Goal: Task Accomplishment & Management: Complete application form

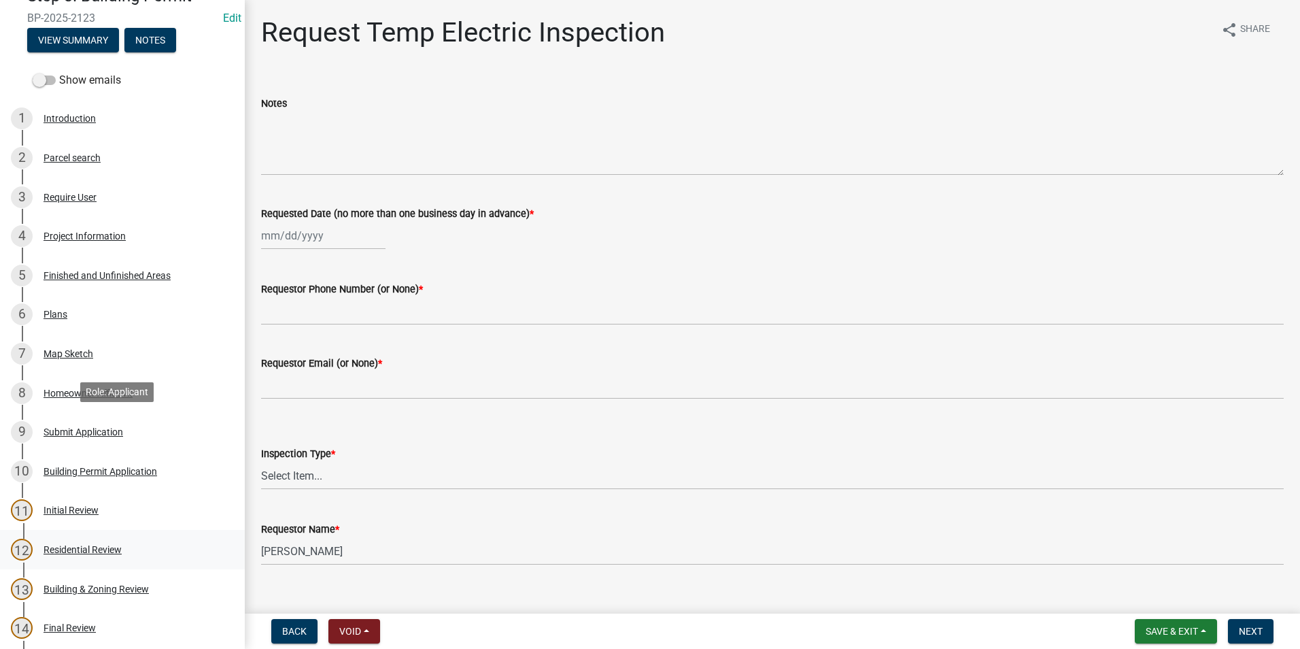
scroll to position [68, 0]
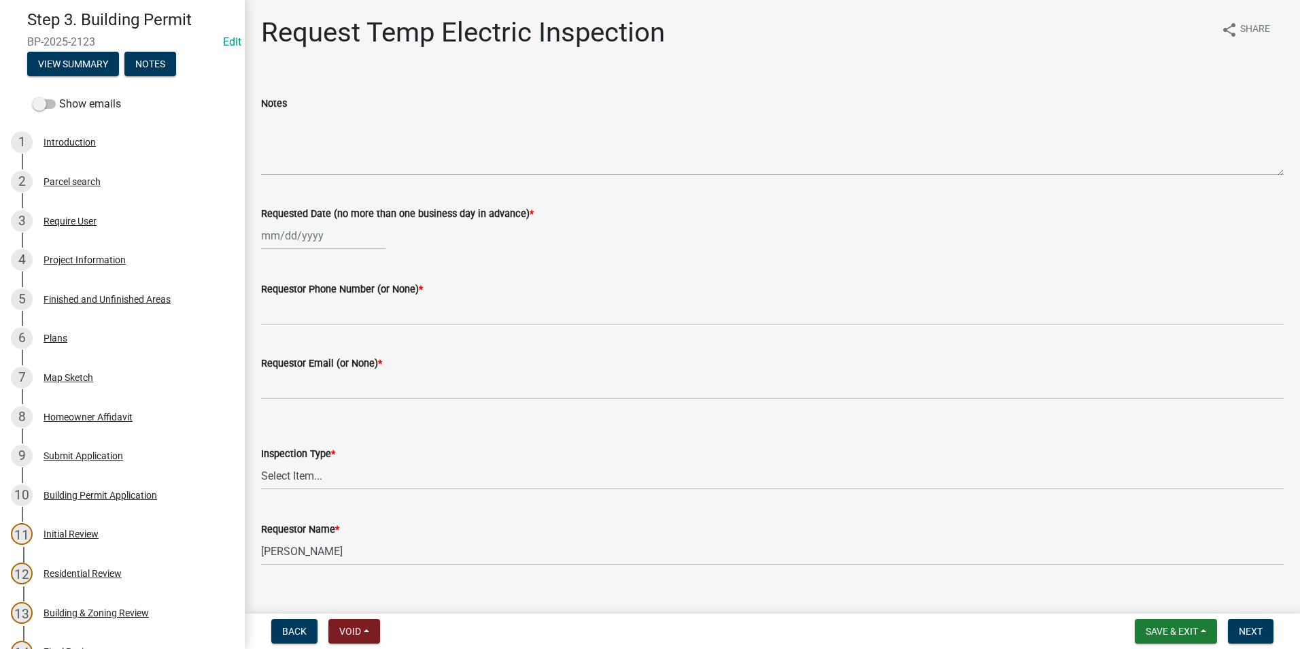
drag, startPoint x: 579, startPoint y: 159, endPoint x: 1945, endPoint y: 597, distance: 1434.1
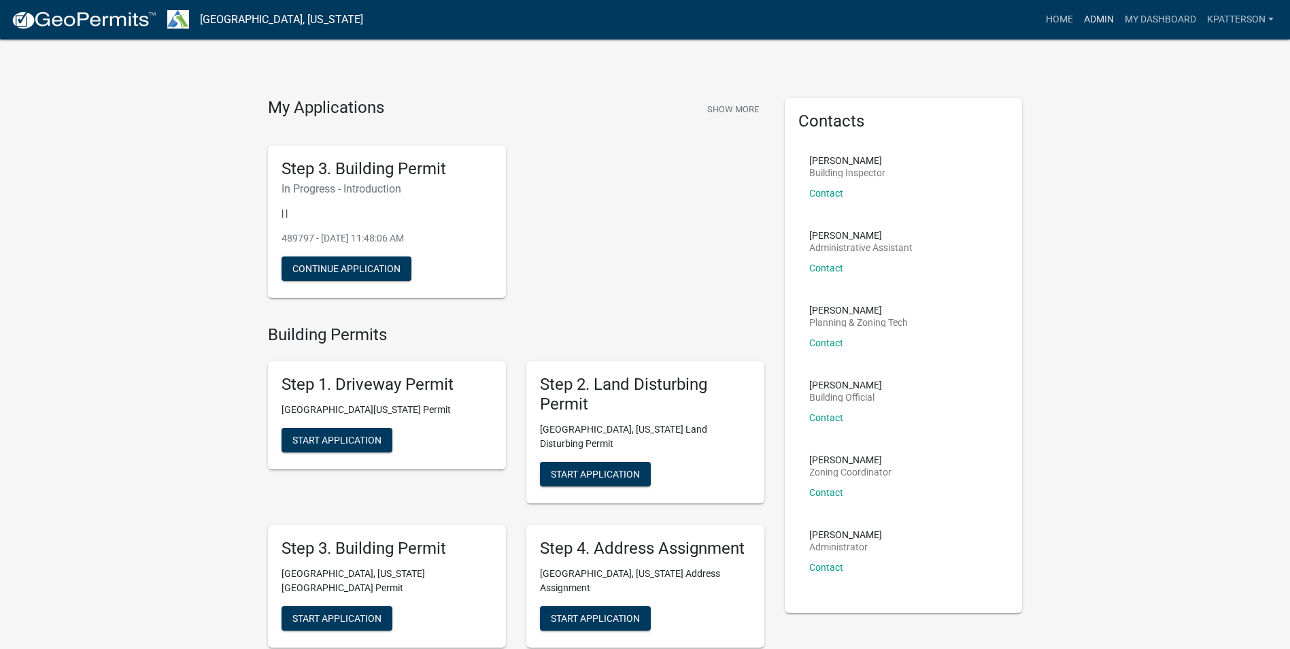
click at [1107, 22] on link "Admin" at bounding box center [1099, 20] width 41 height 26
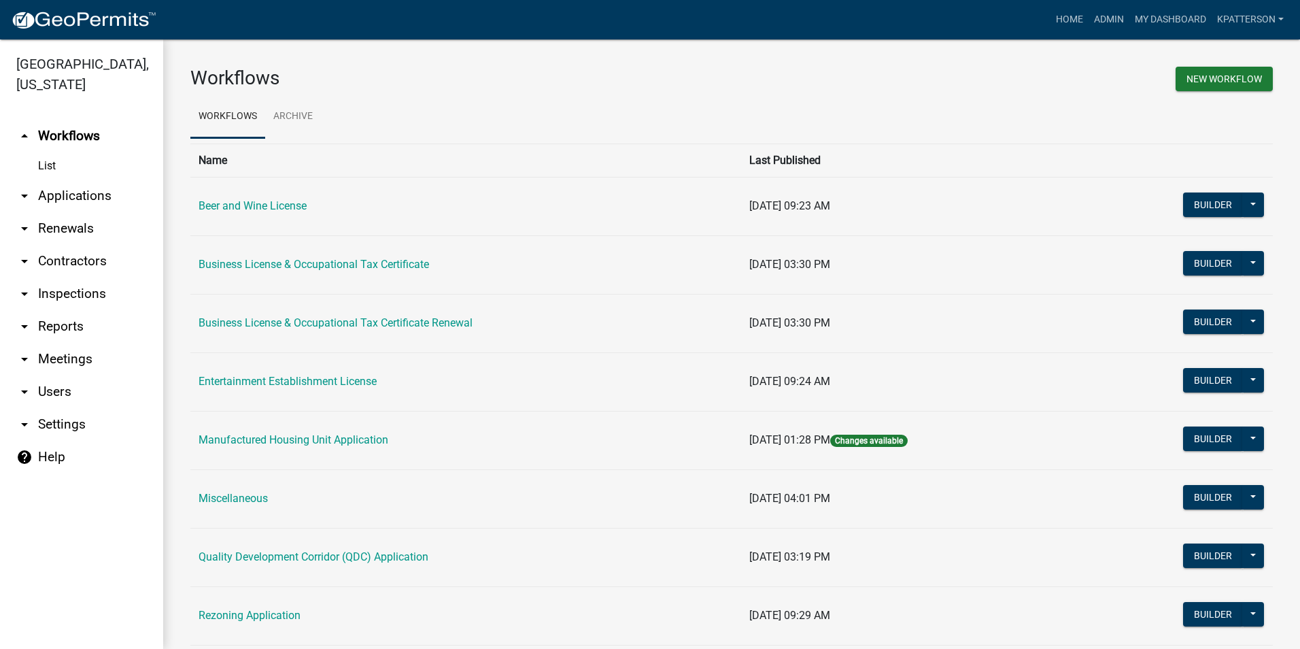
click at [99, 180] on link "arrow_drop_down Applications" at bounding box center [81, 196] width 163 height 33
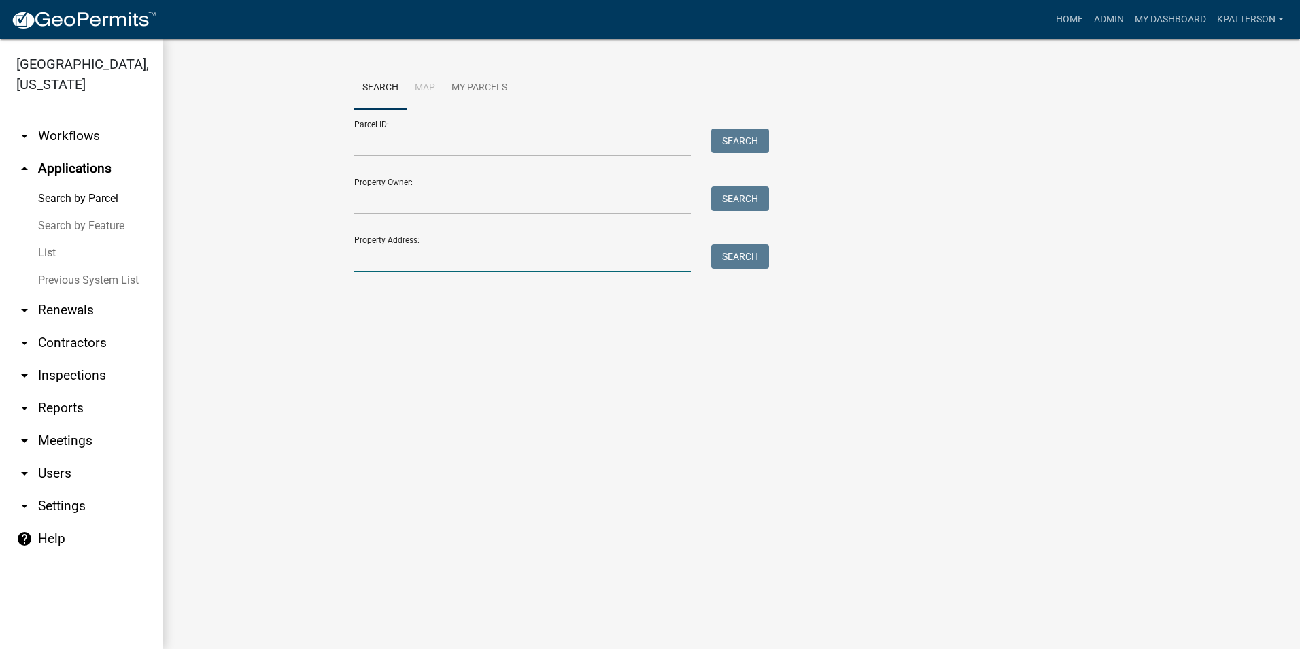
drag, startPoint x: 392, startPoint y: 258, endPoint x: 394, endPoint y: 267, distance: 8.4
click at [392, 261] on input "Property Address:" at bounding box center [522, 258] width 337 height 28
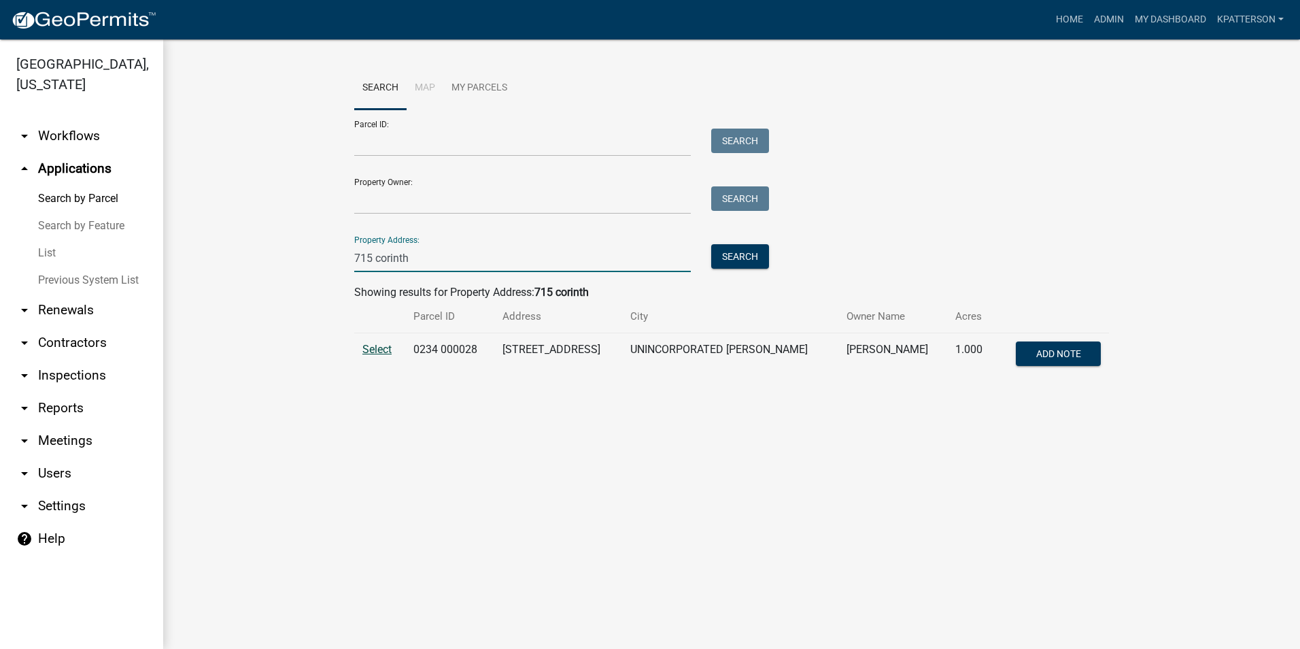
type input "715 corinth"
click at [376, 344] on span "Select" at bounding box center [376, 349] width 29 height 13
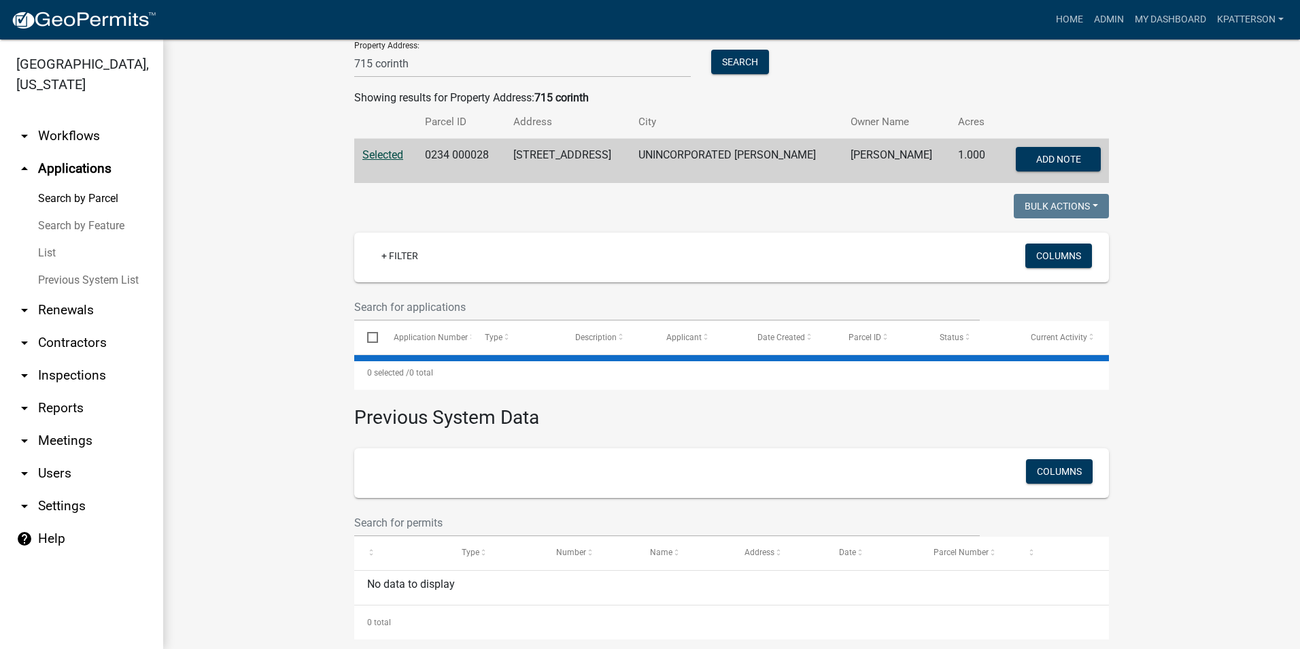
scroll to position [211, 0]
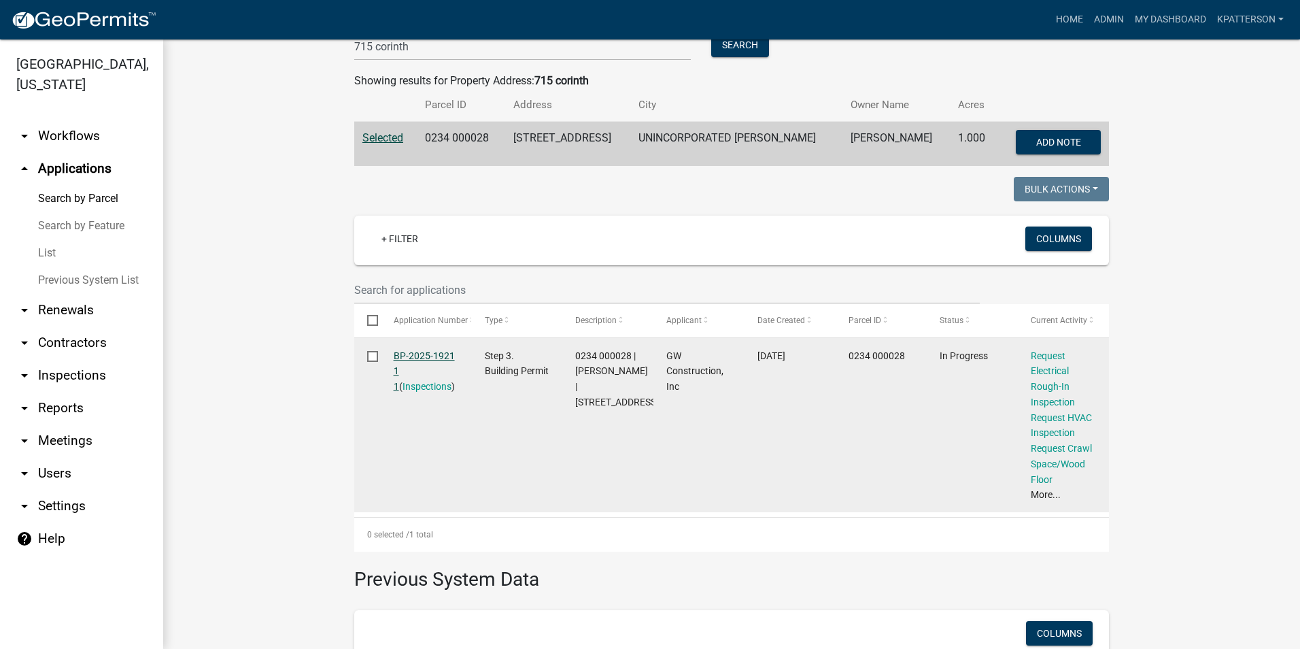
click at [411, 358] on link "BP-2025-1921 1 1" at bounding box center [424, 371] width 61 height 42
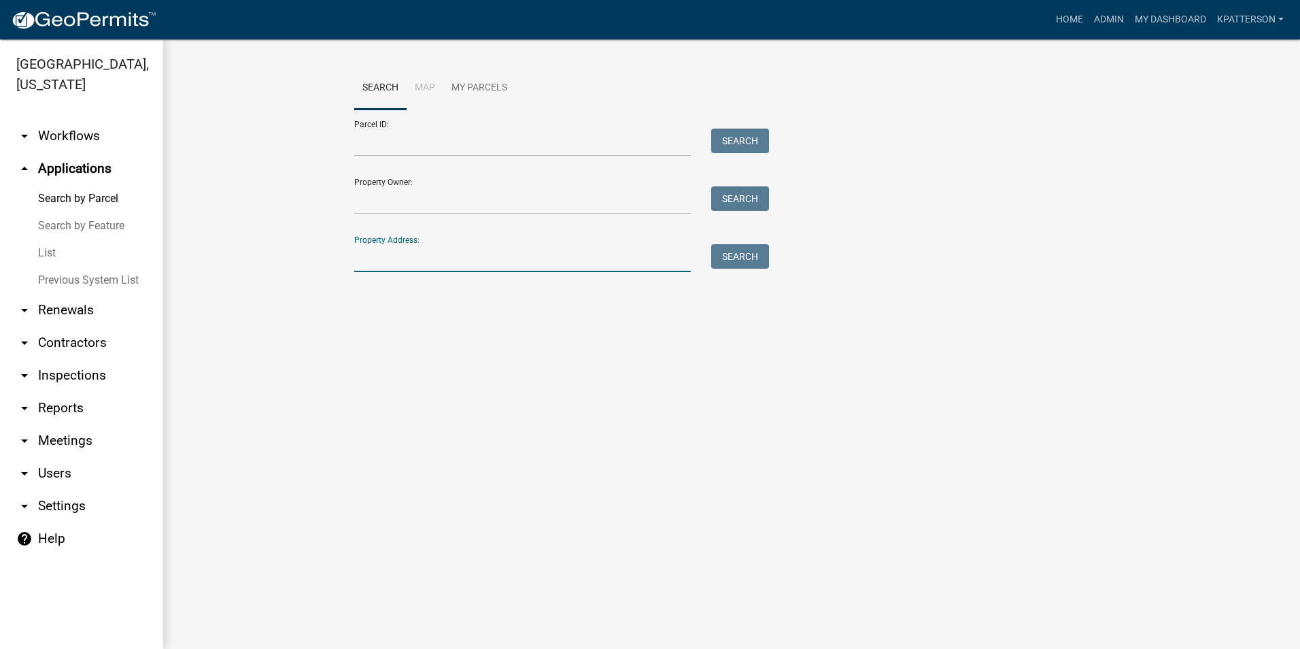
click at [371, 255] on input "Property Address:" at bounding box center [522, 258] width 337 height 28
click at [1062, 16] on link "Home" at bounding box center [1070, 20] width 38 height 26
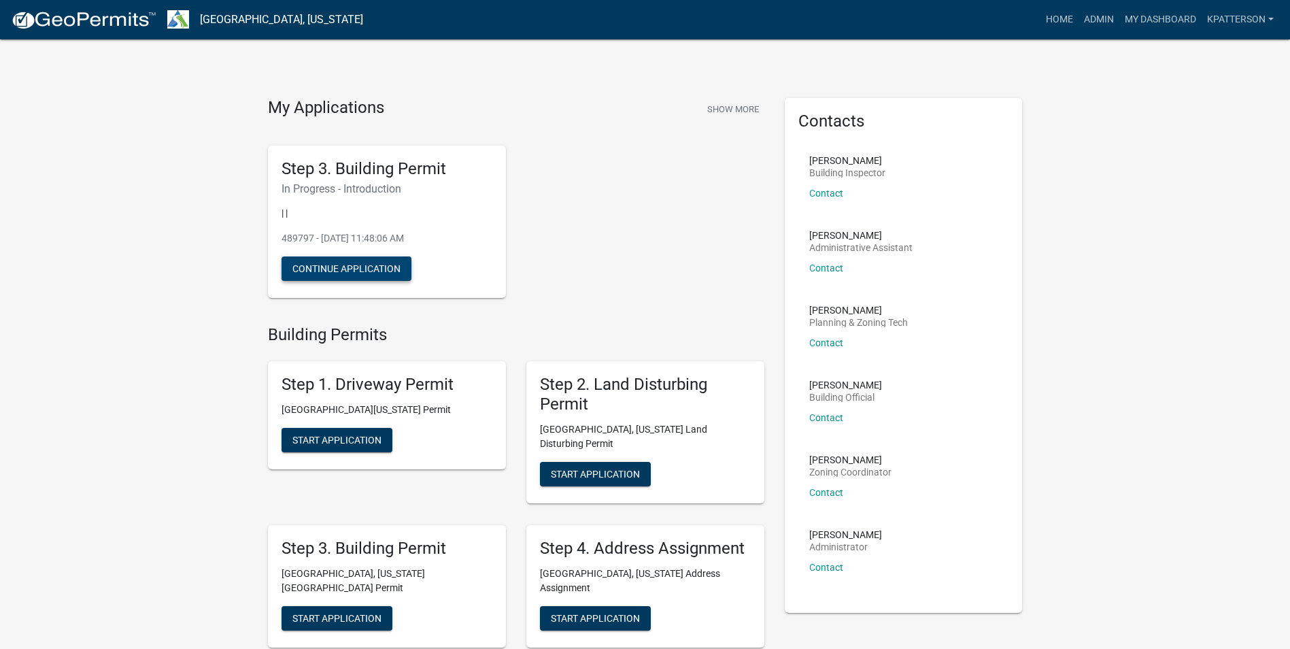
click at [358, 273] on button "Continue Application" at bounding box center [347, 268] width 130 height 24
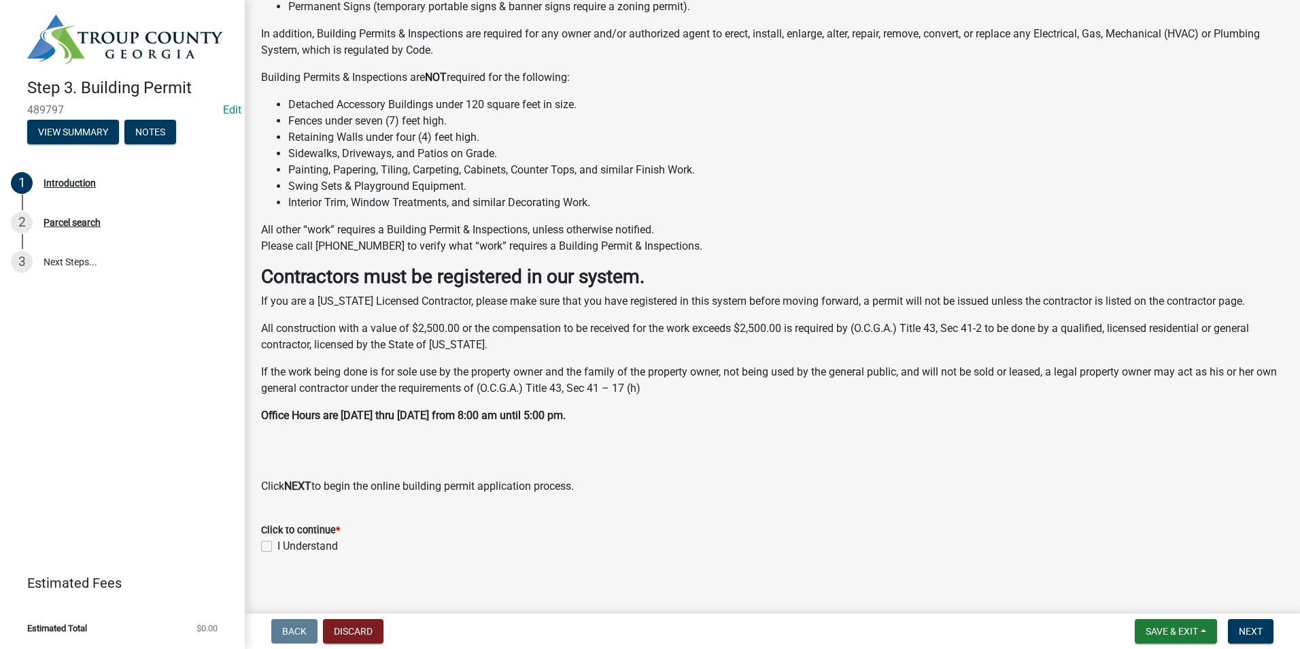
scroll to position [207, 0]
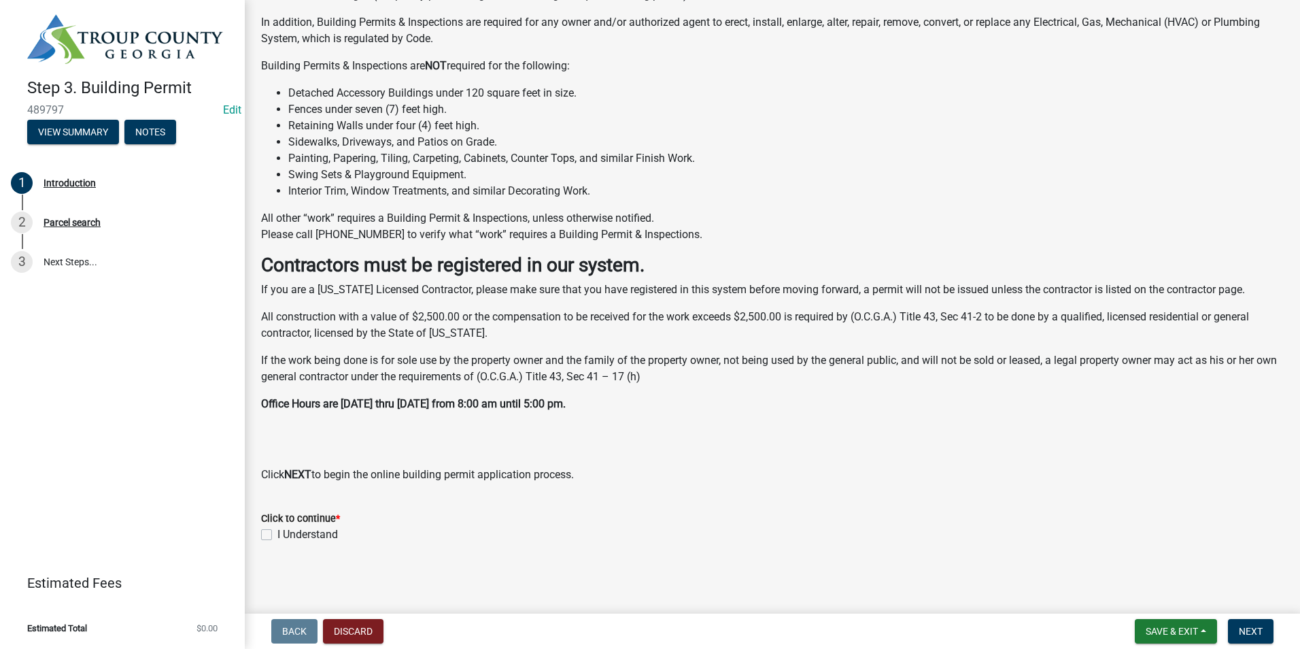
click at [272, 532] on div "I Understand" at bounding box center [772, 534] width 1023 height 16
click at [277, 535] on label "I Understand" at bounding box center [307, 534] width 61 height 16
click at [277, 535] on input "I Understand" at bounding box center [281, 530] width 9 height 9
checkbox input "true"
click at [1254, 642] on button "Next" at bounding box center [1251, 631] width 46 height 24
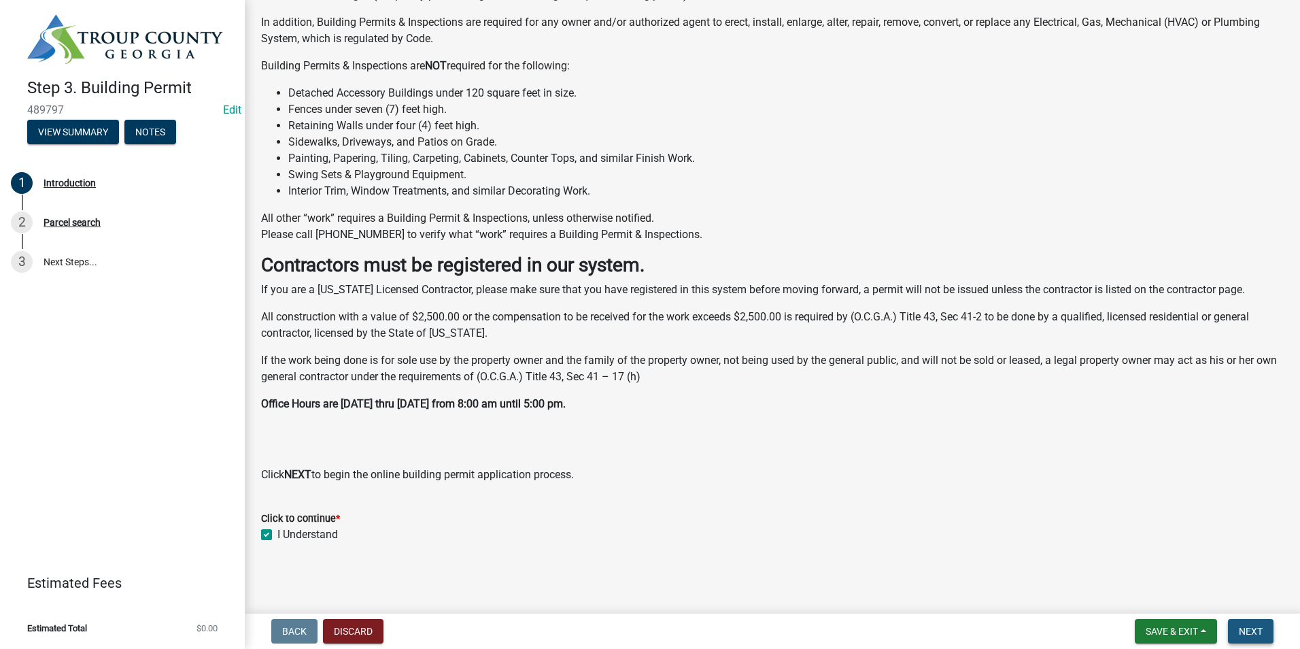
scroll to position [0, 0]
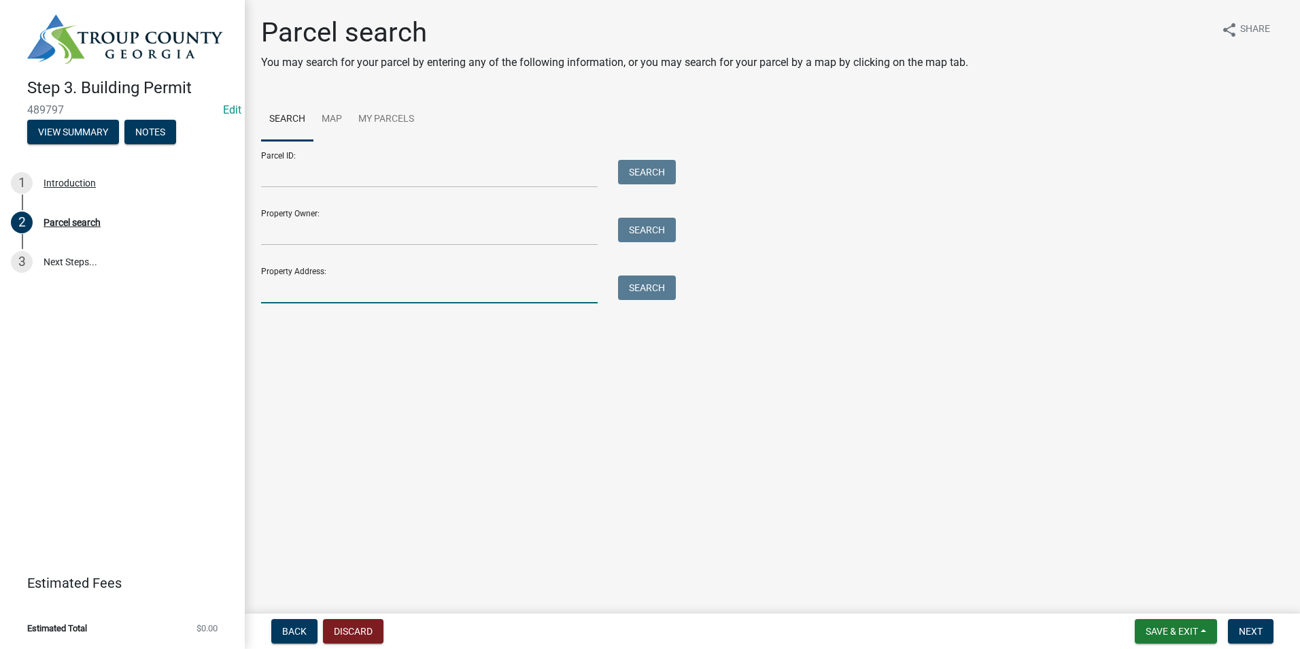
click at [359, 292] on input "Property Address:" at bounding box center [429, 289] width 337 height 28
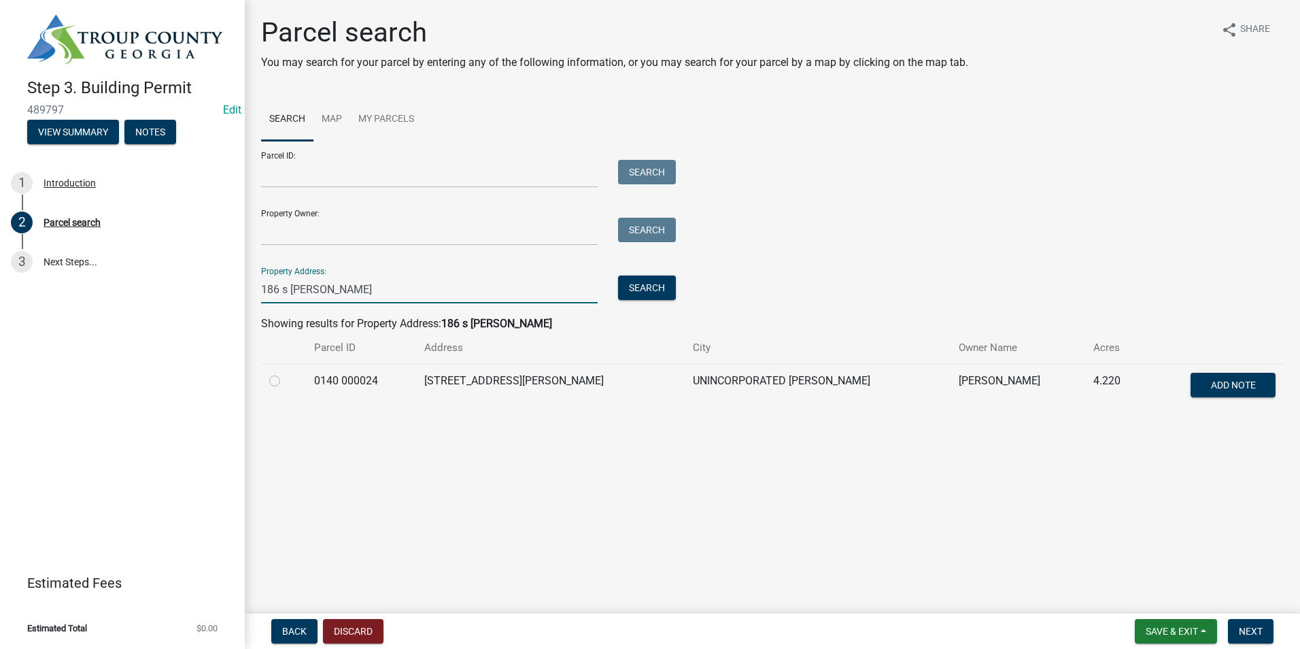
type input "186 s [PERSON_NAME]"
click at [286, 373] on label at bounding box center [286, 373] width 0 height 0
click at [286, 378] on 000024 "radio" at bounding box center [290, 377] width 9 height 9
radio 000024 "true"
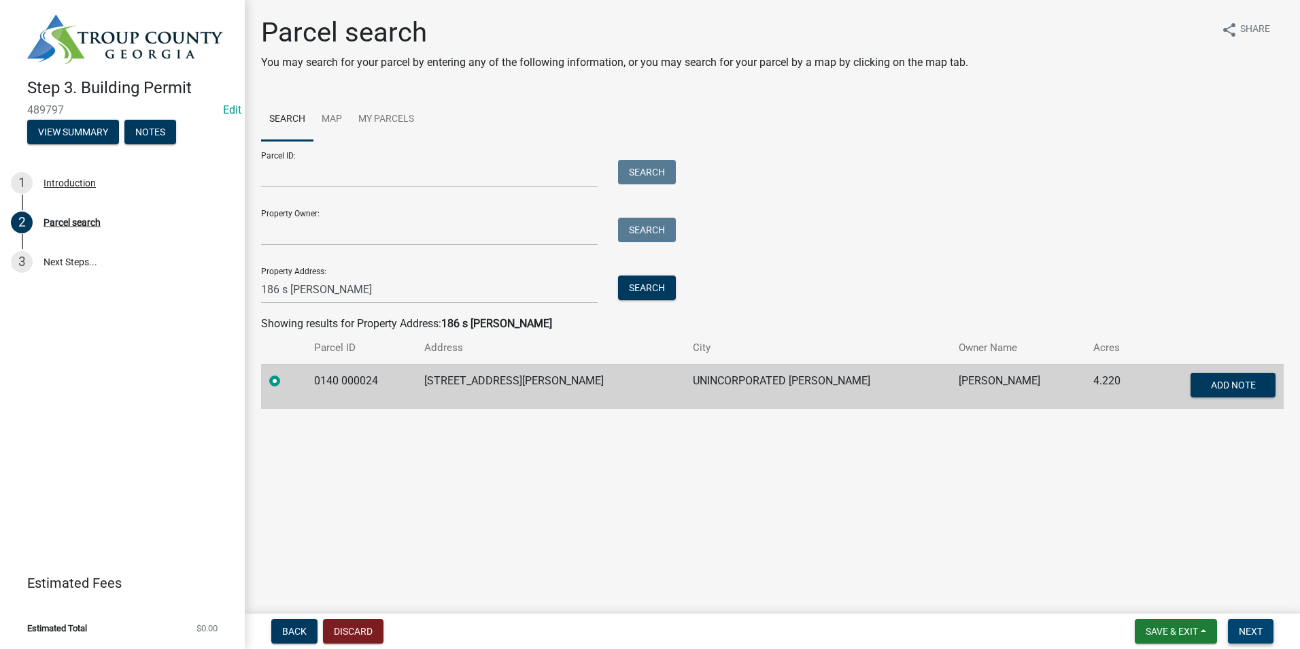
click at [1247, 626] on span "Next" at bounding box center [1251, 631] width 24 height 11
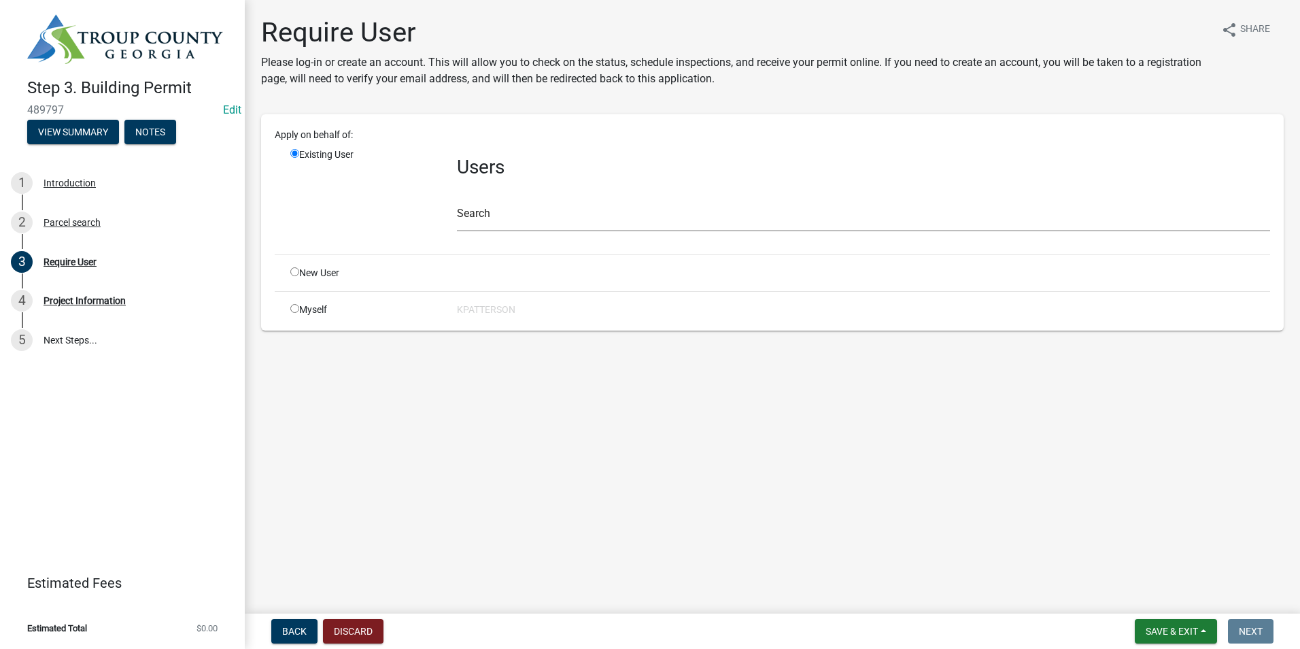
click at [302, 275] on div "New User" at bounding box center [363, 273] width 167 height 14
click at [294, 274] on input "radio" at bounding box center [294, 271] width 9 height 9
radio input "true"
radio input "false"
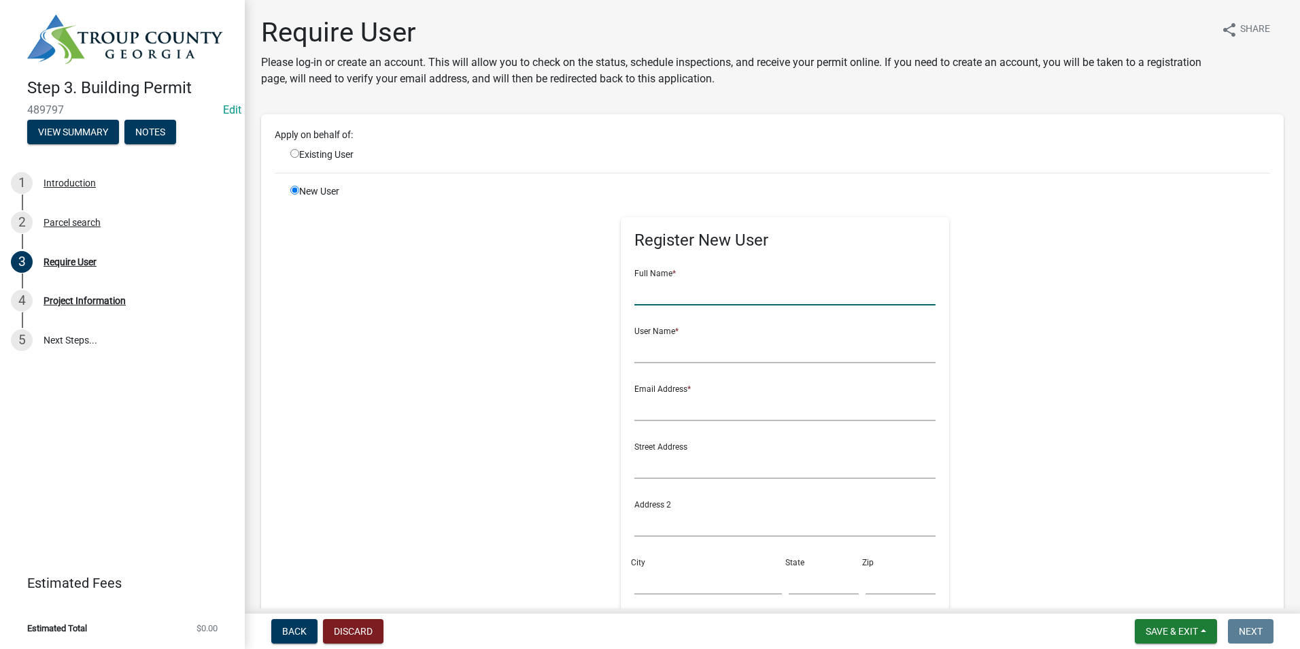
click at [699, 294] on input "text" at bounding box center [784, 291] width 301 height 28
type input "[PERSON_NAME]"
click at [667, 348] on input "text" at bounding box center [784, 349] width 301 height 28
type input "dgordon186"
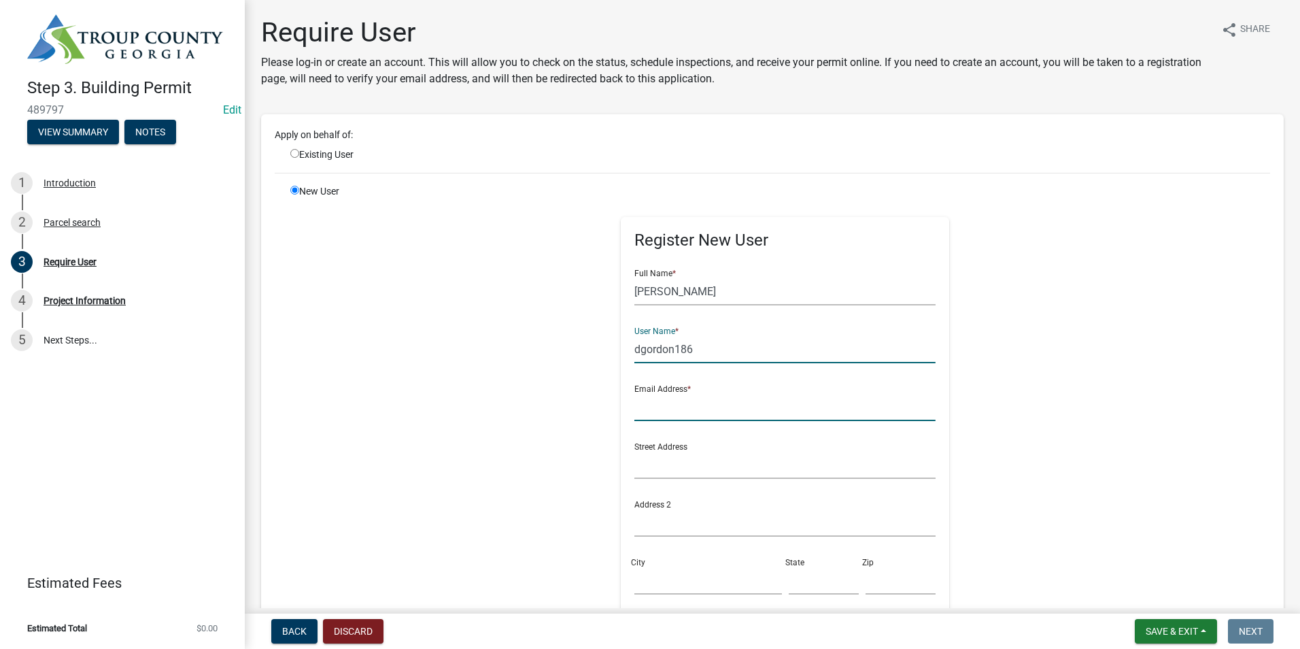
click at [649, 416] on input "text" at bounding box center [784, 407] width 301 height 28
type input "t"
type input "[EMAIL_ADDRESS][DOMAIN_NAME]"
type input "7068812464"
click at [669, 462] on input "text" at bounding box center [784, 465] width 301 height 28
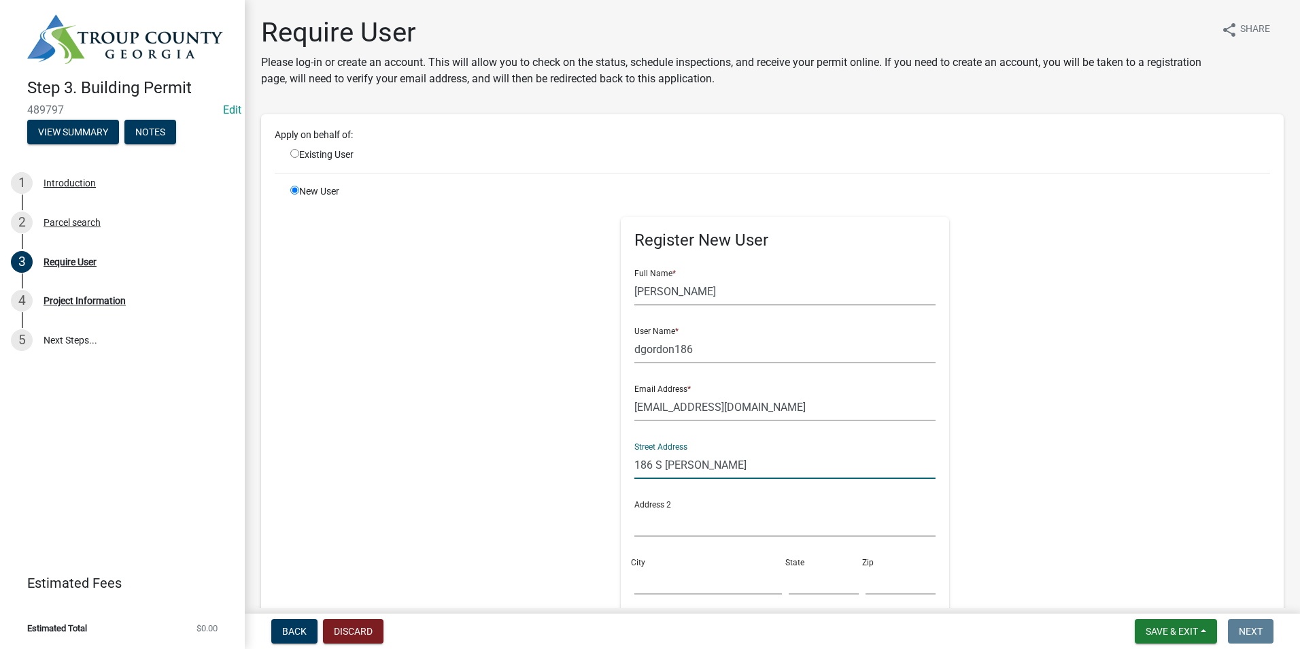
type input "186 S [PERSON_NAME]"
type input "LaGrange"
type input "GA"
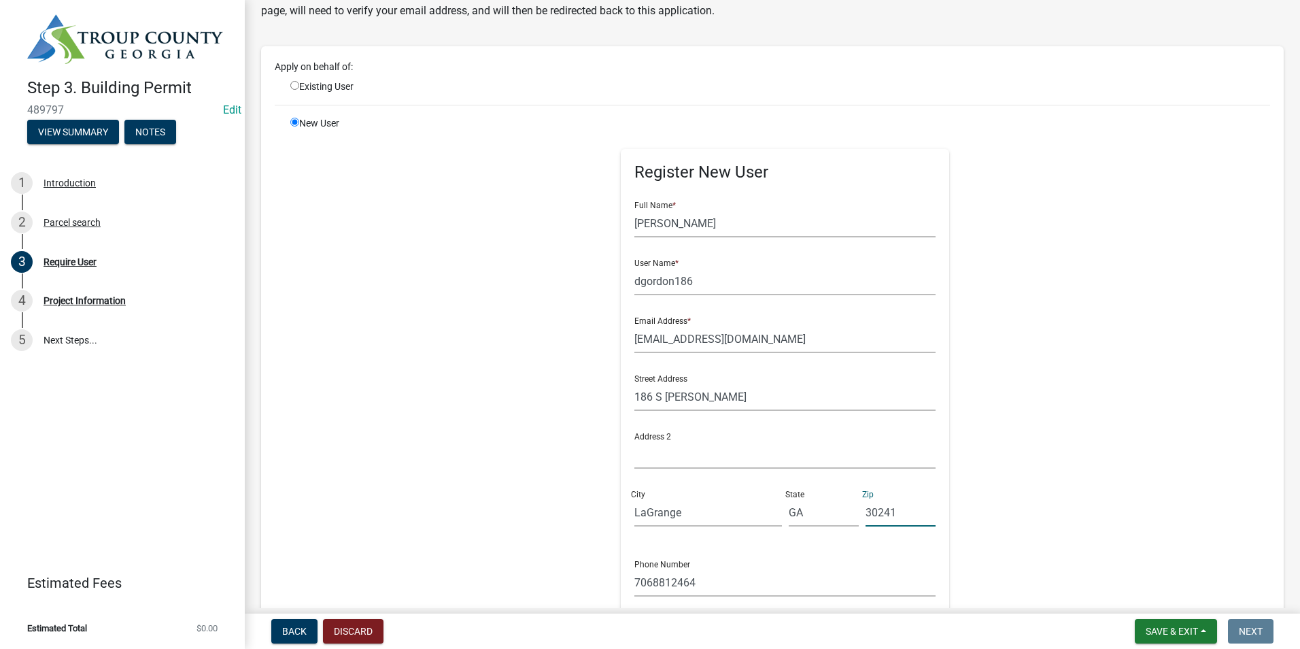
scroll to position [204, 0]
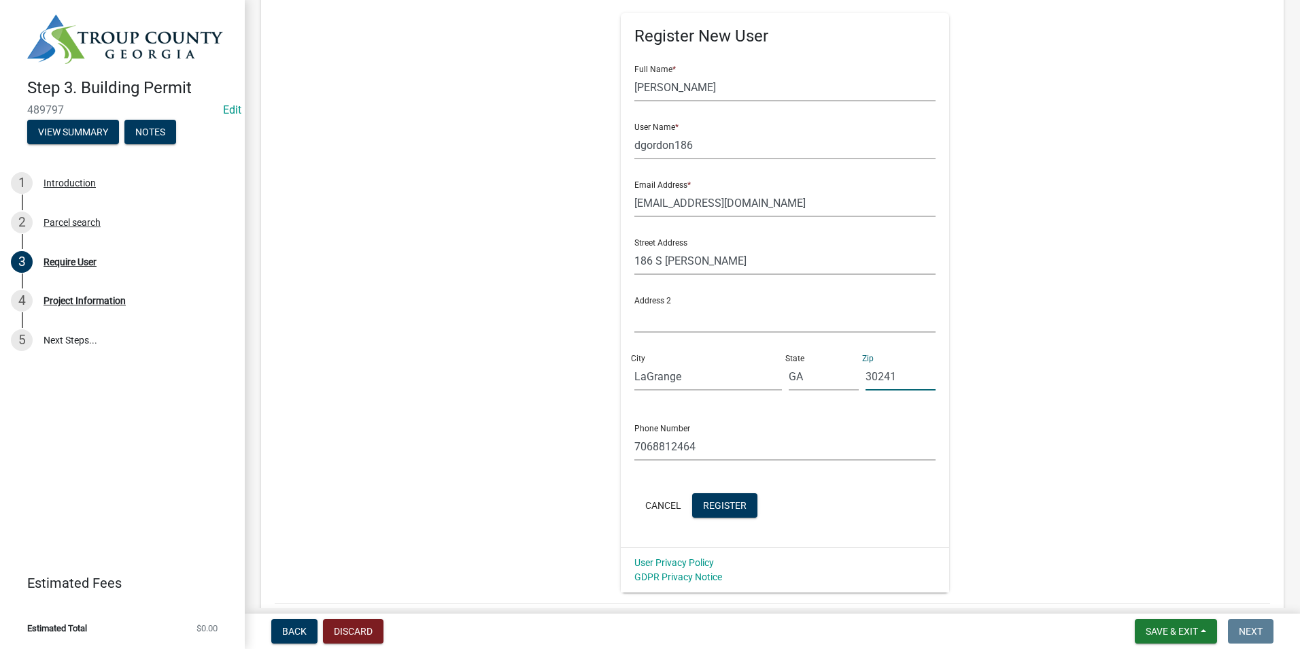
type input "30241"
drag, startPoint x: 690, startPoint y: 451, endPoint x: 566, endPoint y: 480, distance: 127.8
click at [571, 480] on div "Register New User Full Name * [PERSON_NAME] User Name * dgordon186 Email Addres…" at bounding box center [785, 286] width 697 height 612
click at [722, 505] on span "Register" at bounding box center [725, 504] width 44 height 11
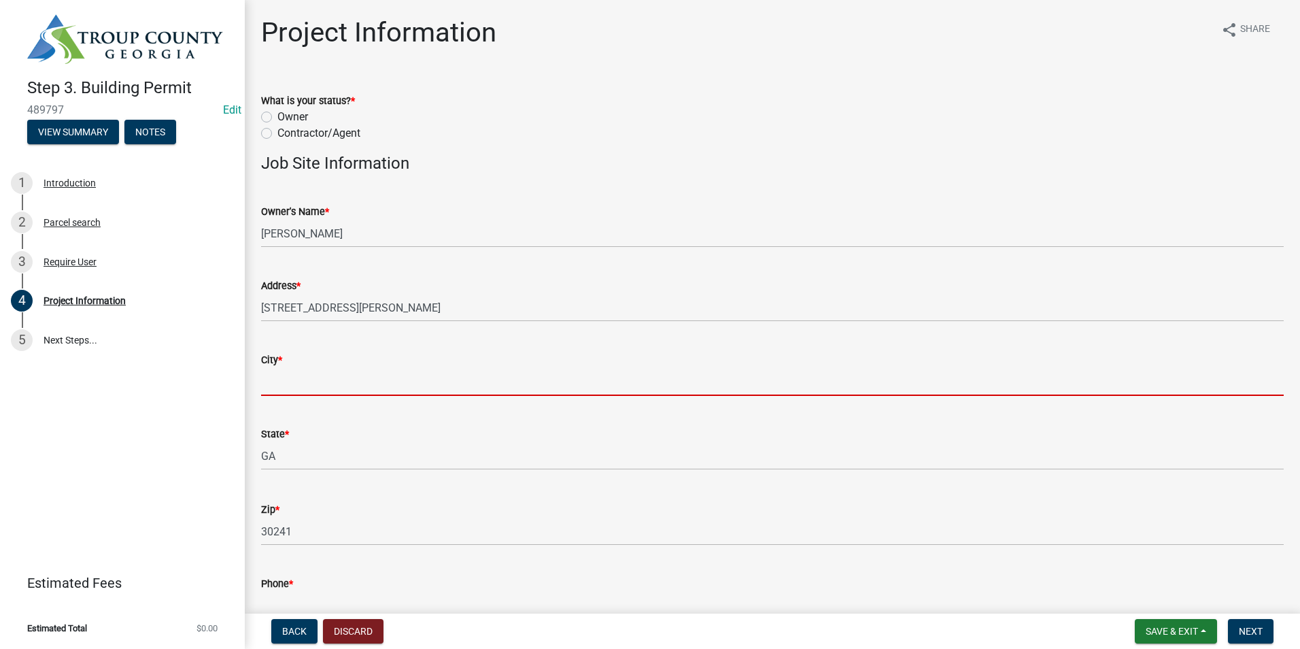
click at [351, 378] on input "City *" at bounding box center [772, 382] width 1023 height 28
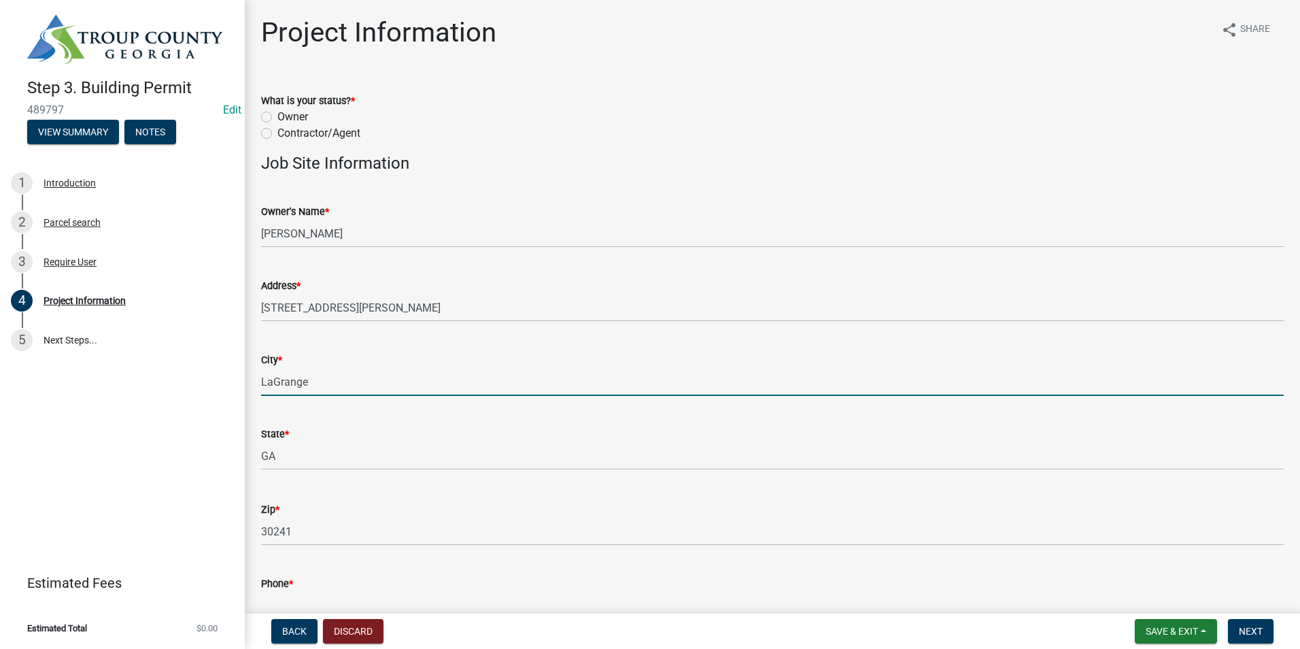
type input "LaGrange"
click at [277, 116] on label "Owner" at bounding box center [292, 117] width 31 height 16
click at [277, 116] on input "Owner" at bounding box center [281, 113] width 9 height 9
radio input "true"
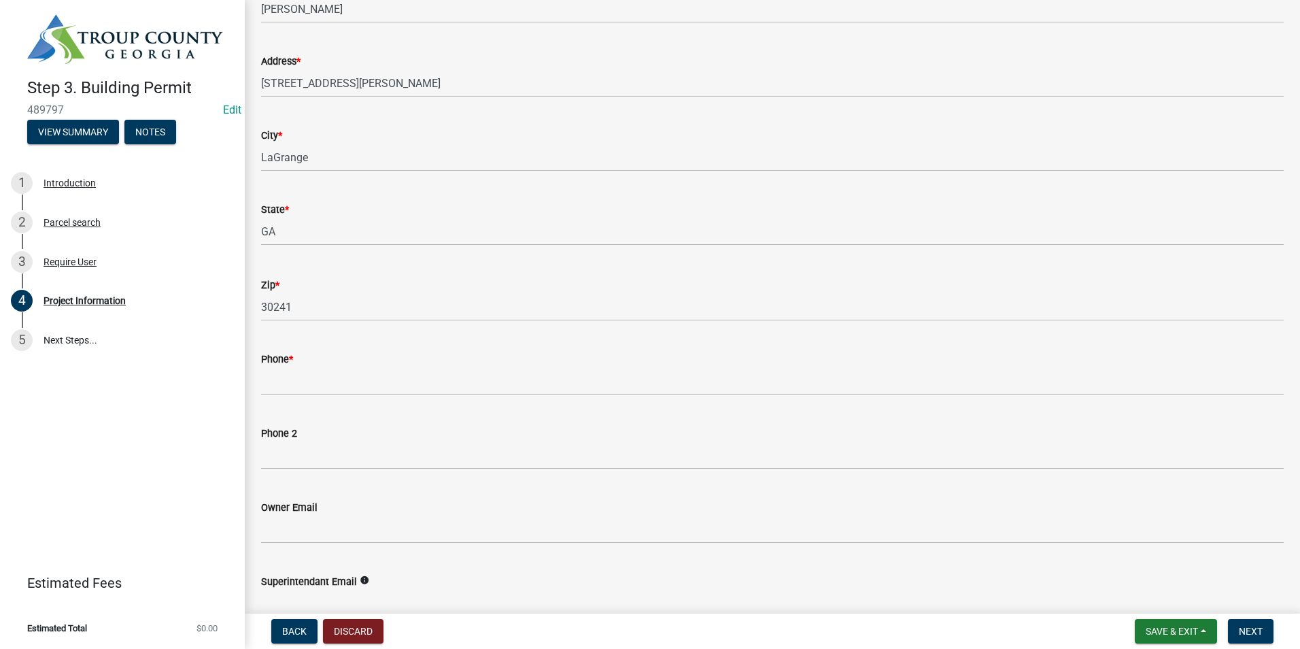
scroll to position [272, 0]
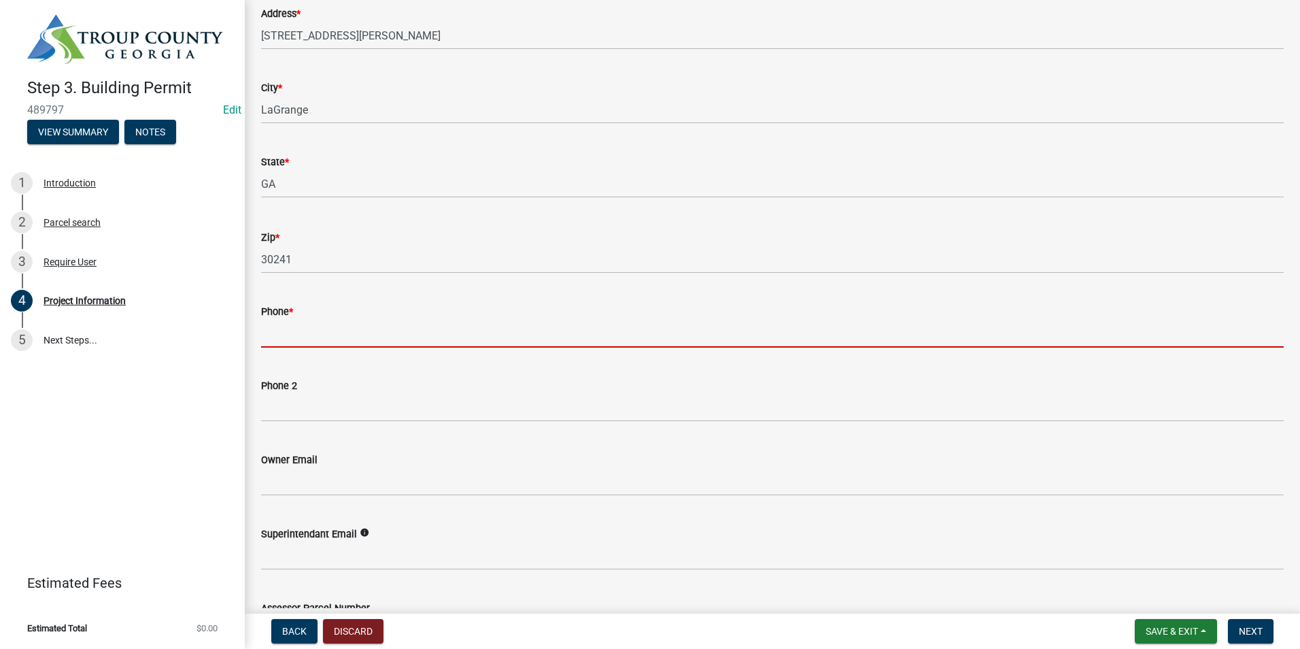
click at [328, 328] on input "Phone *" at bounding box center [772, 334] width 1023 height 28
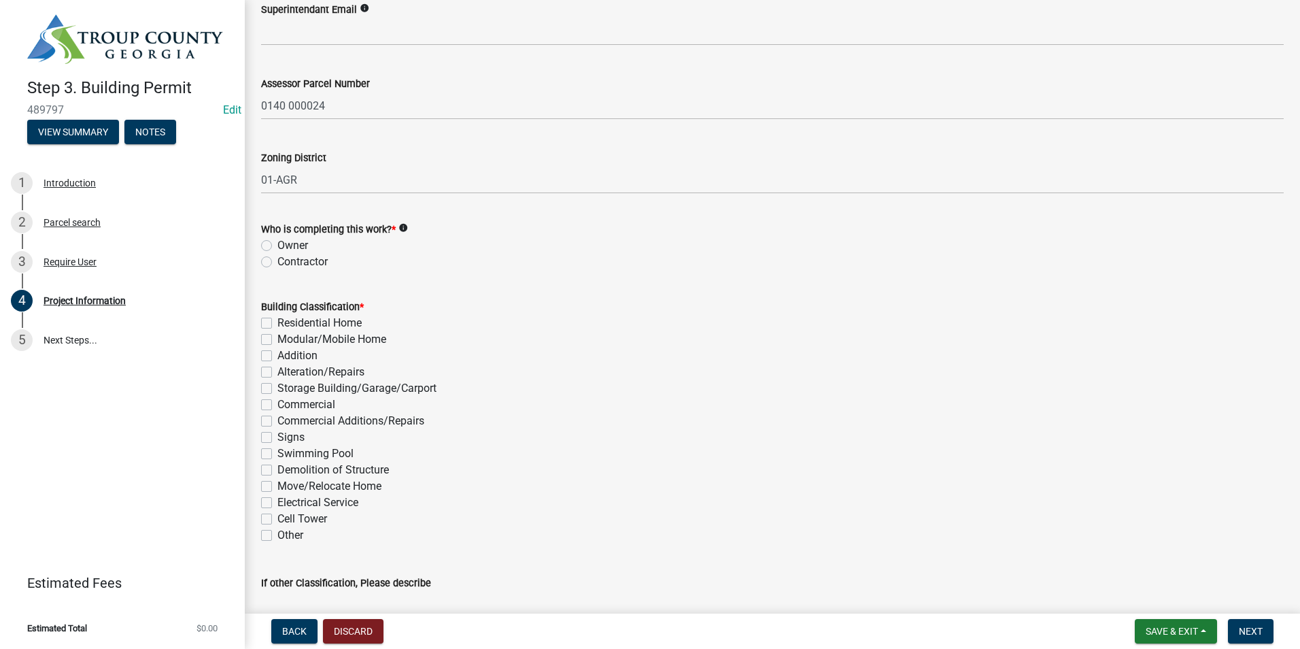
scroll to position [816, 0]
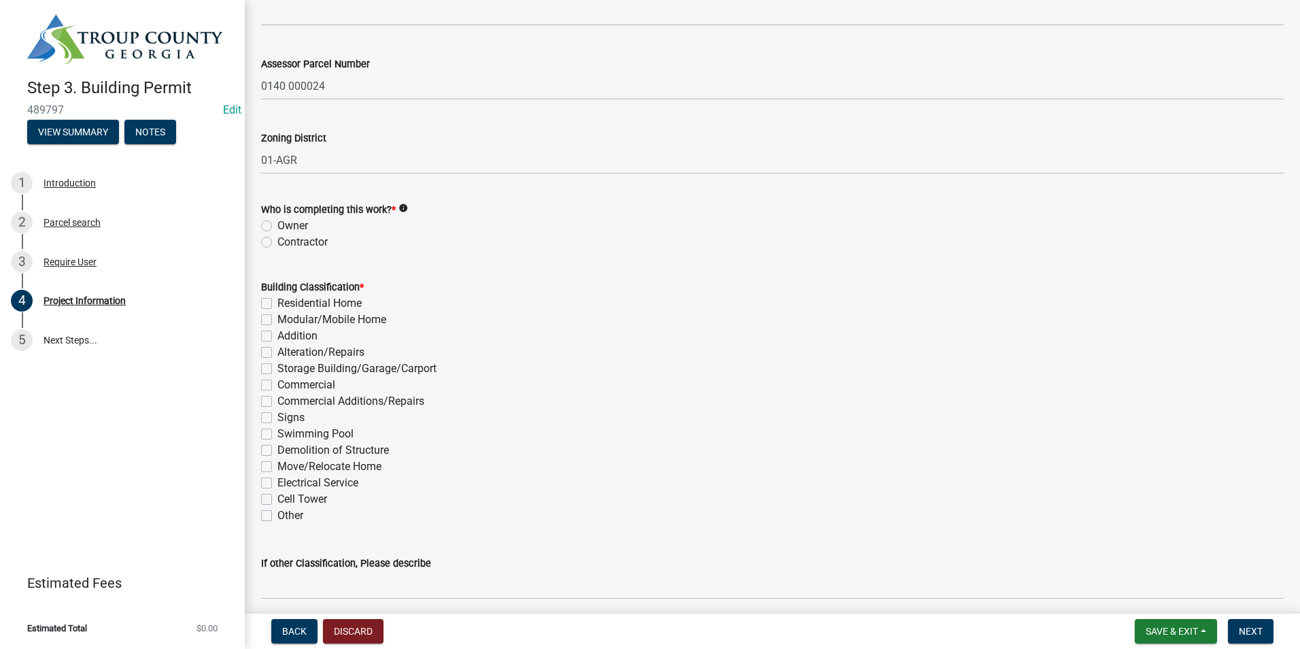
type input "[PHONE_NUMBER]"
click at [277, 483] on label "Electrical Service" at bounding box center [317, 483] width 81 height 16
click at [277, 483] on input "Electrical Service" at bounding box center [281, 479] width 9 height 9
checkbox input "true"
checkbox input "false"
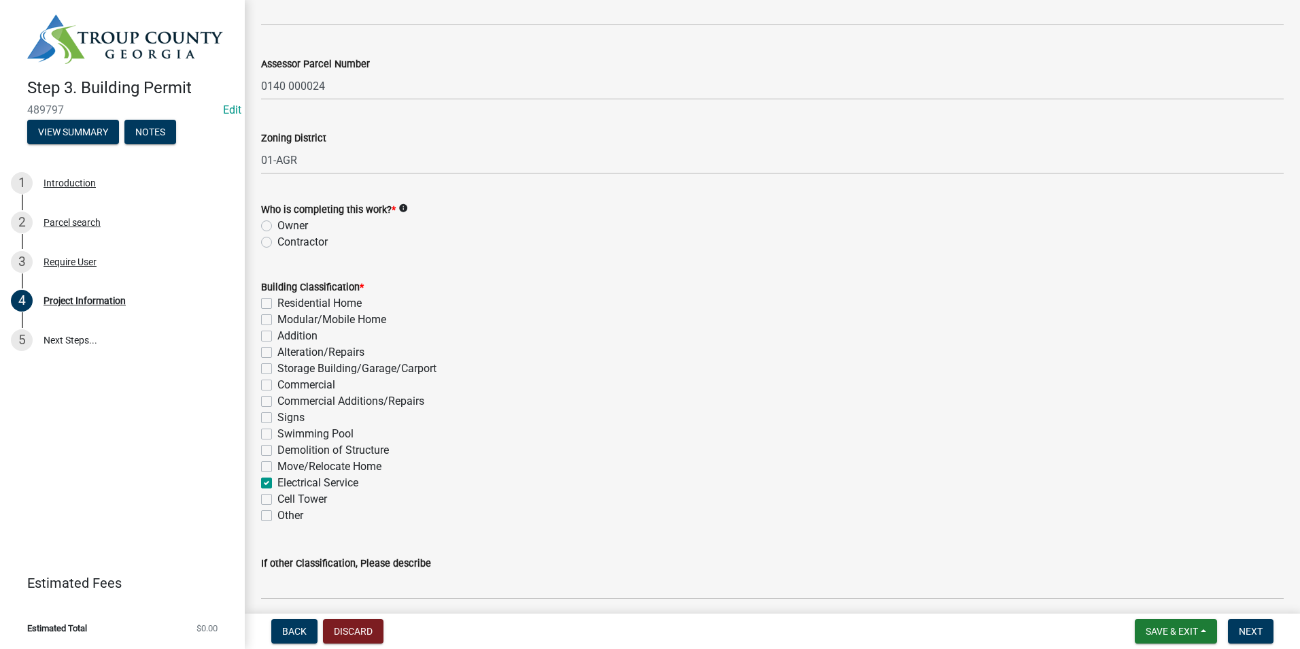
checkbox input "false"
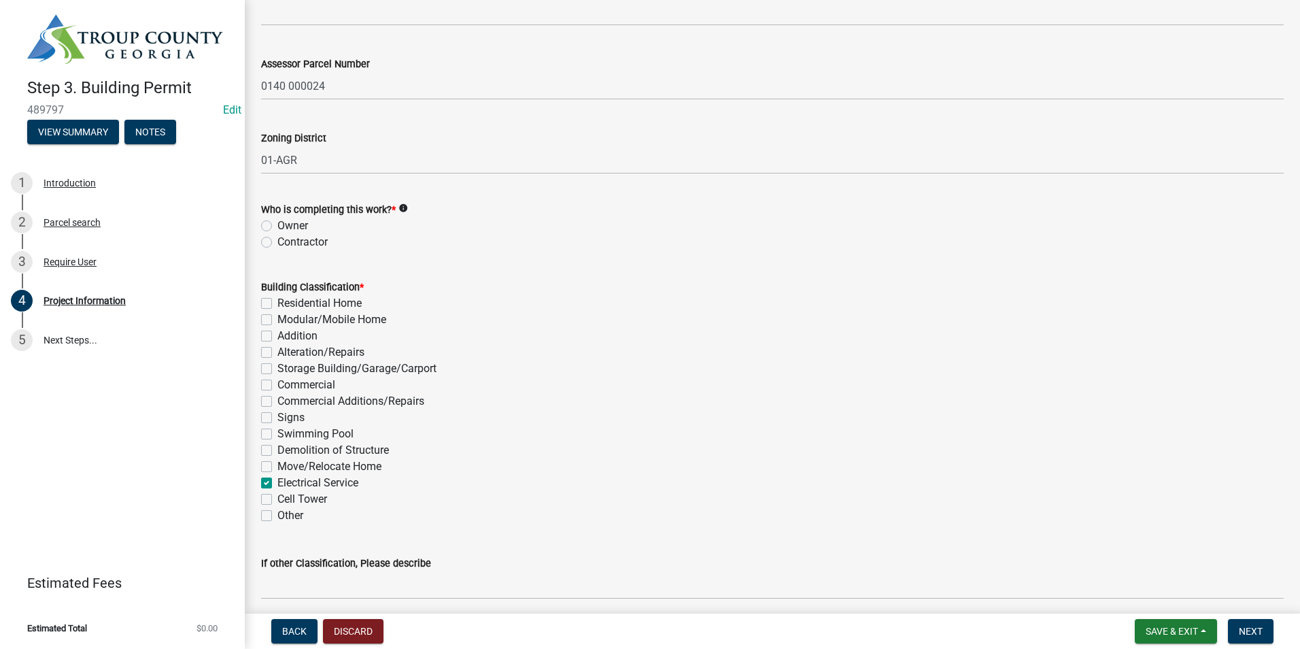
checkbox input "false"
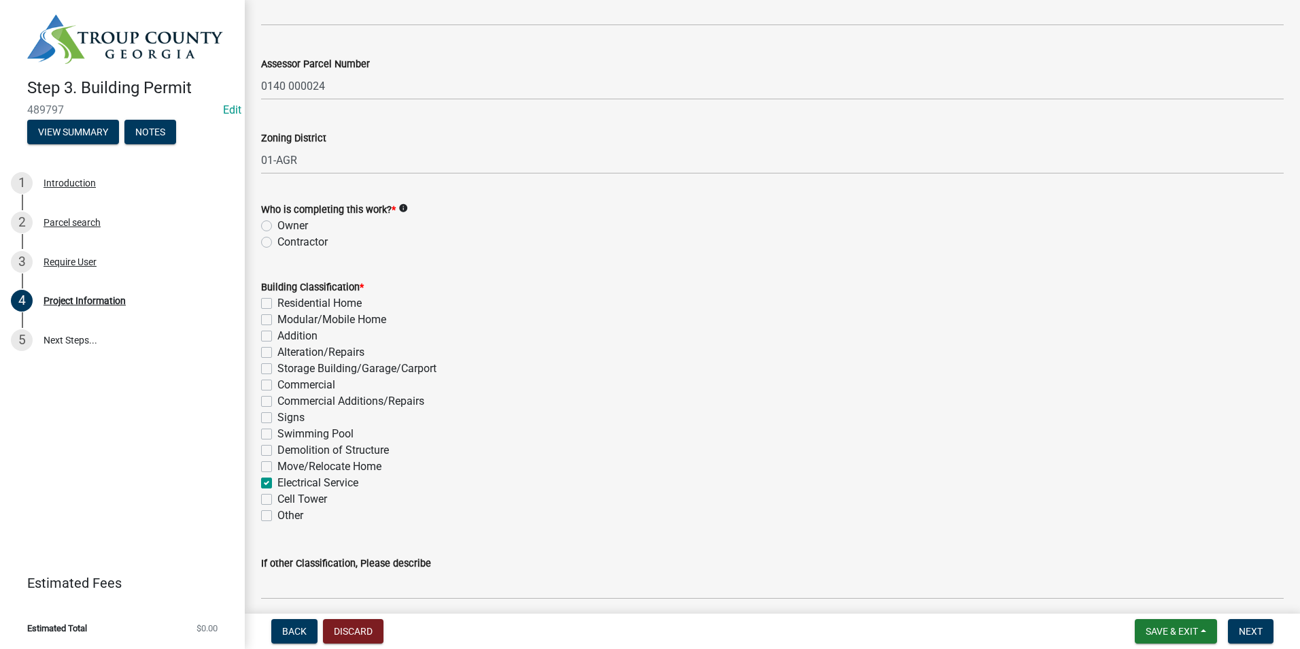
checkbox input "true"
checkbox input "false"
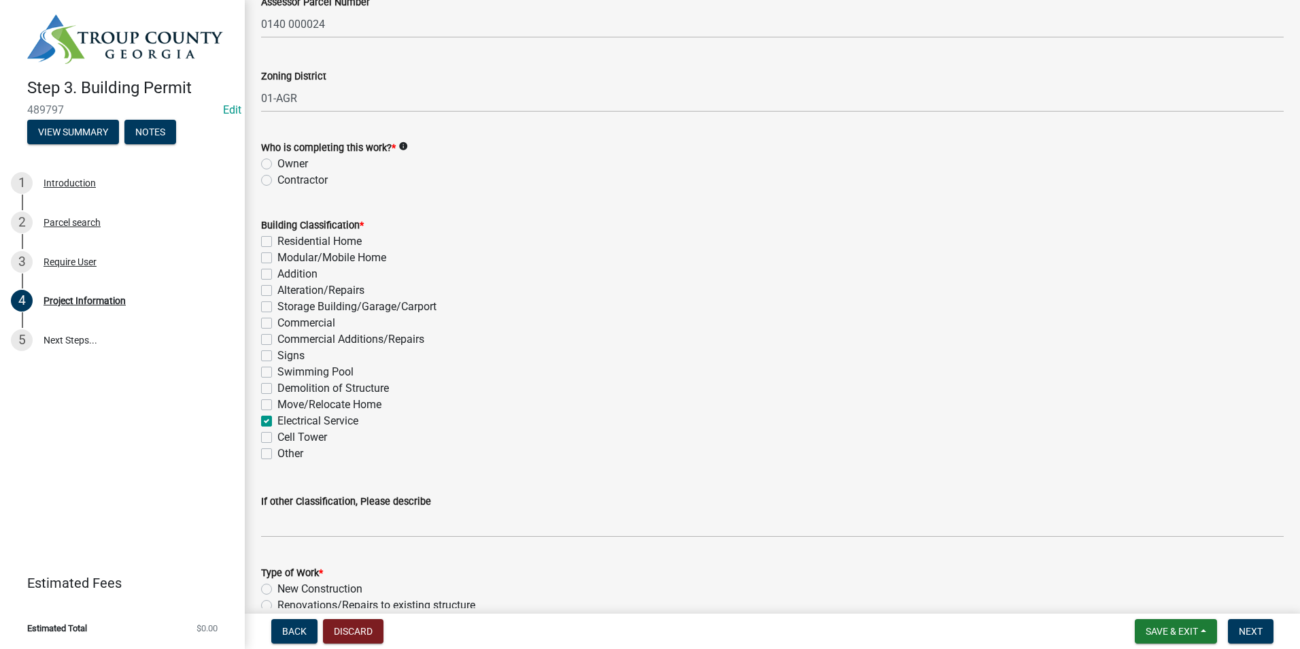
scroll to position [1088, 0]
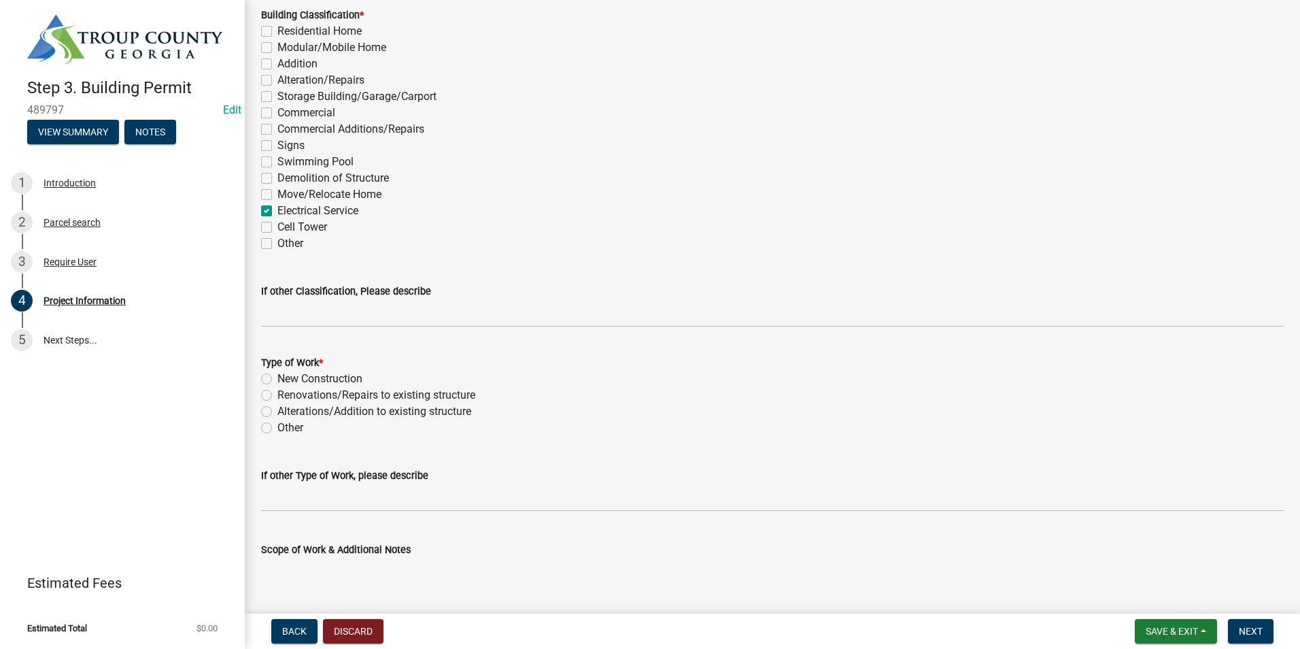
click at [277, 380] on label "New Construction" at bounding box center [319, 379] width 85 height 16
click at [277, 379] on input "New Construction" at bounding box center [281, 375] width 9 height 9
radio input "true"
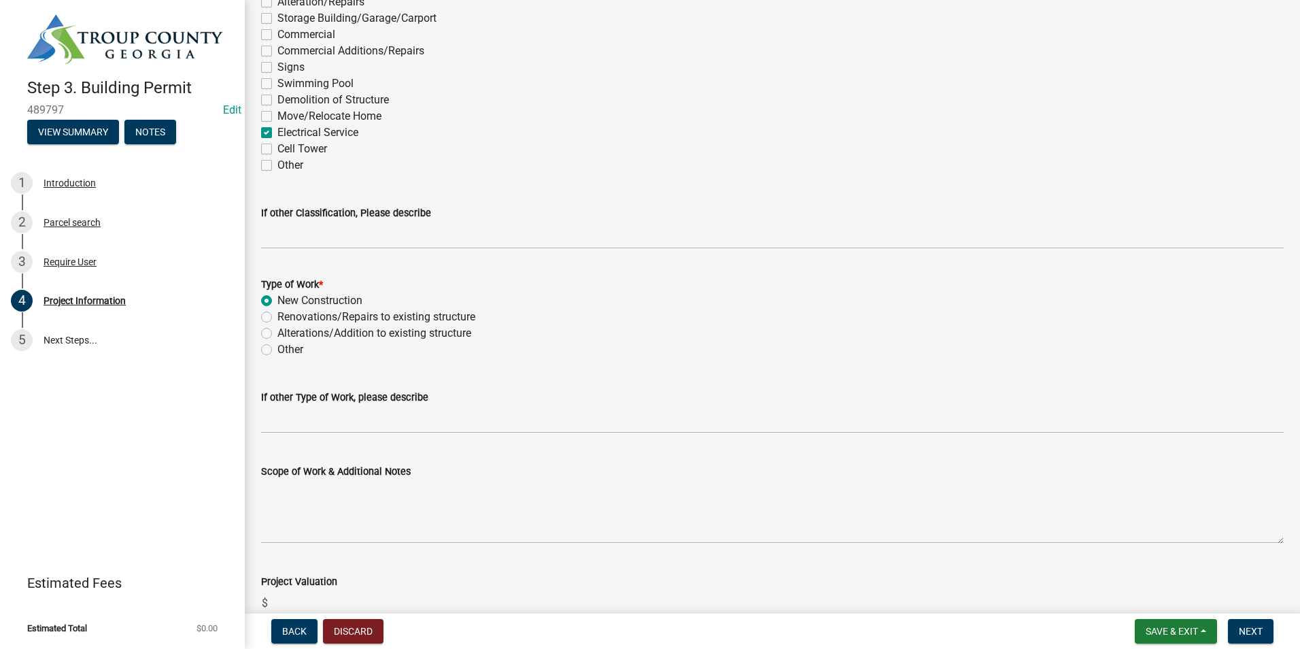
scroll to position [1241, 0]
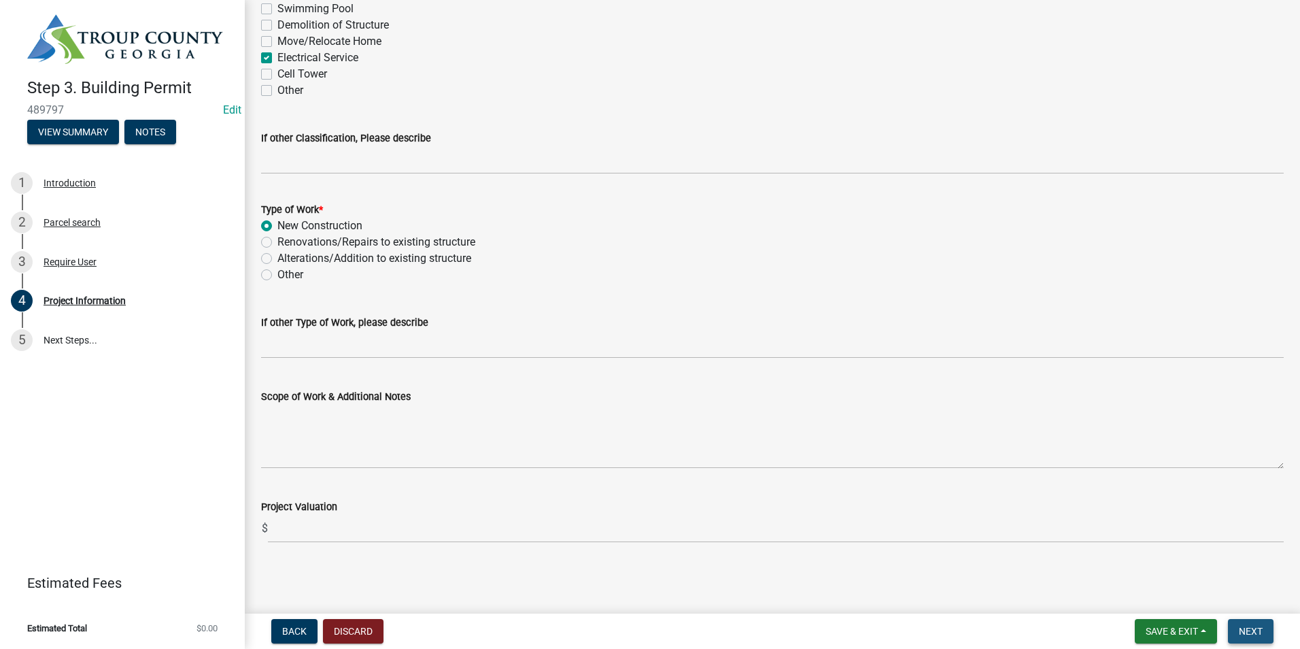
click at [1255, 634] on span "Next" at bounding box center [1251, 631] width 24 height 11
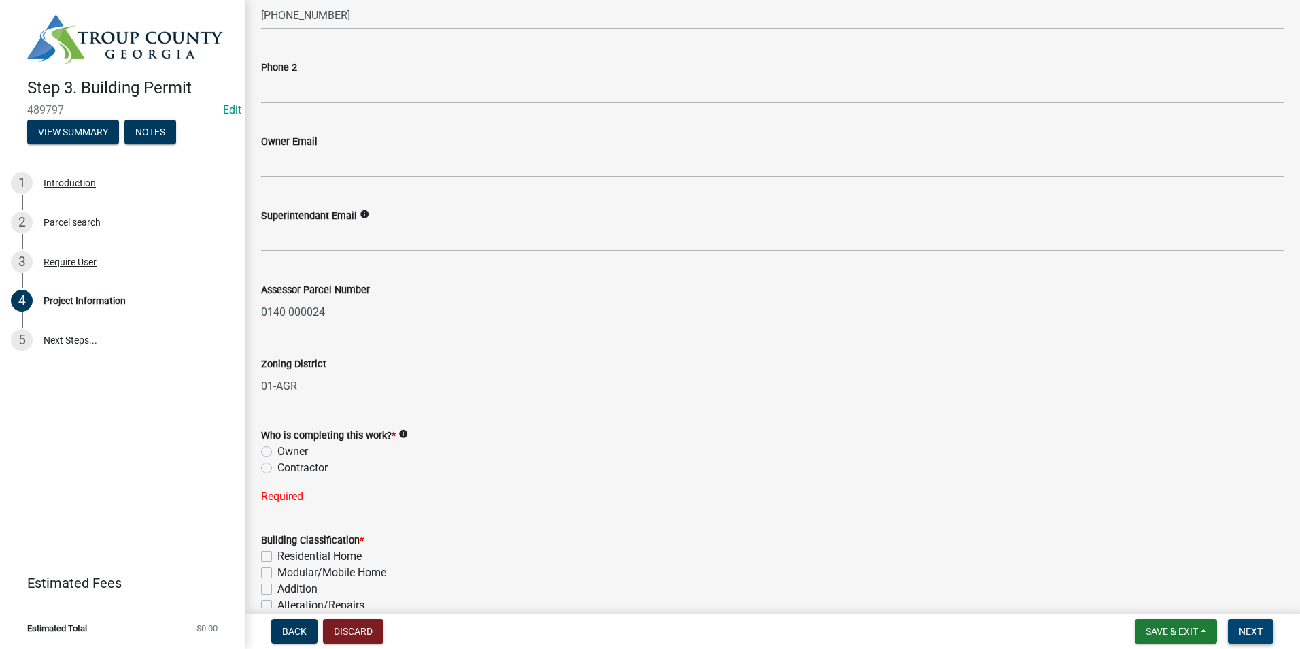
scroll to position [656, 0]
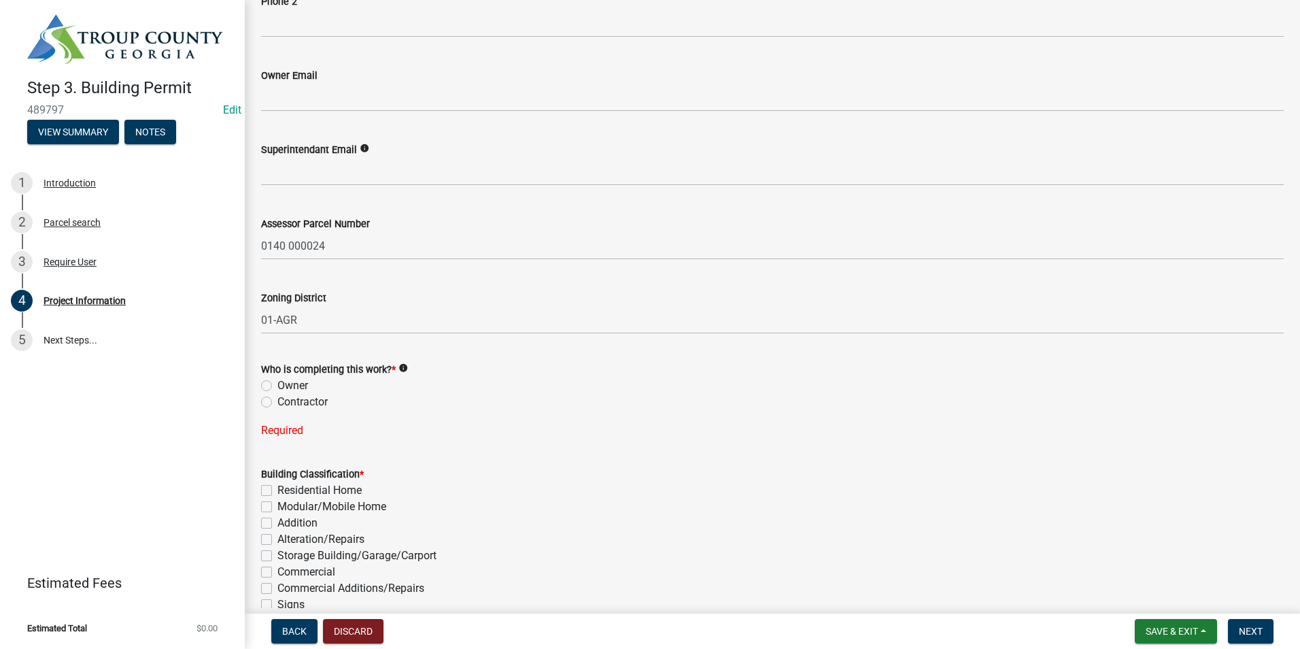
click at [277, 384] on label "Owner" at bounding box center [292, 385] width 31 height 16
click at [277, 384] on input "Owner" at bounding box center [281, 381] width 9 height 9
radio input "true"
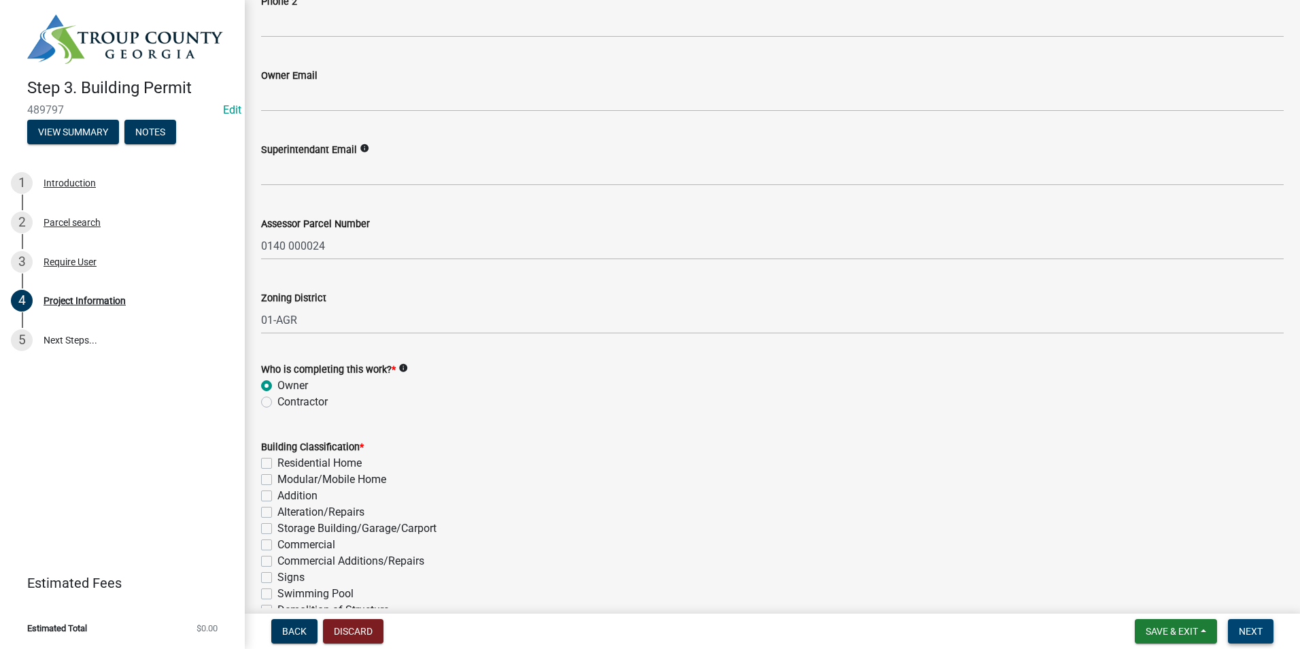
click at [1249, 622] on button "Next" at bounding box center [1251, 631] width 46 height 24
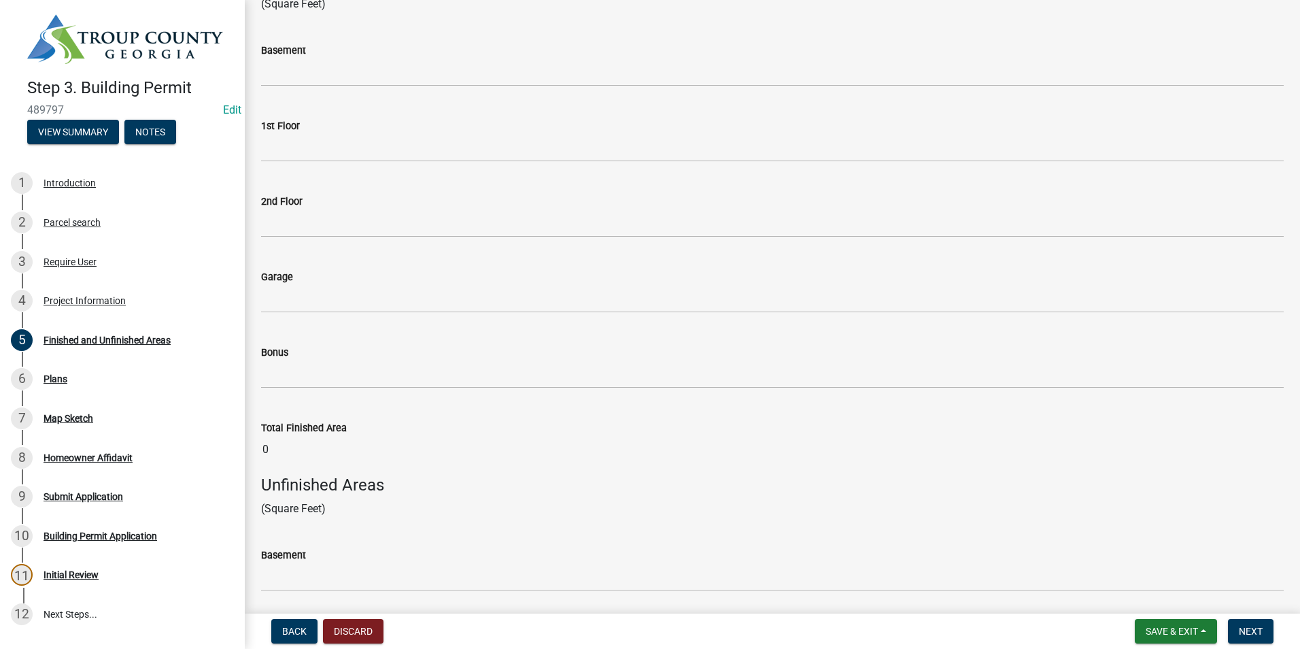
scroll to position [204, 0]
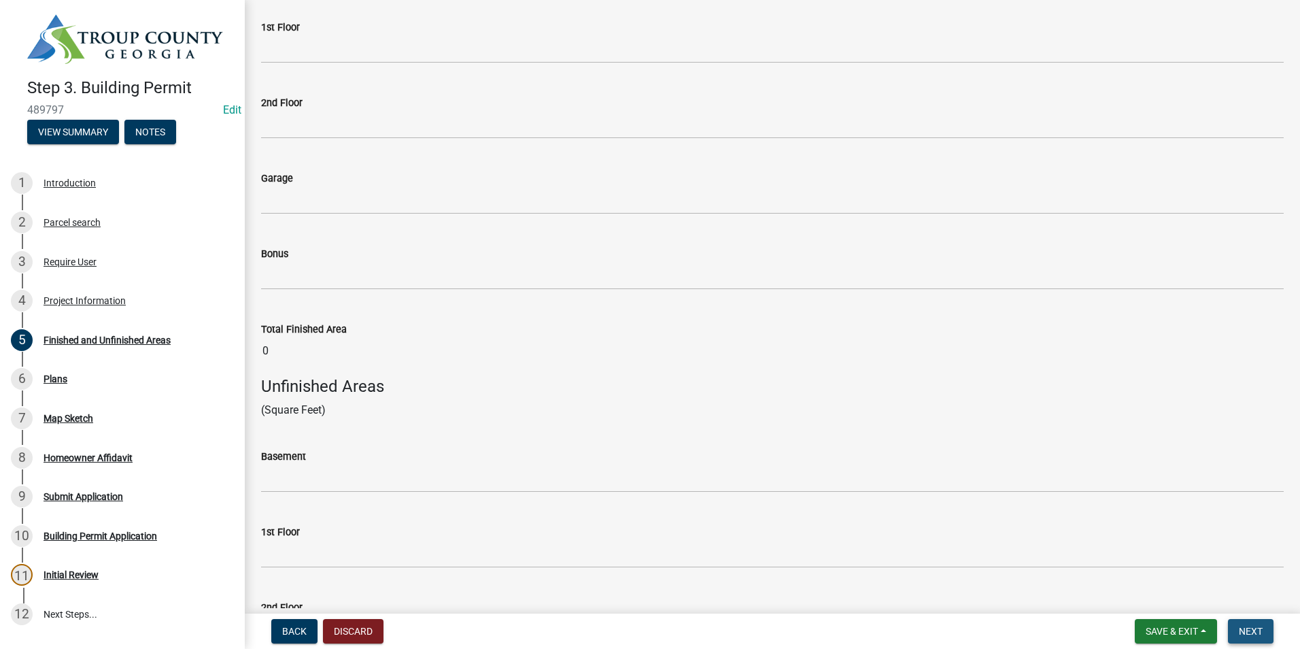
click at [1251, 637] on span "Next" at bounding box center [1251, 631] width 24 height 11
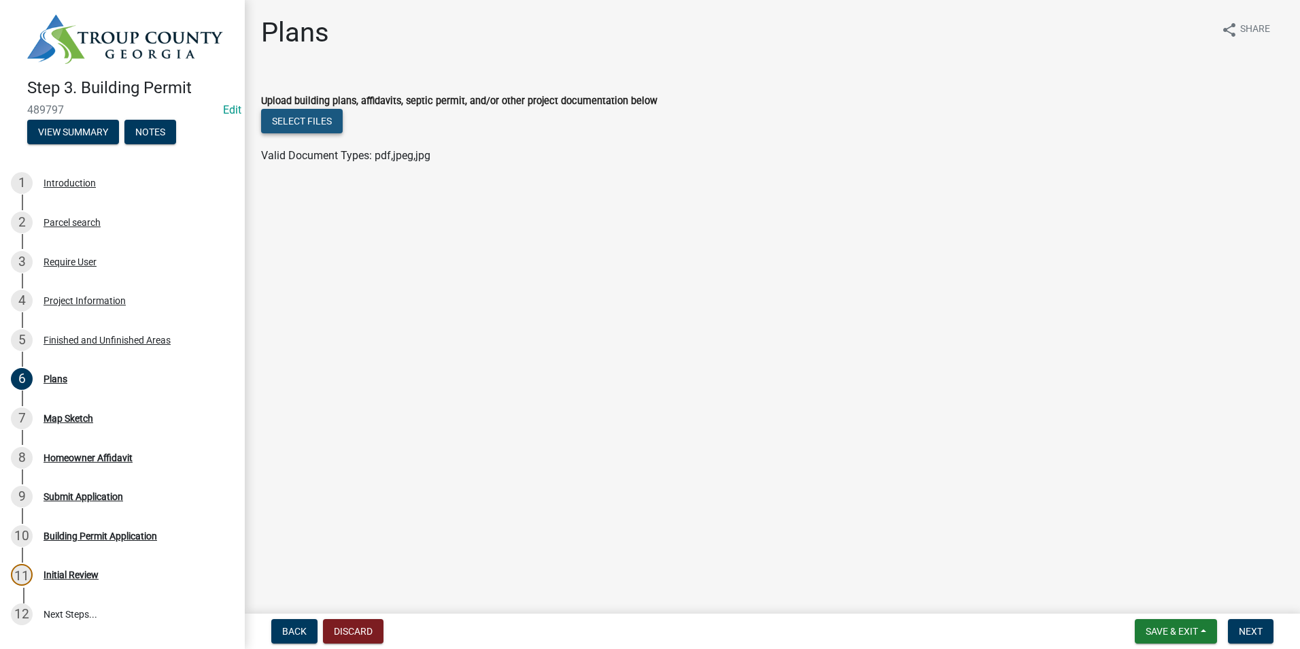
click at [295, 129] on button "Select files" at bounding box center [302, 121] width 82 height 24
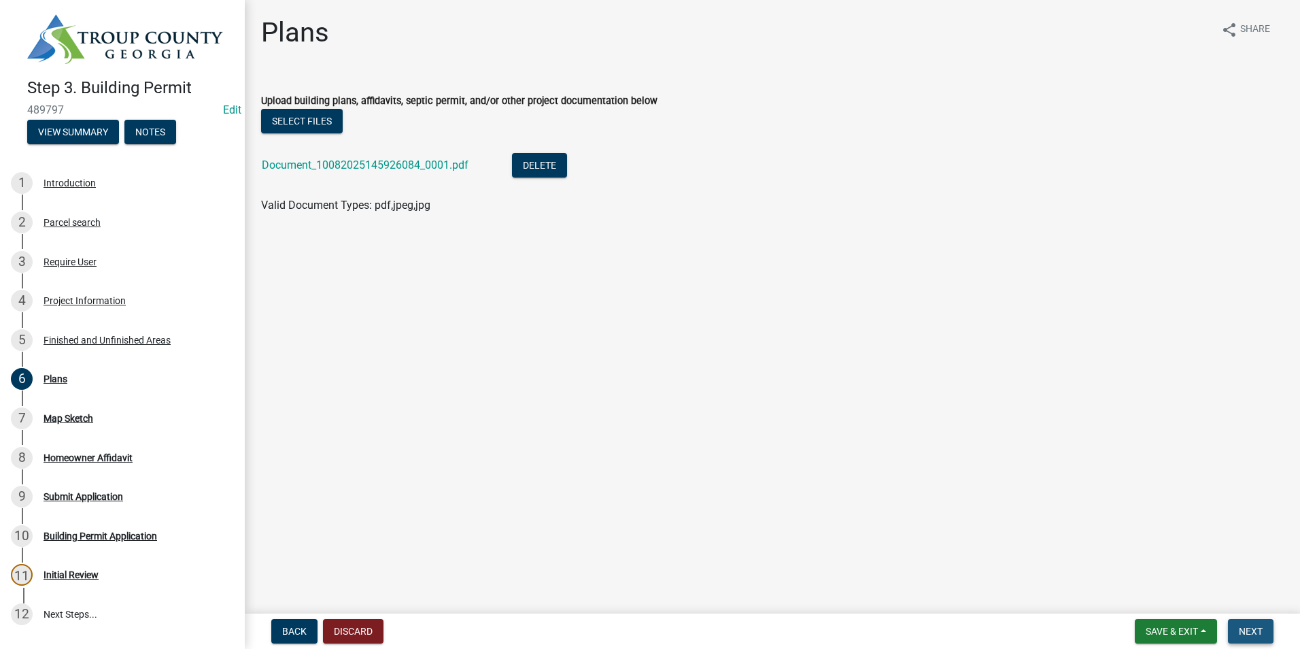
click at [1261, 624] on button "Next" at bounding box center [1251, 631] width 46 height 24
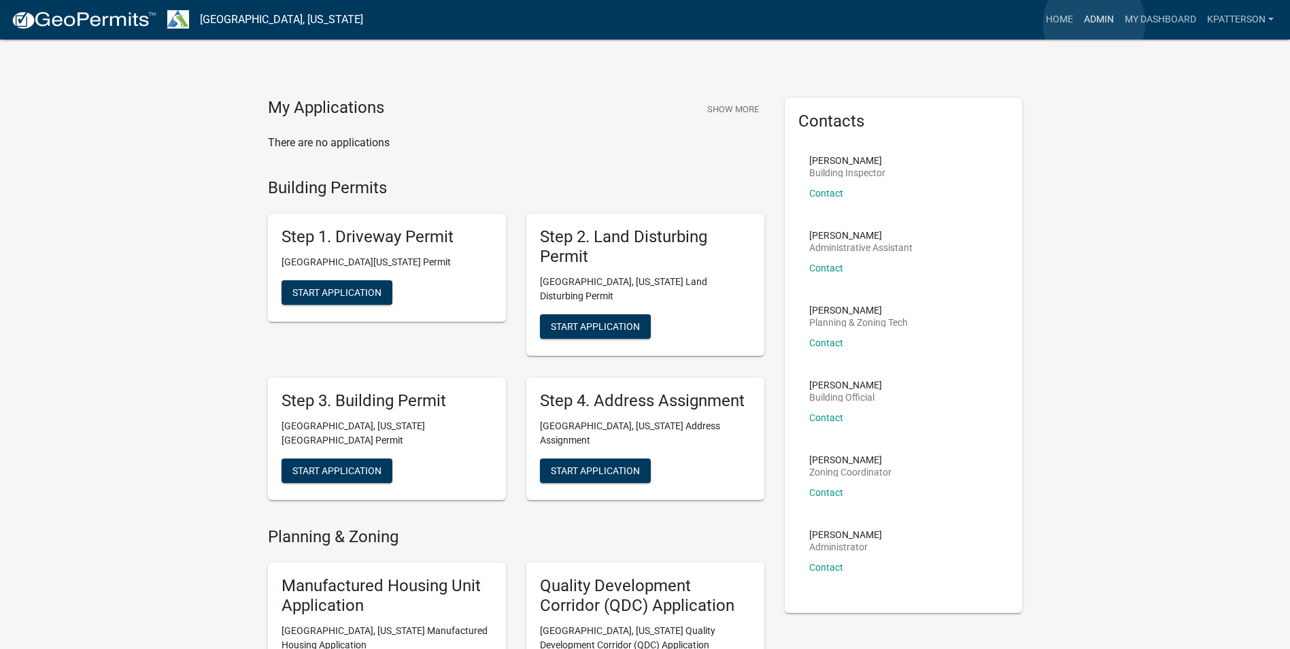
click at [1094, 23] on link "Admin" at bounding box center [1099, 20] width 41 height 26
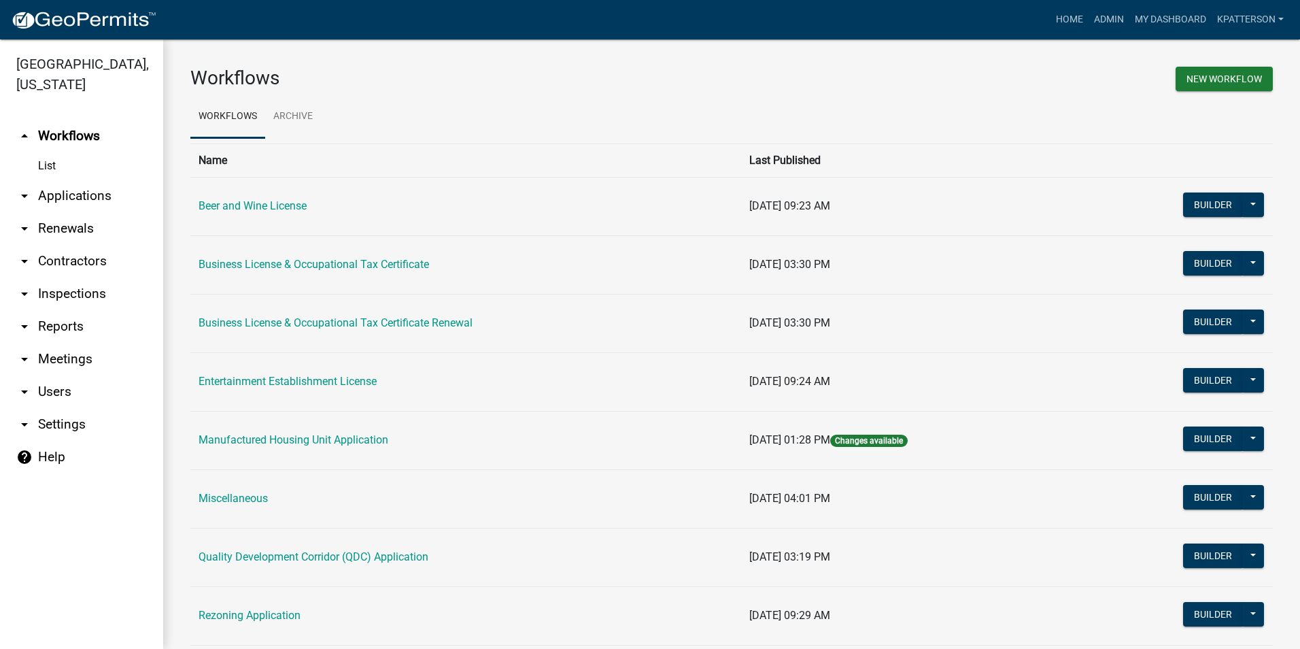
click at [70, 180] on link "arrow_drop_down Applications" at bounding box center [81, 196] width 163 height 33
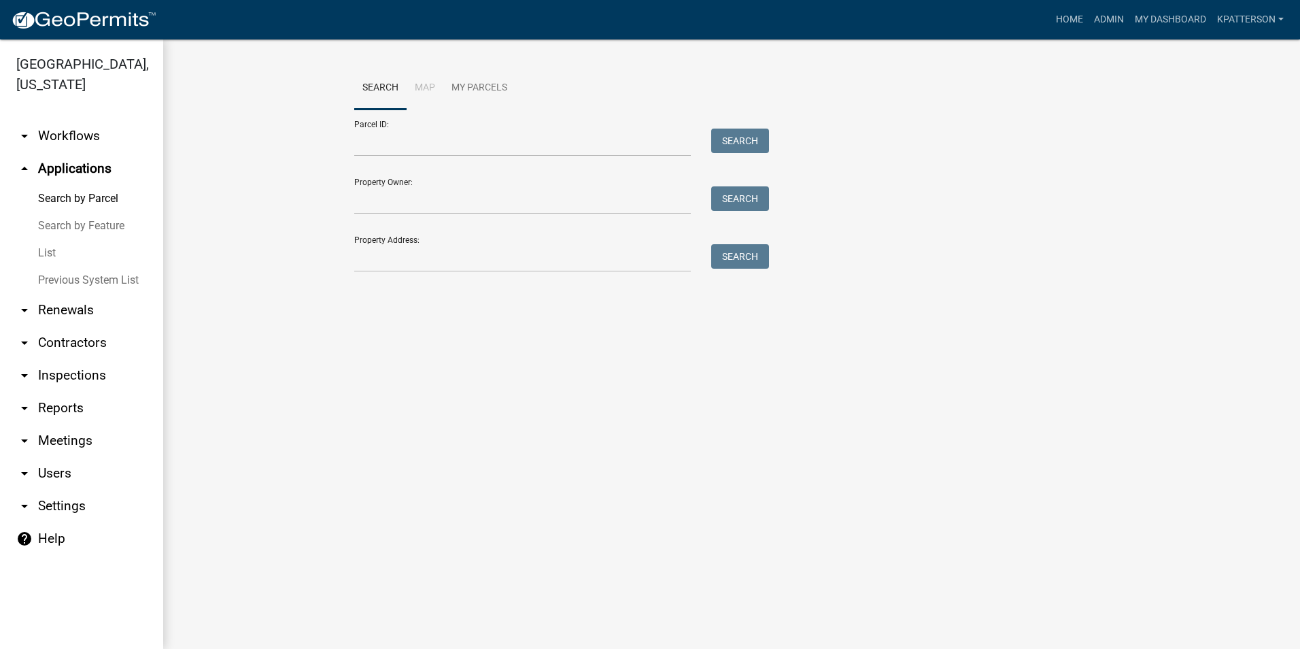
click at [353, 259] on div at bounding box center [522, 258] width 357 height 28
click at [373, 267] on input "Property Address:" at bounding box center [522, 258] width 337 height 28
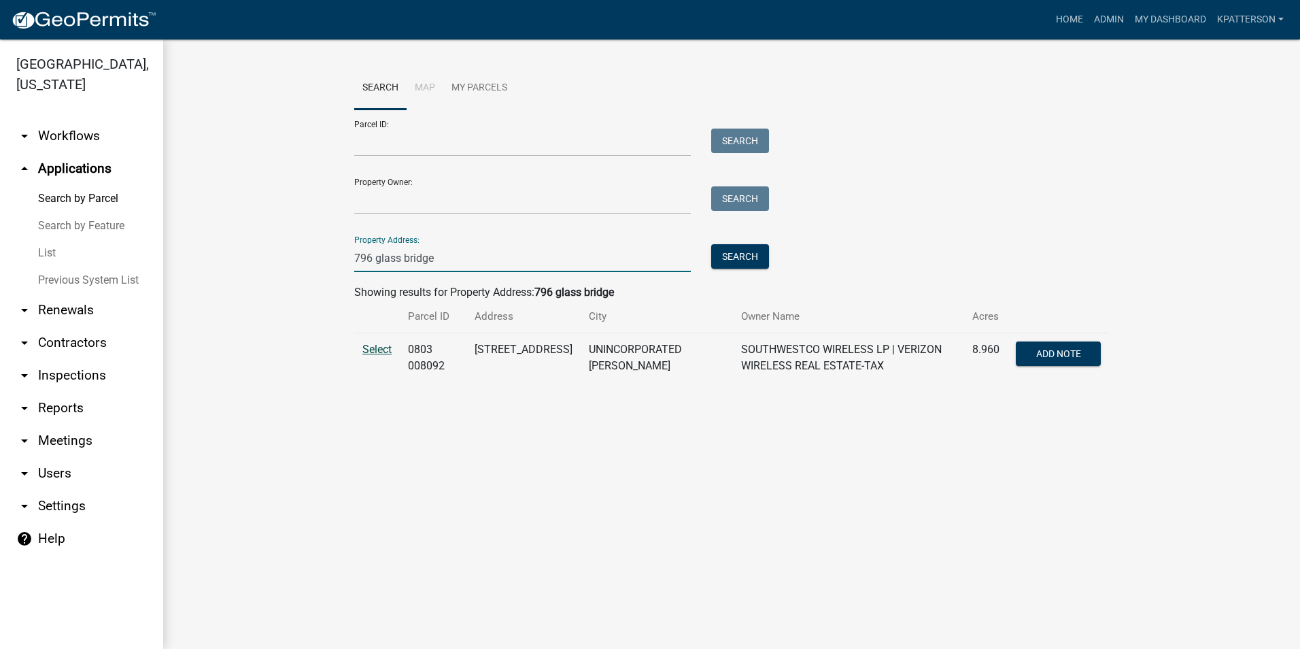
type input "796 glass bridge"
click at [385, 345] on span "Select" at bounding box center [376, 349] width 29 height 13
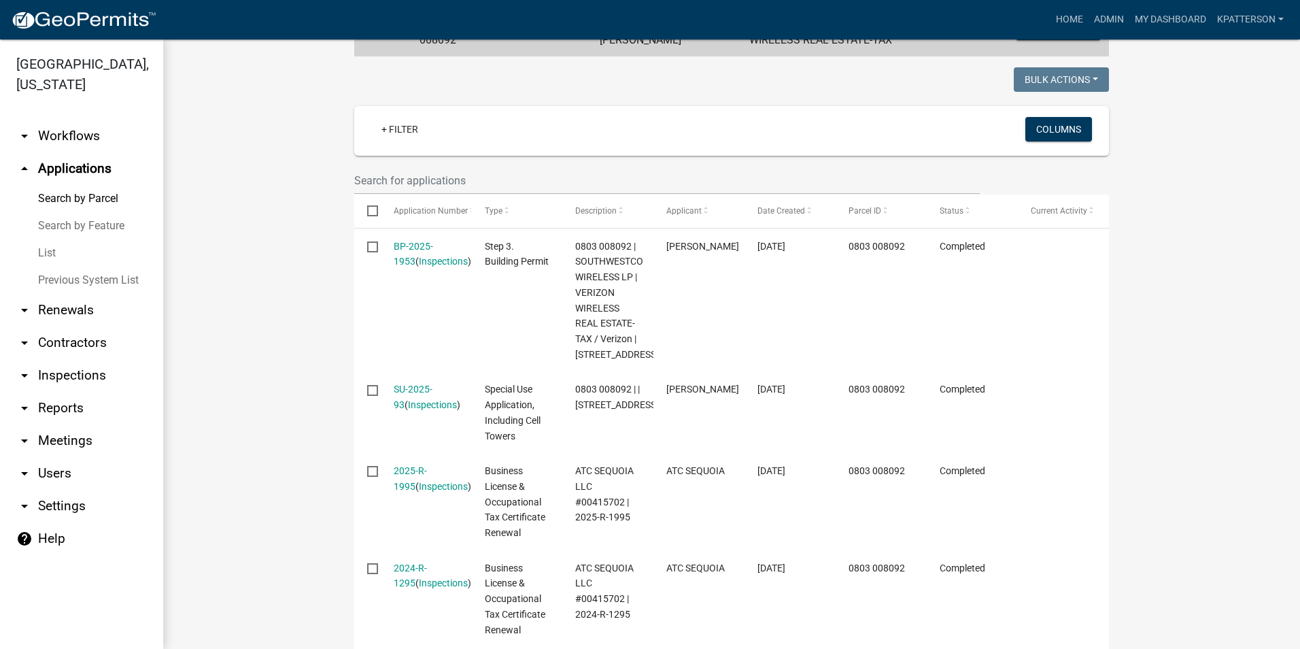
scroll to position [68, 0]
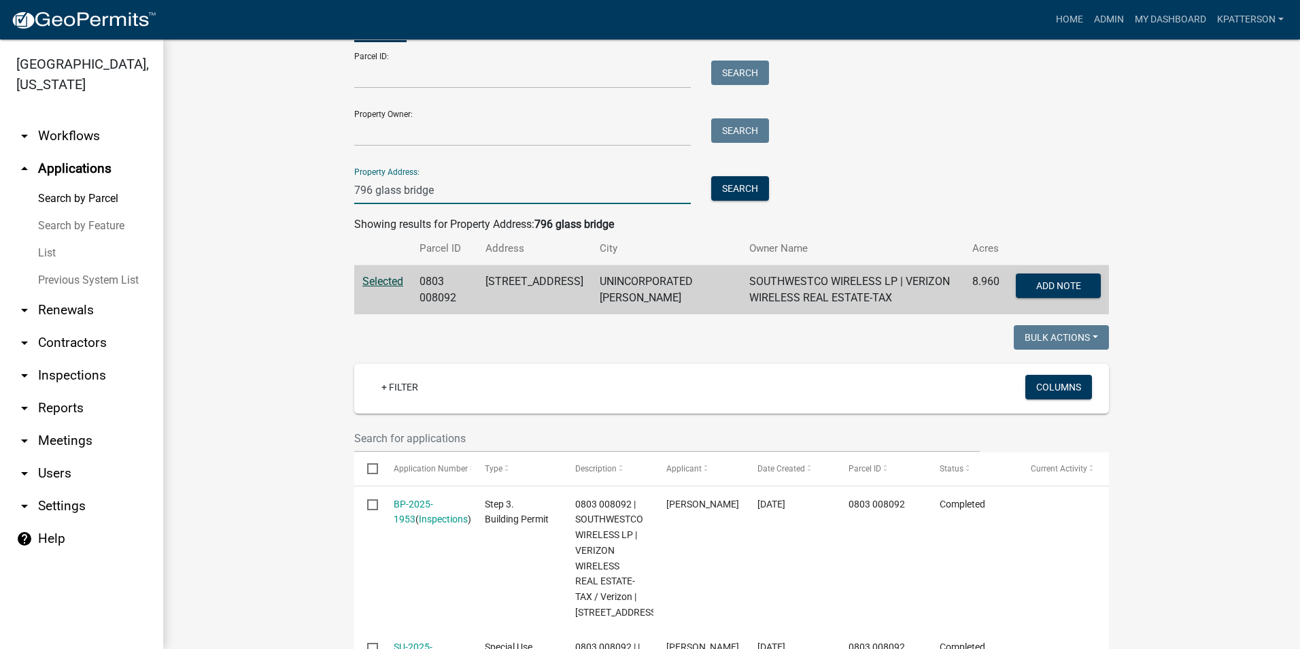
drag, startPoint x: 439, startPoint y: 191, endPoint x: 311, endPoint y: 241, distance: 138.0
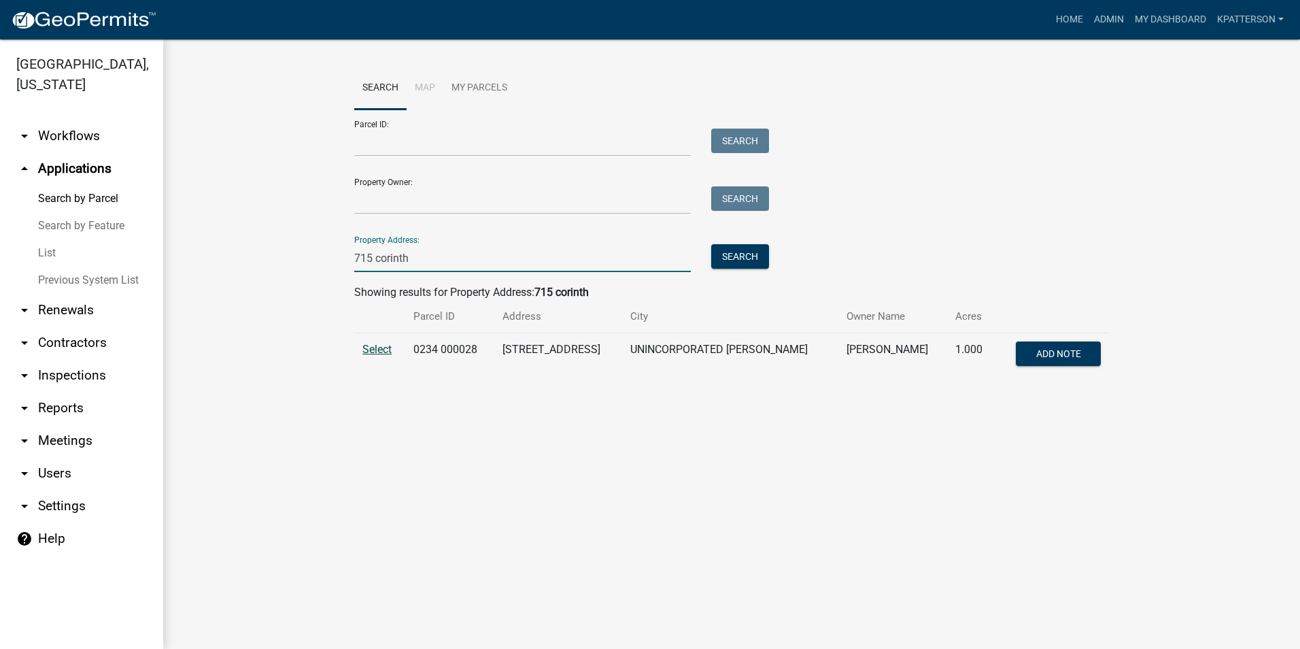
type input "715 corinth"
click at [380, 348] on span "Select" at bounding box center [376, 349] width 29 height 13
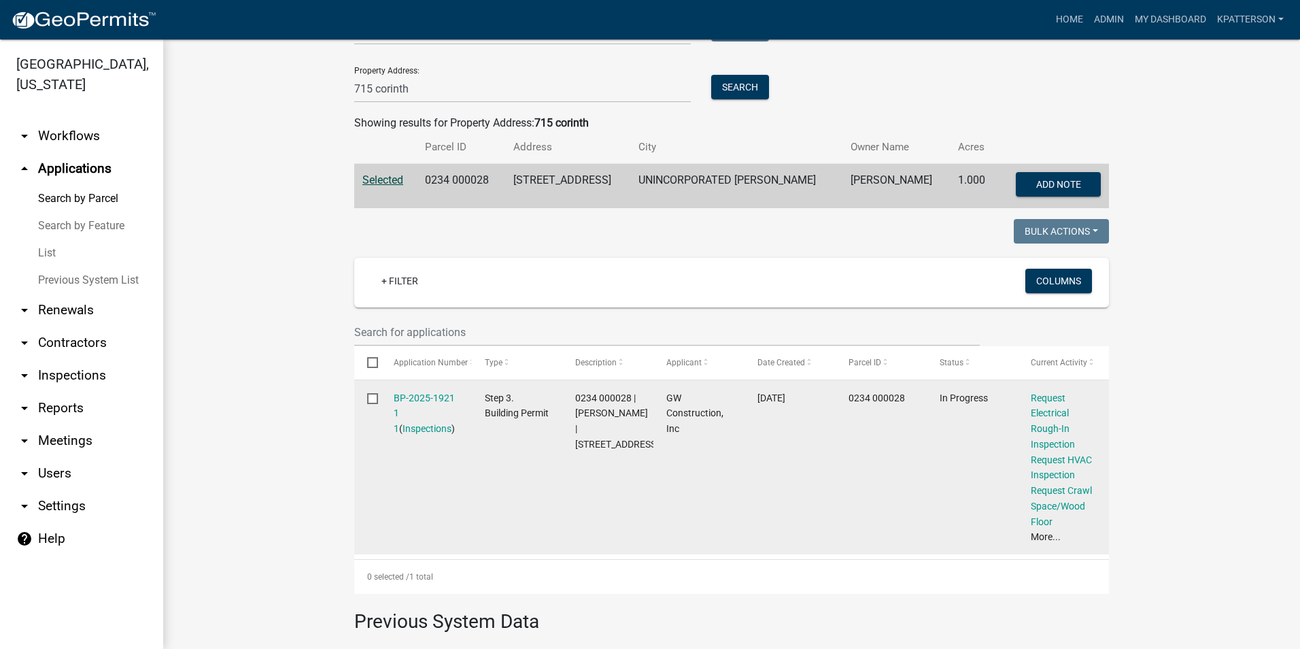
scroll to position [204, 0]
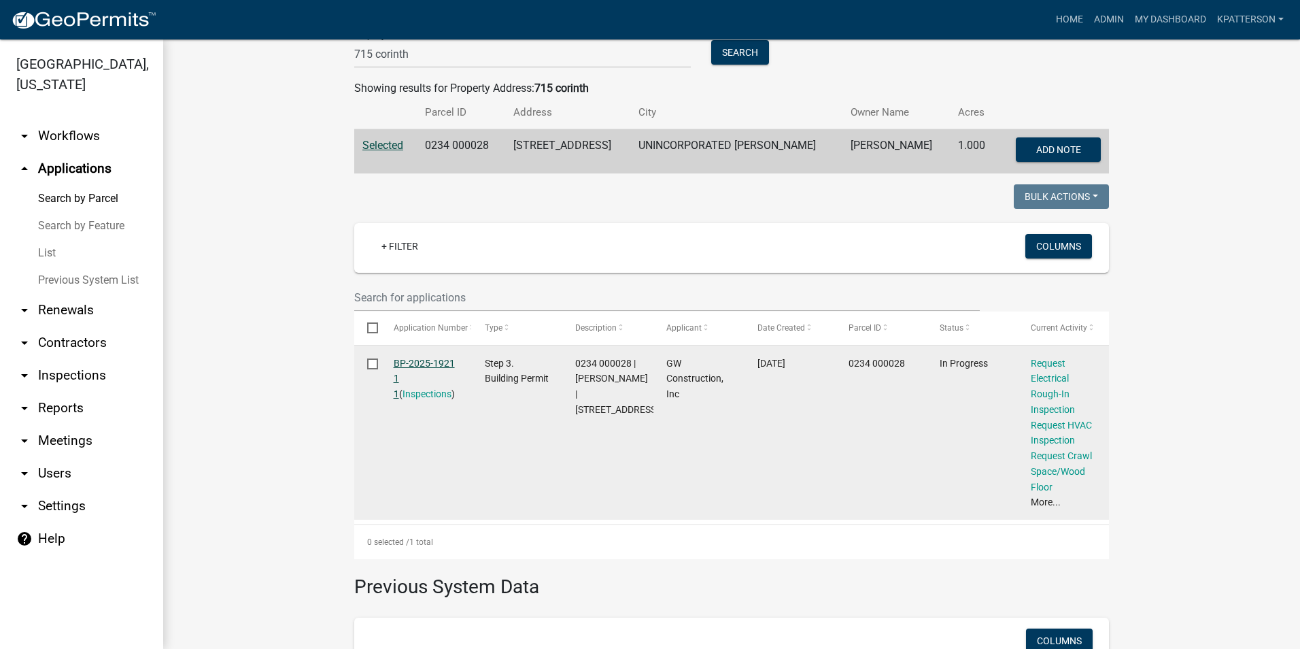
click at [424, 360] on link "BP-2025-1921 1 1" at bounding box center [424, 379] width 61 height 42
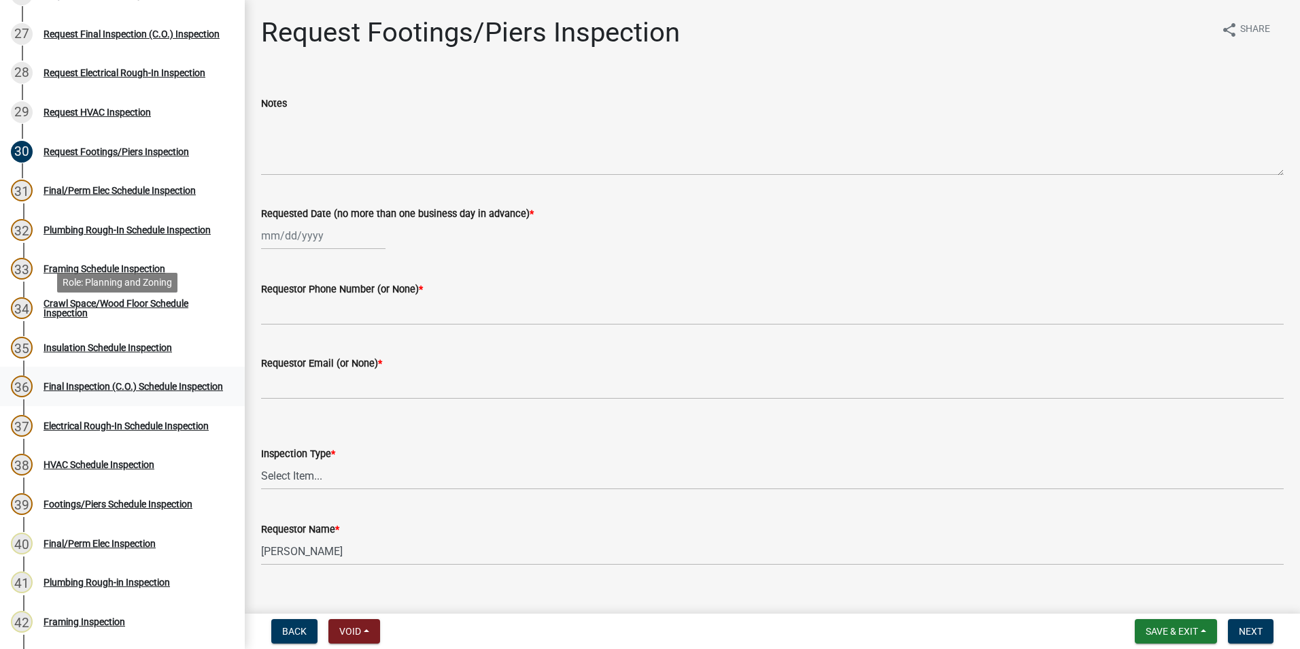
scroll to position [1224, 0]
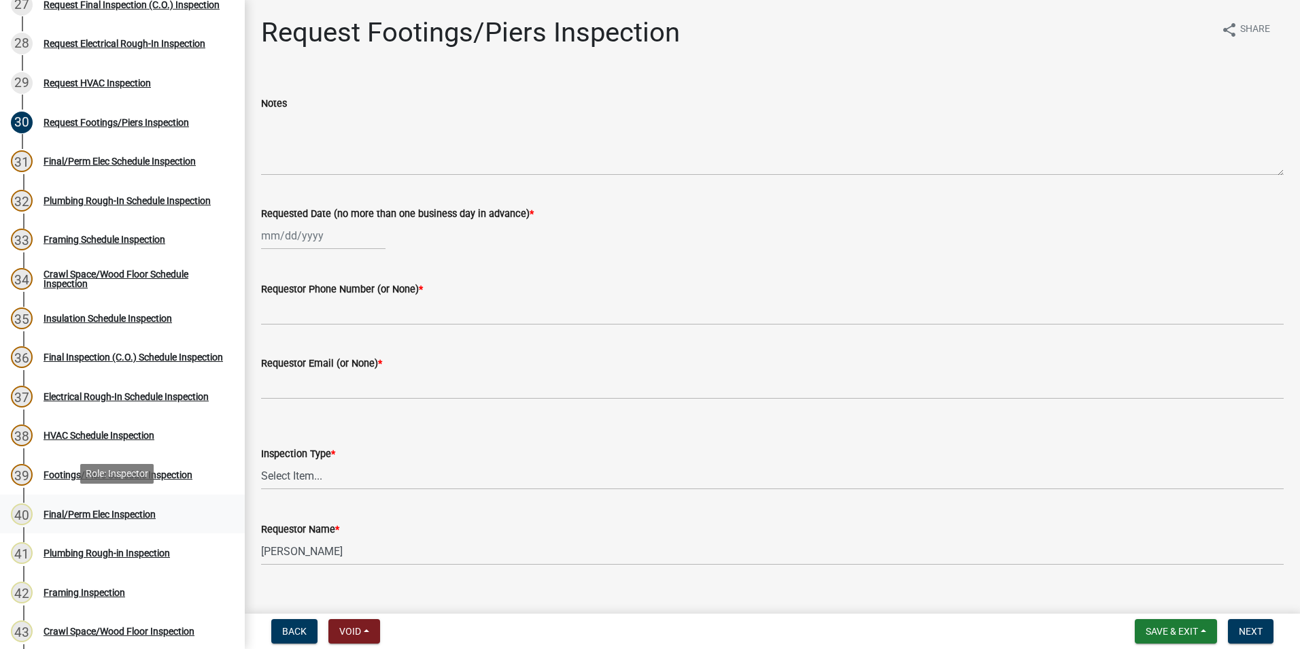
click at [149, 509] on div "Final/Perm Elec Inspection" at bounding box center [100, 514] width 112 height 10
click at [61, 163] on div "Final/Perm Elec Schedule Inspection" at bounding box center [120, 161] width 152 height 10
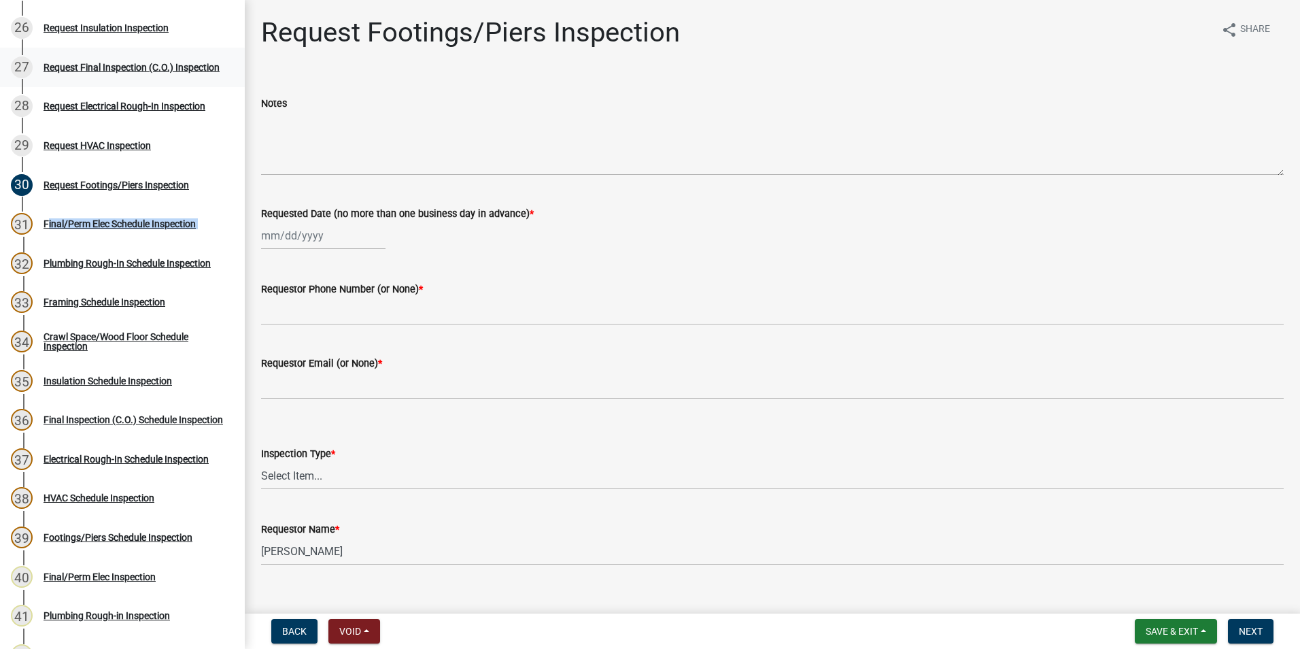
scroll to position [1020, 0]
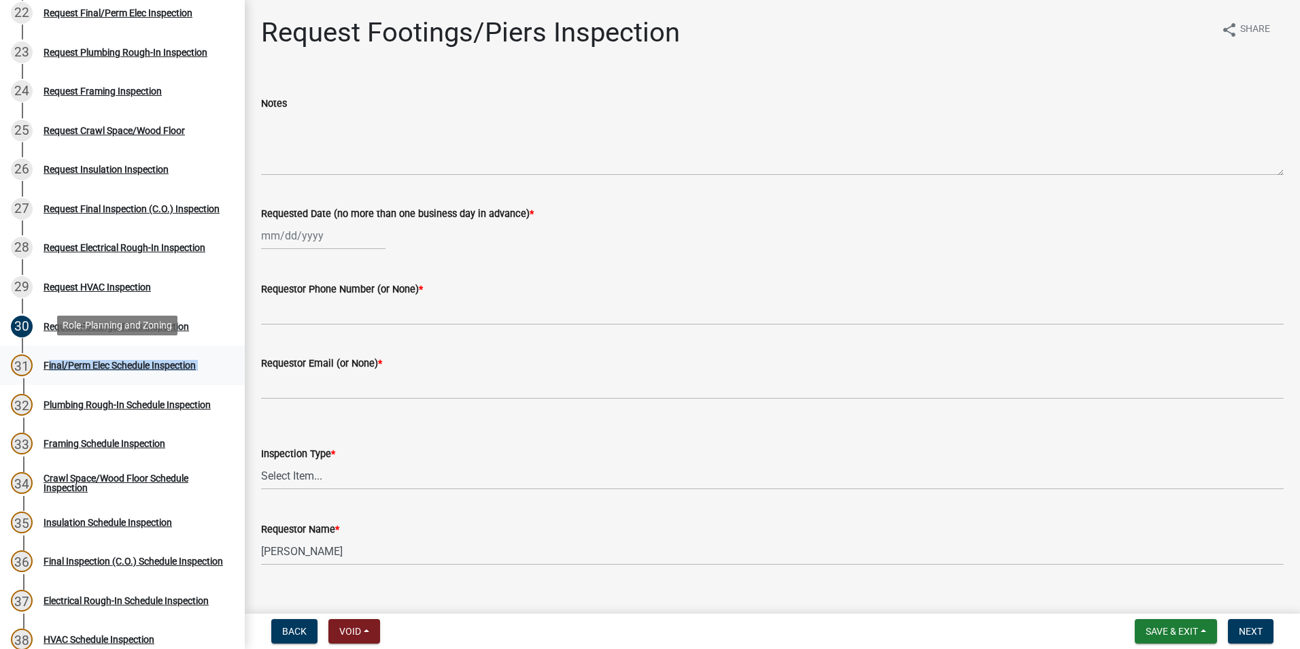
click at [126, 360] on div "Final/Perm Elec Schedule Inspection" at bounding box center [120, 365] width 152 height 10
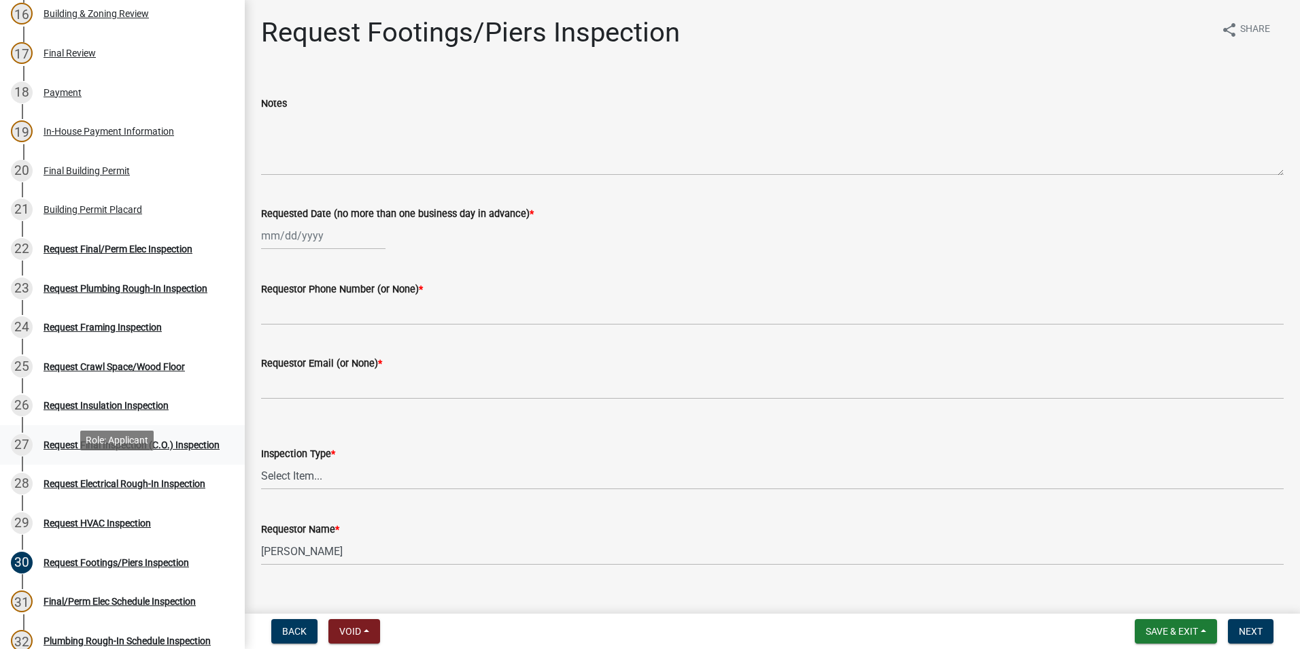
scroll to position [816, 0]
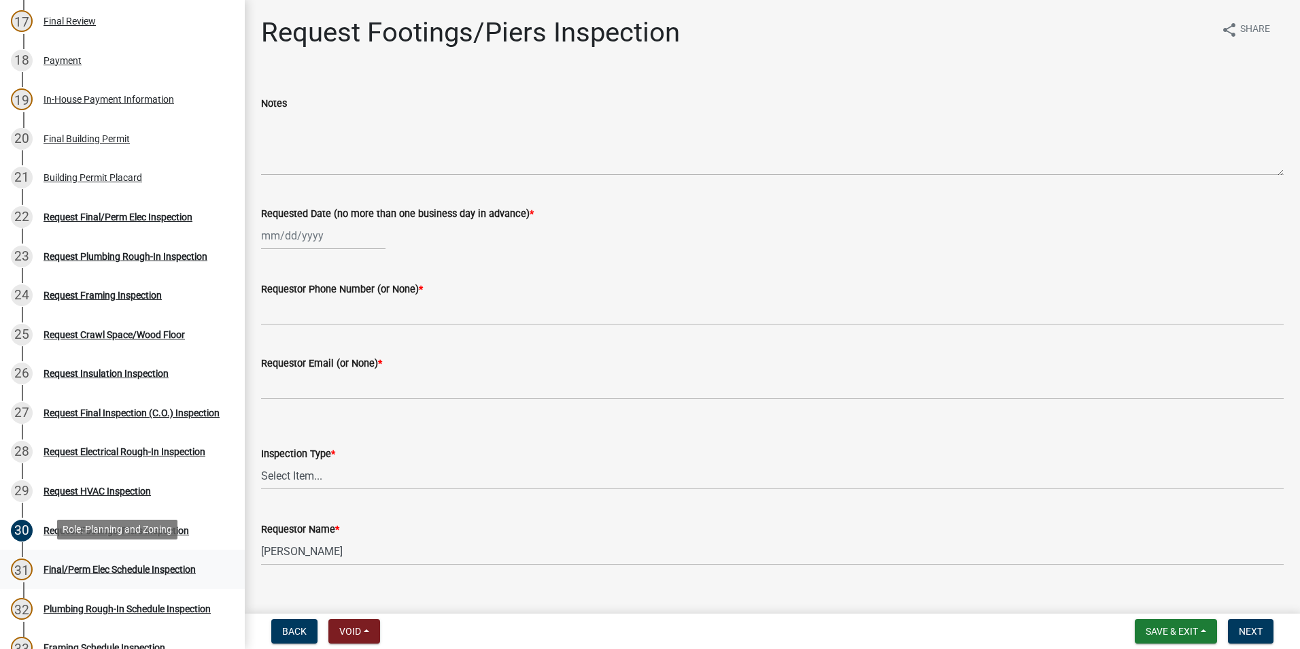
click at [91, 566] on div "Final/Perm Elec Schedule Inspection" at bounding box center [120, 569] width 152 height 10
click at [92, 566] on div "Final/Perm Elec Schedule Inspection" at bounding box center [120, 569] width 152 height 10
click at [103, 218] on div "22 Request Final/Perm Elec Inspection" at bounding box center [117, 217] width 212 height 22
select select "10"
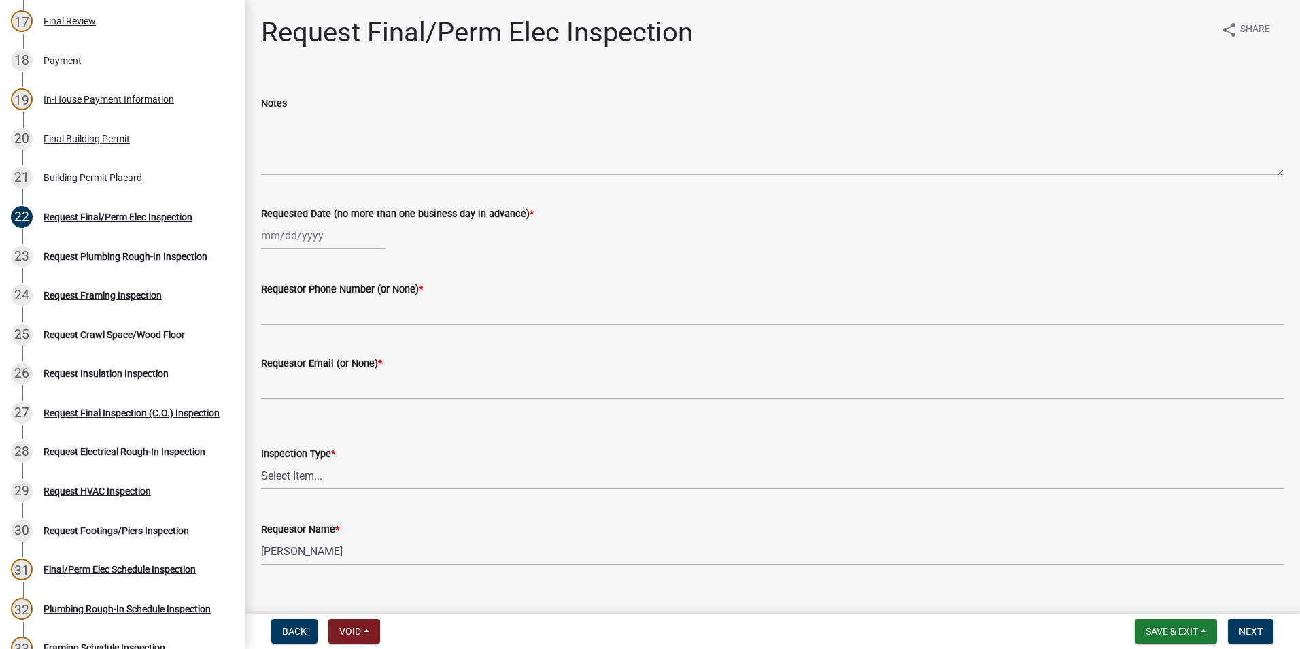
select select "2025"
click at [291, 241] on div "[PERSON_NAME] Feb Mar Apr [PERSON_NAME][DATE] Oct Nov [DATE] 1526 1527 1528 152…" at bounding box center [323, 236] width 124 height 28
click at [313, 325] on div "8" at bounding box center [318, 330] width 22 height 22
type input "[DATE]"
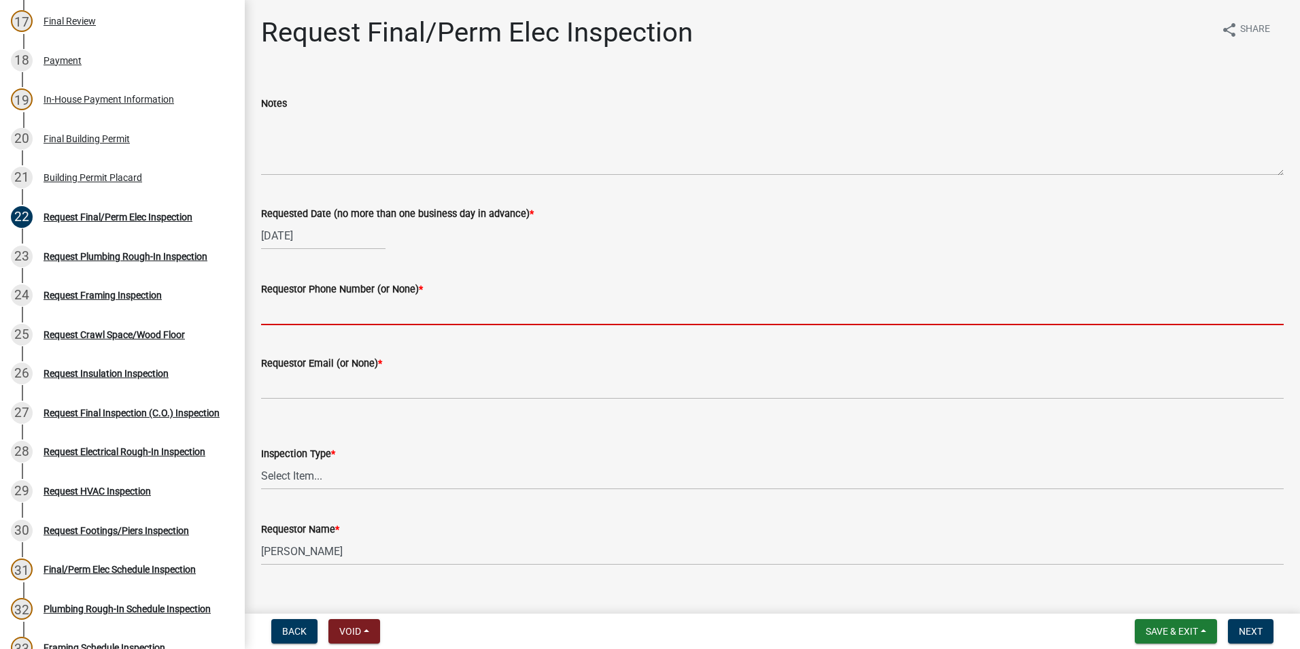
click at [300, 306] on input "Requestor Phone Number (or None) *" at bounding box center [772, 311] width 1023 height 28
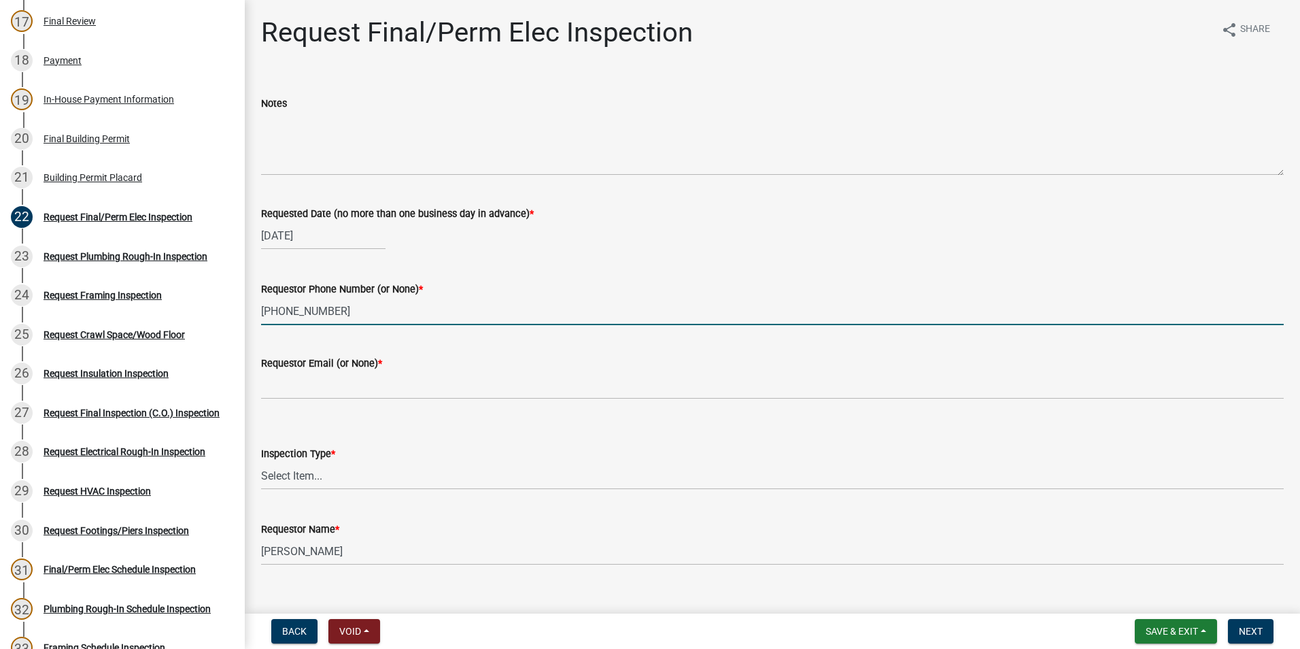
type input "[PHONE_NUMBER]"
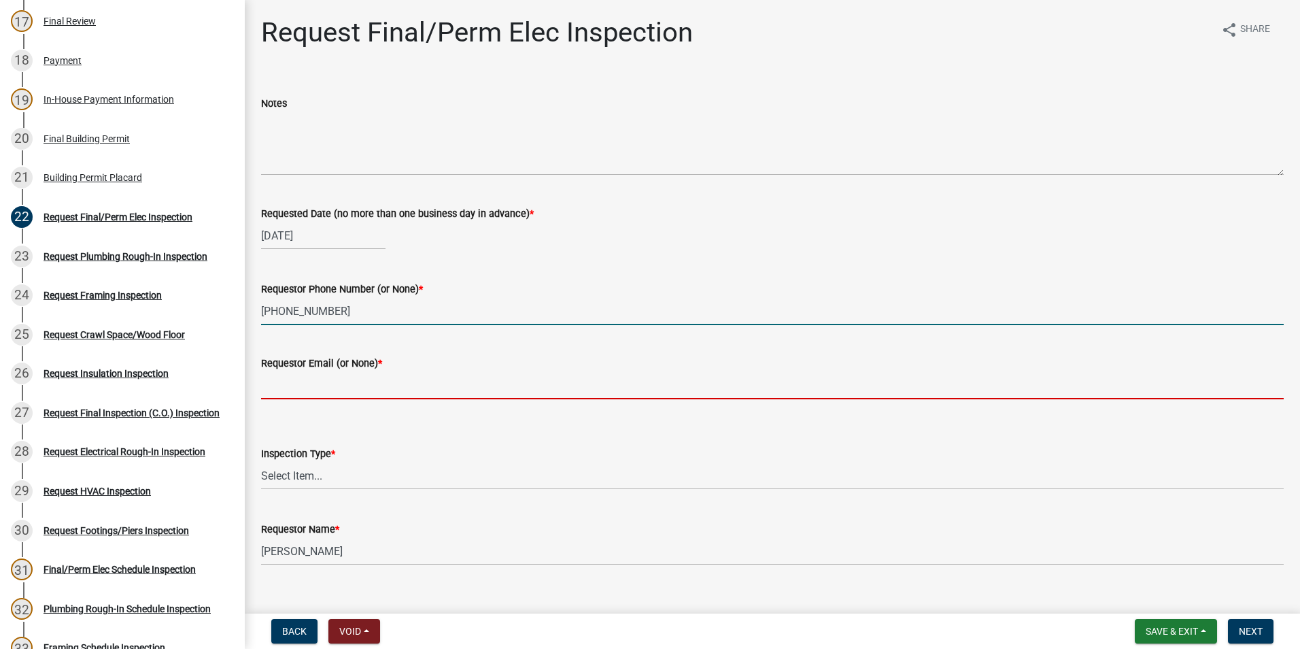
click at [321, 394] on input "Requestor Email (or None) *" at bounding box center [772, 385] width 1023 height 28
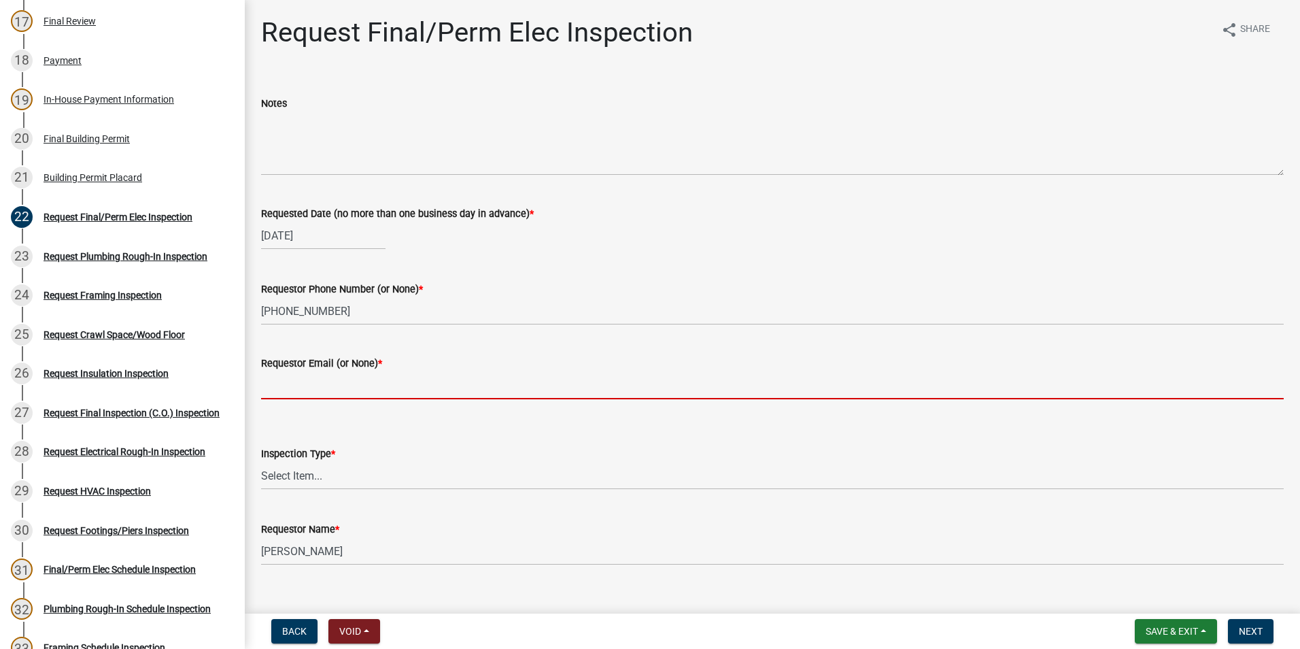
type input "none"
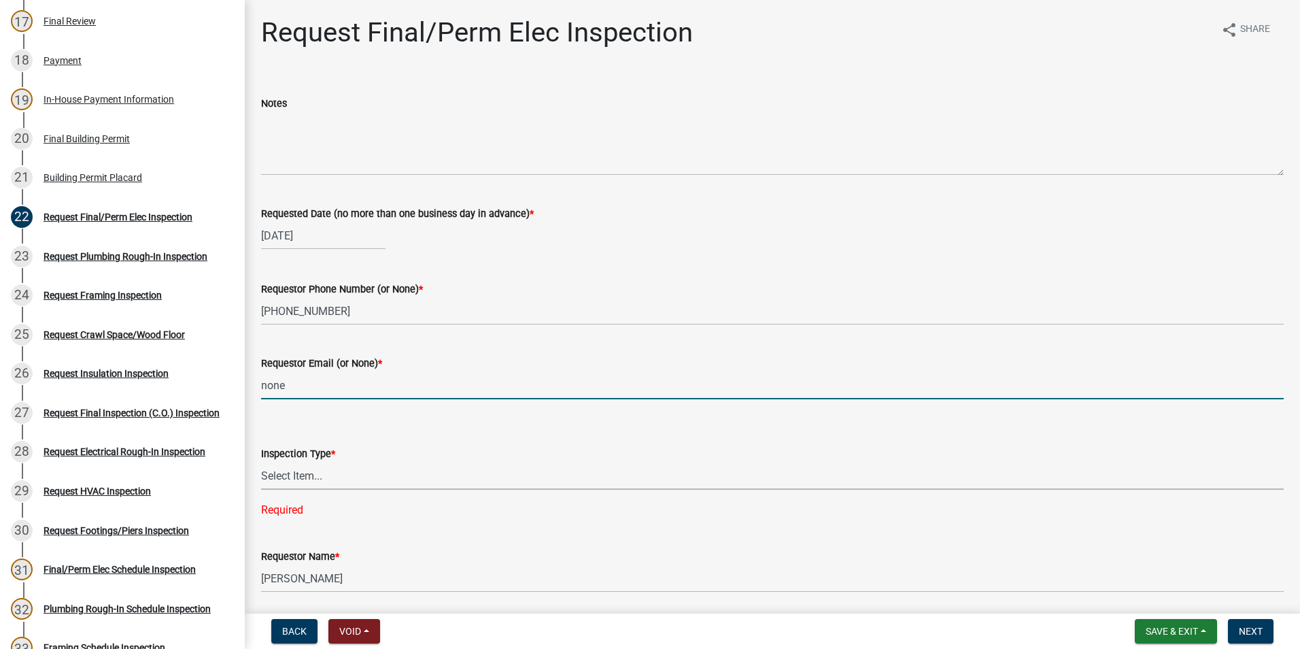
click at [316, 473] on select "Select Item... Final/Permanent Electrical" at bounding box center [772, 476] width 1023 height 28
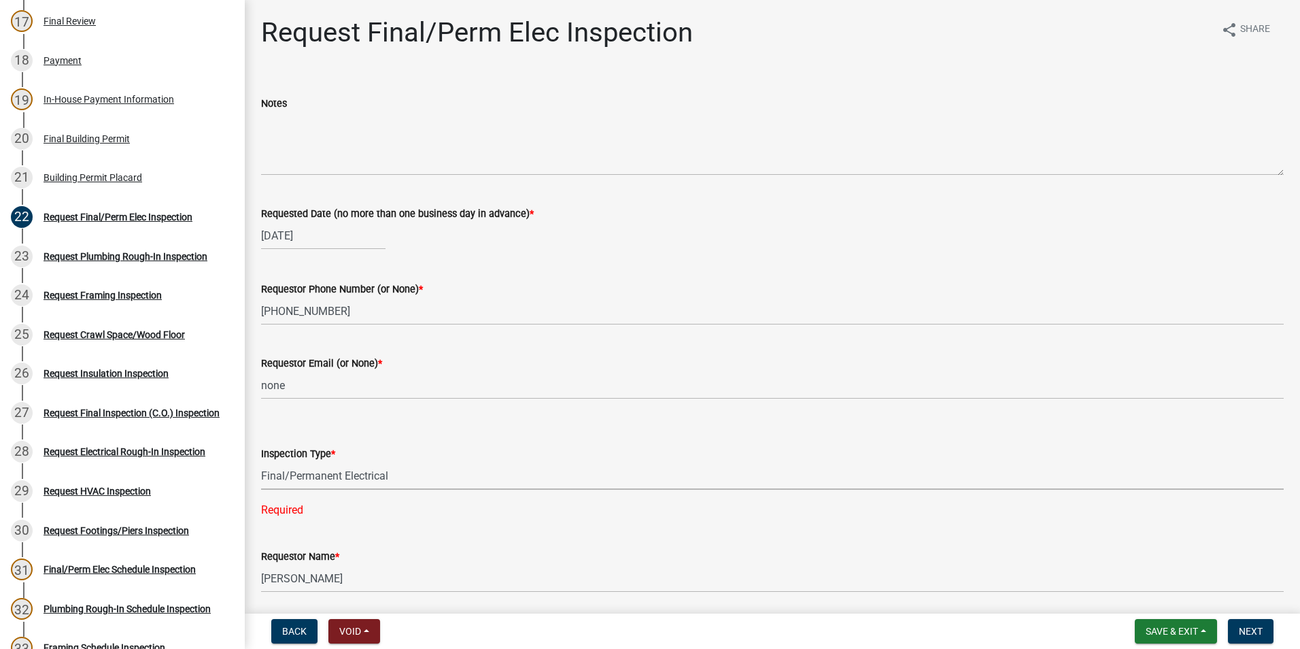
click at [261, 462] on select "Select Item... Final/Permanent Electrical" at bounding box center [772, 476] width 1023 height 28
select select "15602396-5ec3-4d50-b7ba-128f4fe7a0c1"
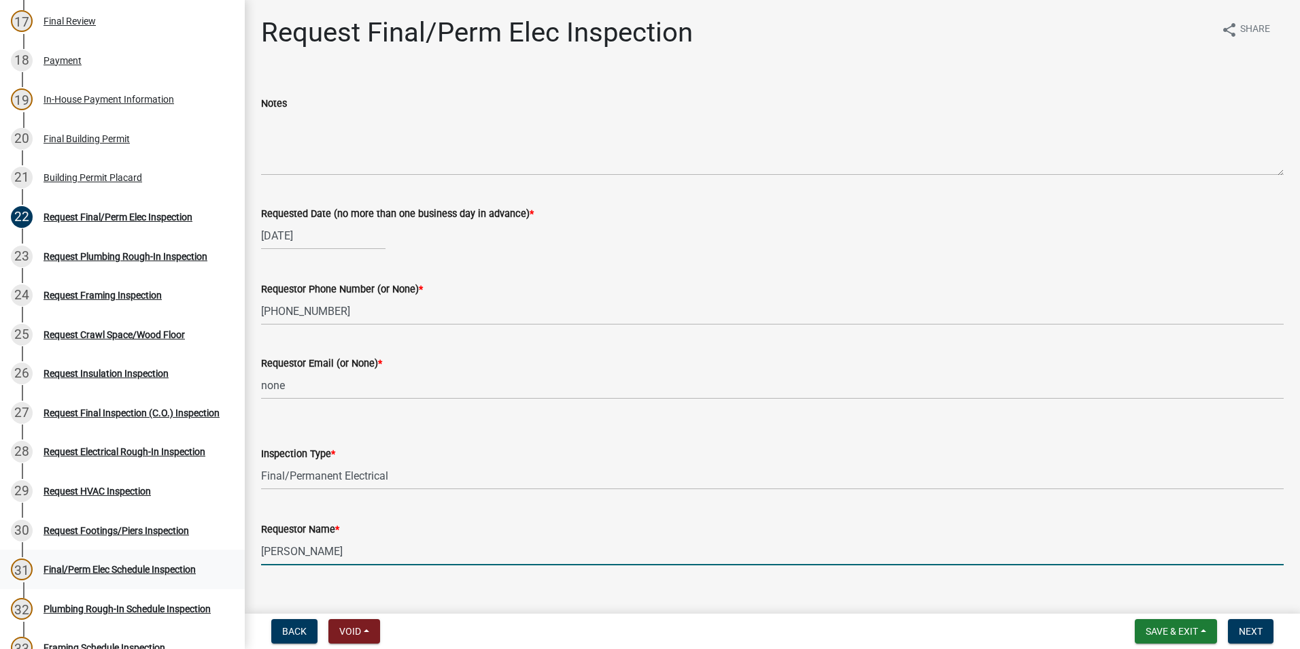
drag, startPoint x: 380, startPoint y: 549, endPoint x: 201, endPoint y: 547, distance: 179.6
click at [201, 549] on div "Step 3. Building Permit BP-2025-1921 Edit View Summary Notes Show emails 1 Intr…" at bounding box center [650, 324] width 1300 height 649
type input "[PERSON_NAME]"
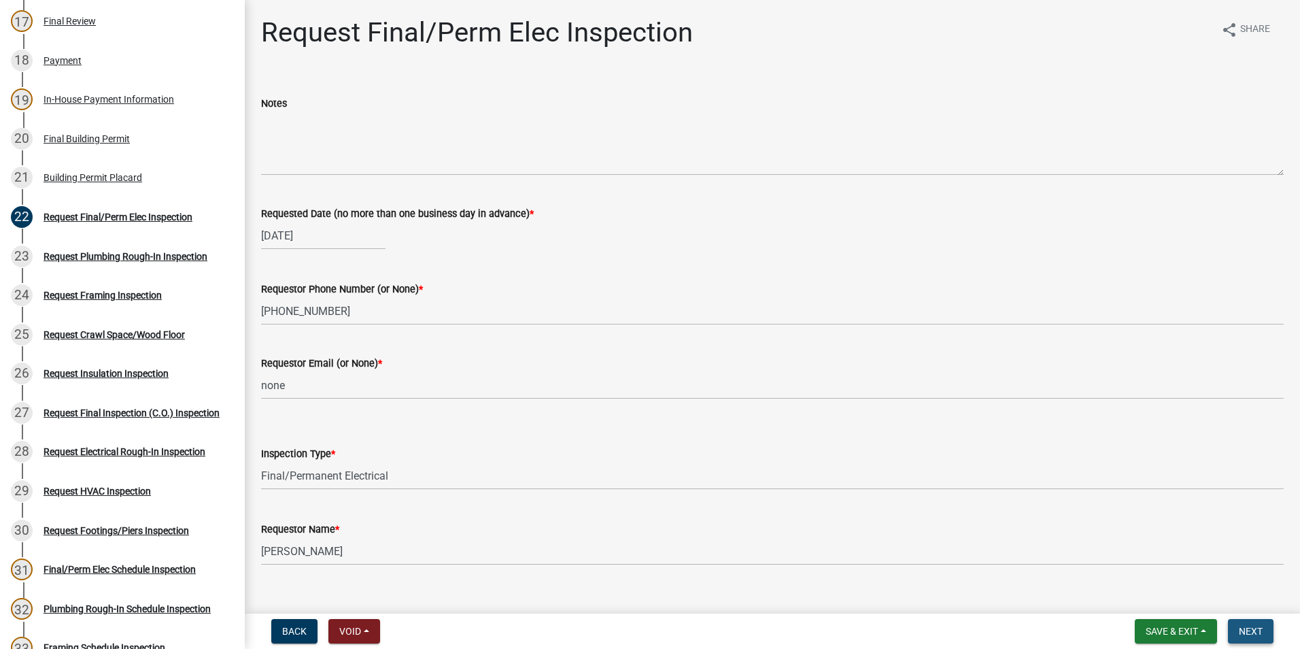
click at [1249, 626] on span "Next" at bounding box center [1251, 631] width 24 height 11
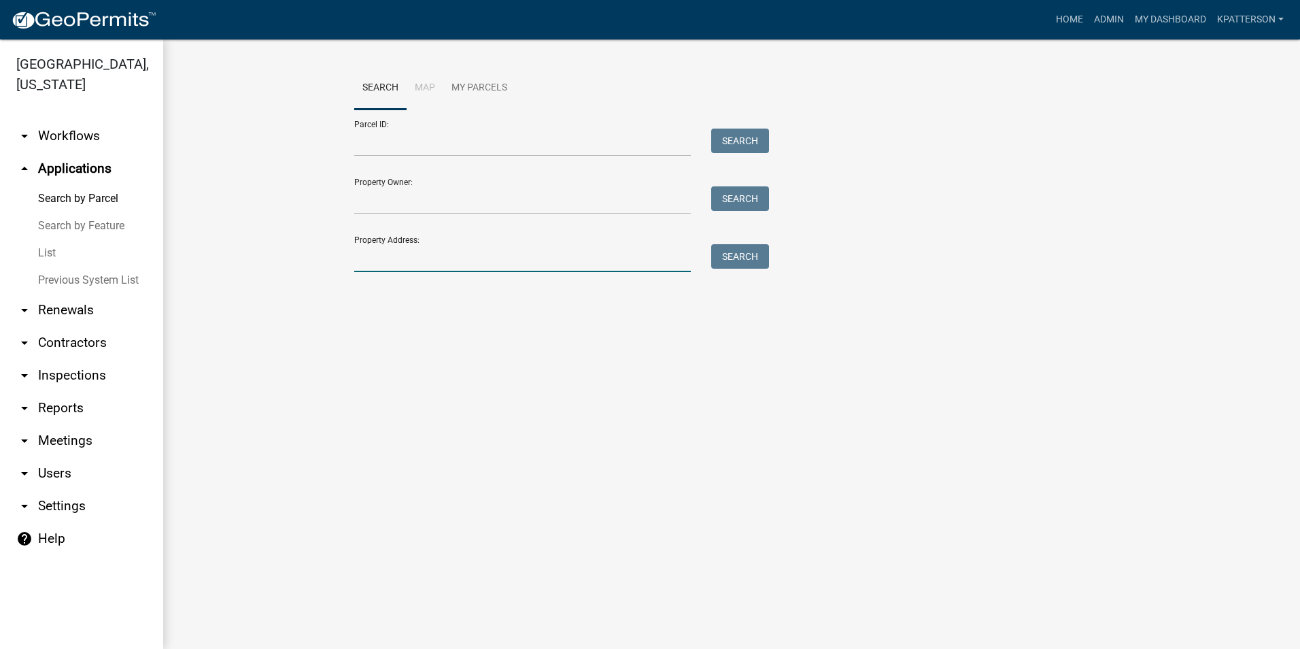
click at [402, 267] on input "Property Address:" at bounding box center [522, 258] width 337 height 28
type input "205 corinth"
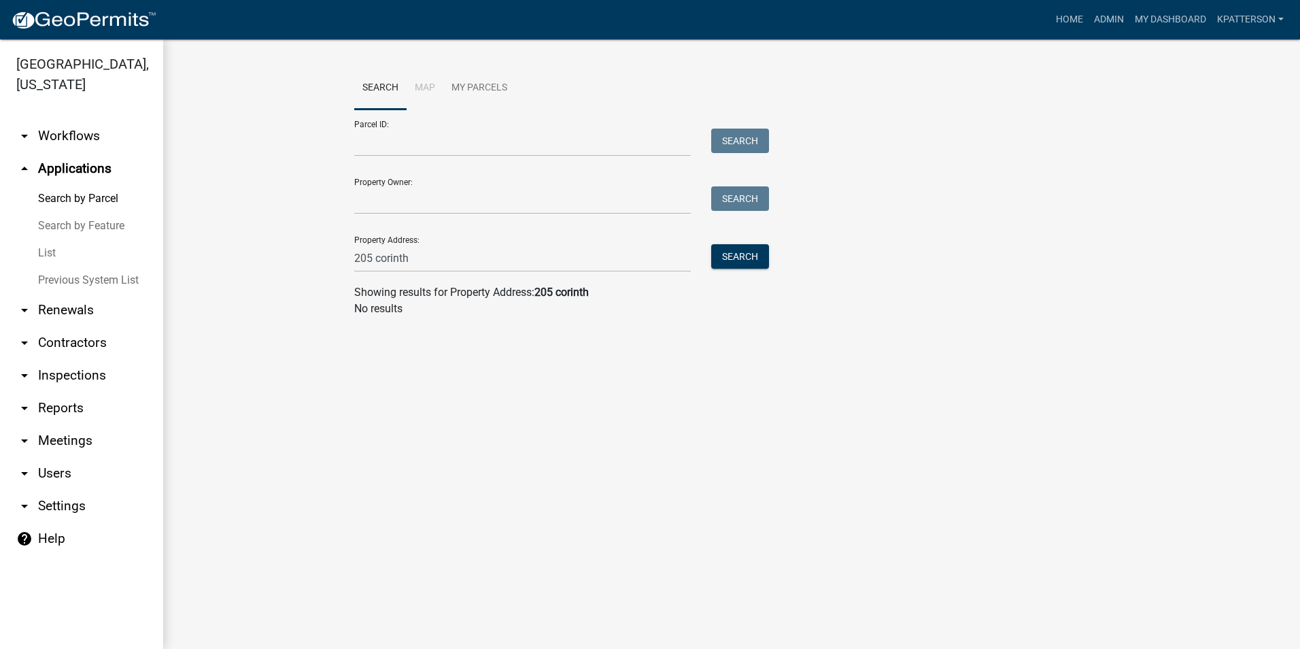
click at [59, 120] on link "arrow_drop_down Workflows" at bounding box center [81, 136] width 163 height 33
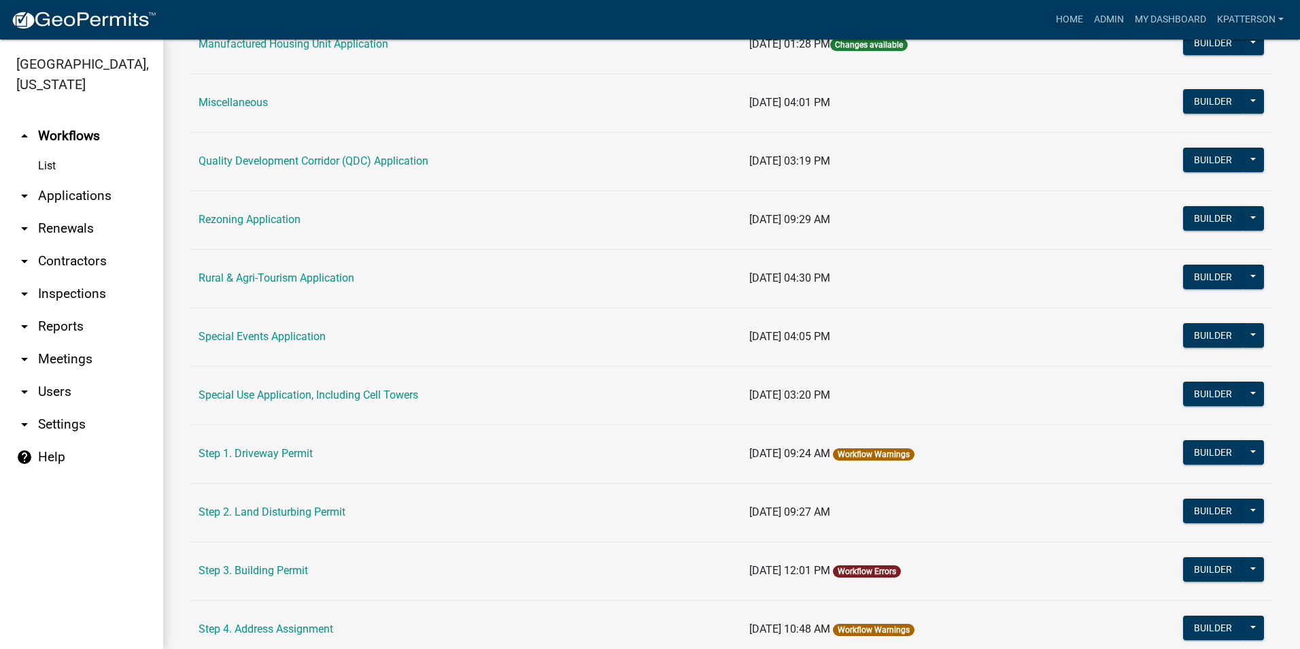
scroll to position [408, 0]
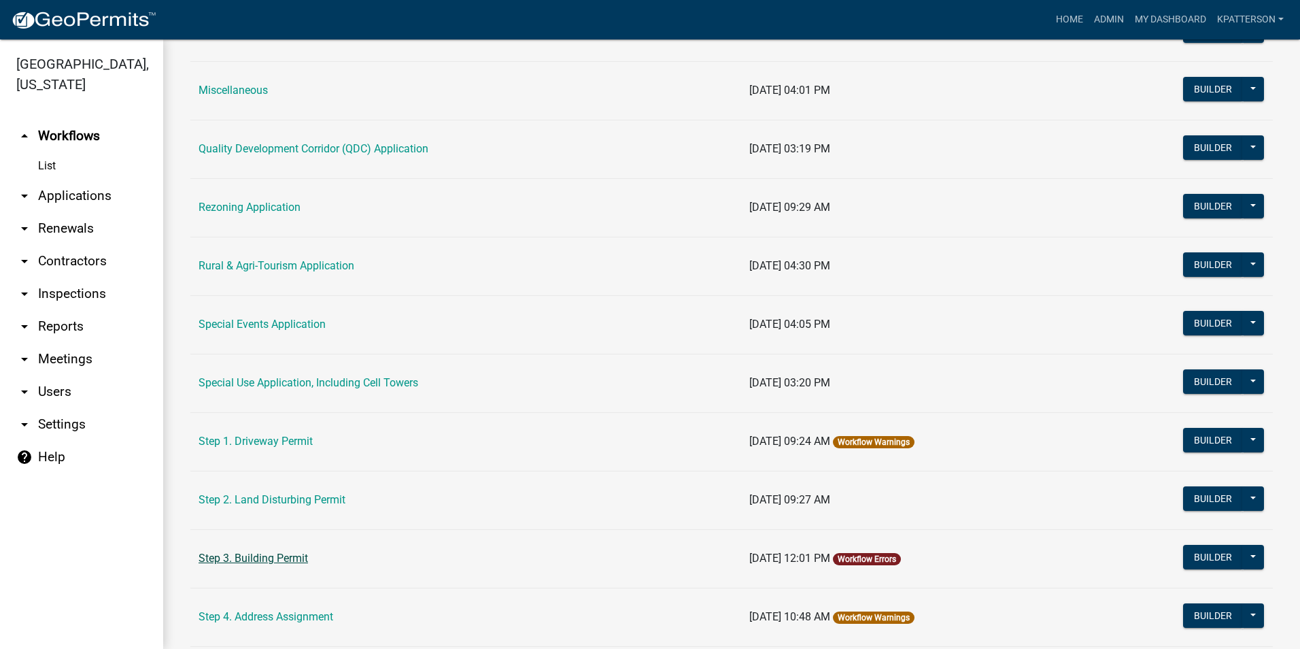
click at [290, 560] on link "Step 3. Building Permit" at bounding box center [253, 558] width 109 height 13
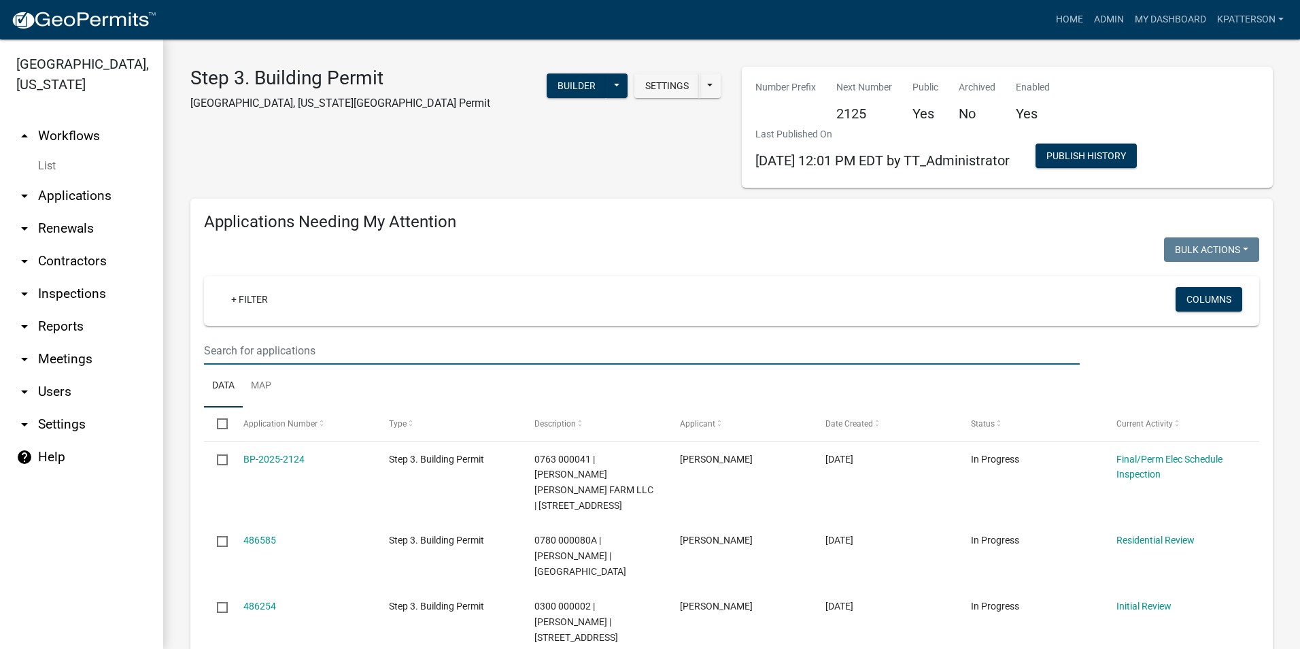
drag, startPoint x: 297, startPoint y: 358, endPoint x: 299, endPoint y: 352, distance: 7.3
click at [297, 356] on input "text" at bounding box center [642, 351] width 876 height 28
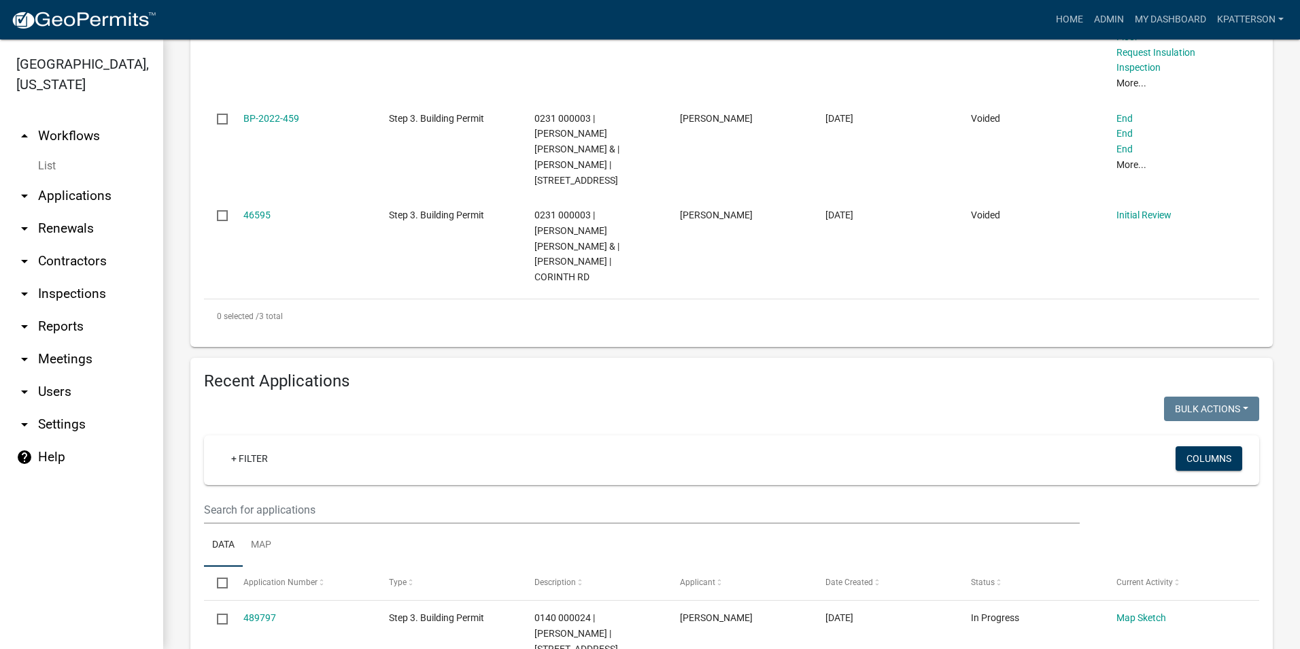
scroll to position [476, 0]
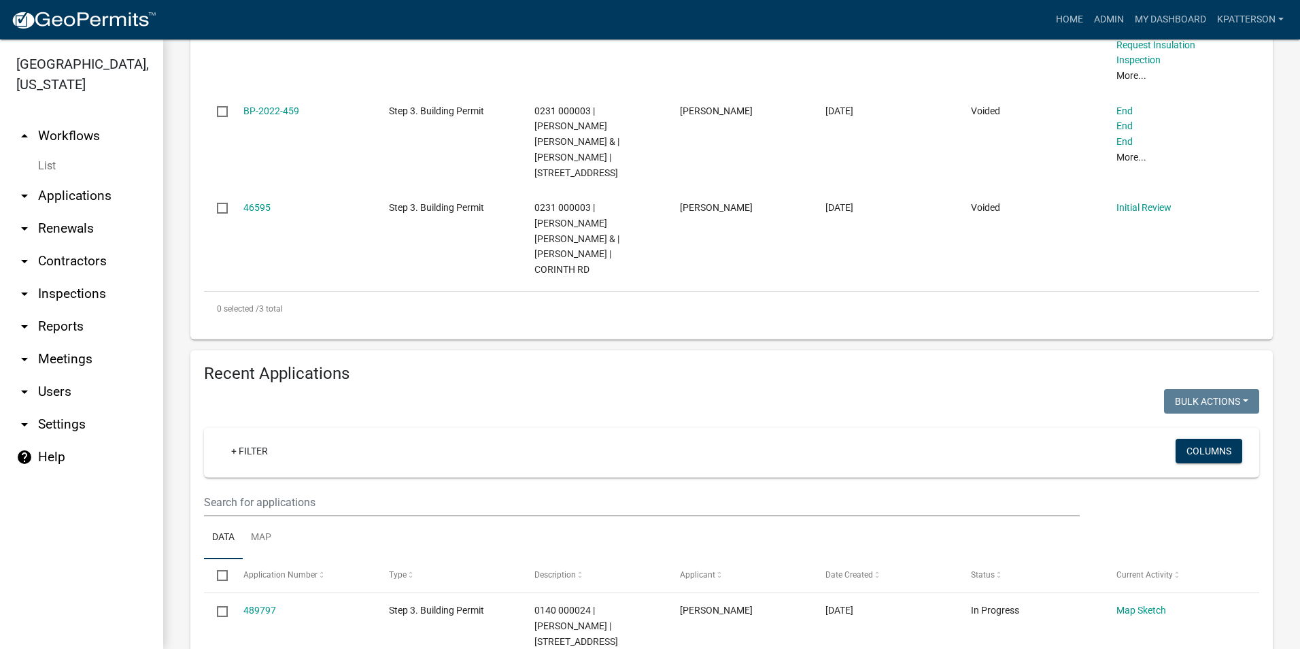
type input "corinth"
click at [432, 450] on wm-filter-builder "+ Filter Columns" at bounding box center [731, 472] width 1055 height 88
click at [428, 488] on input "text" at bounding box center [642, 502] width 876 height 28
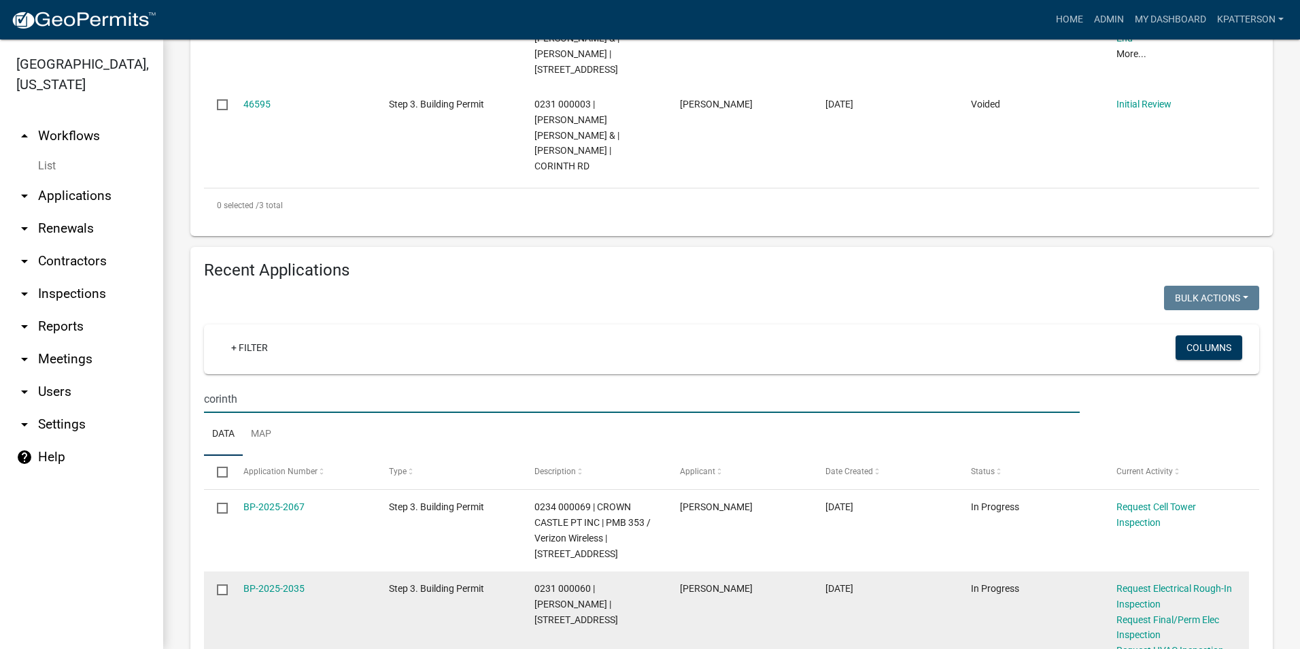
scroll to position [612, 0]
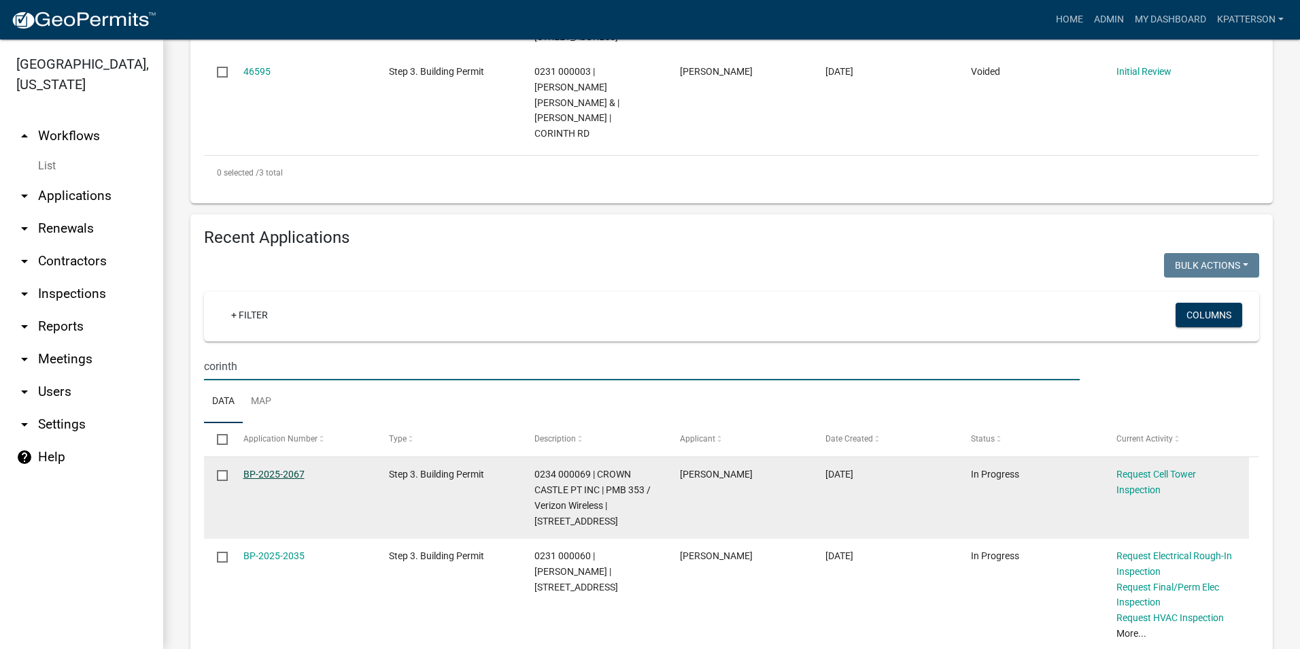
type input "corinth"
click at [250, 469] on link "BP-2025-2067" at bounding box center [273, 474] width 61 height 11
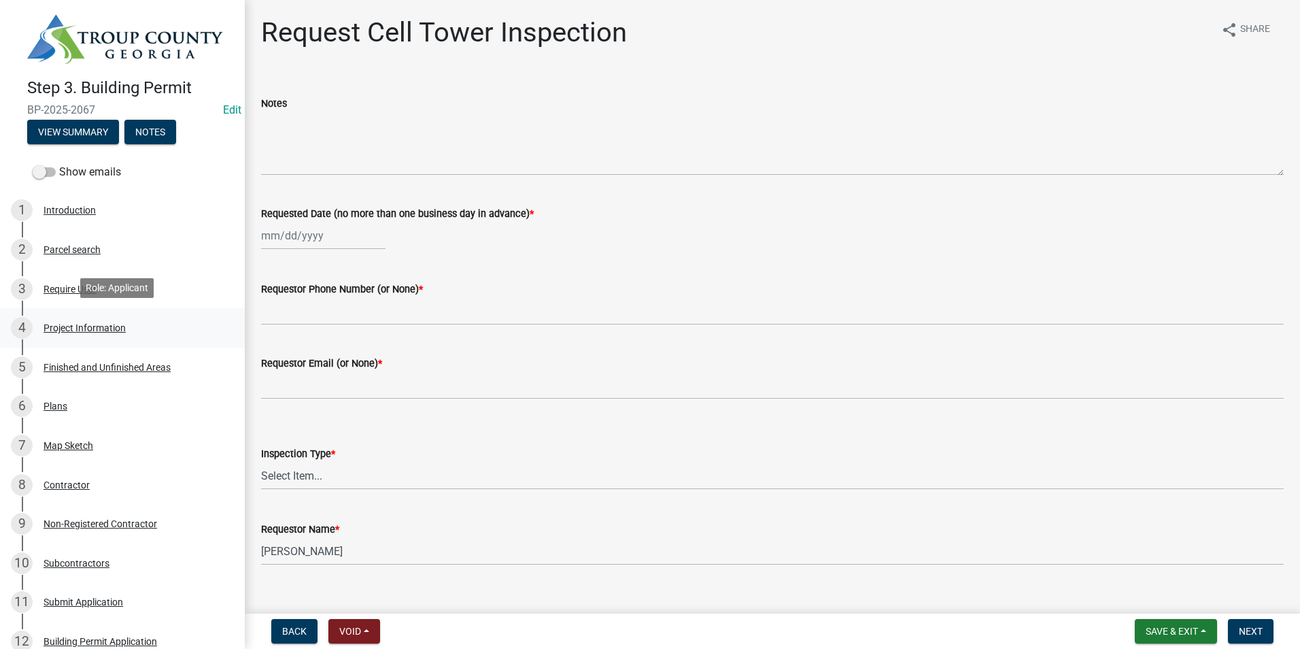
click at [118, 337] on link "4 Project Information" at bounding box center [122, 327] width 245 height 39
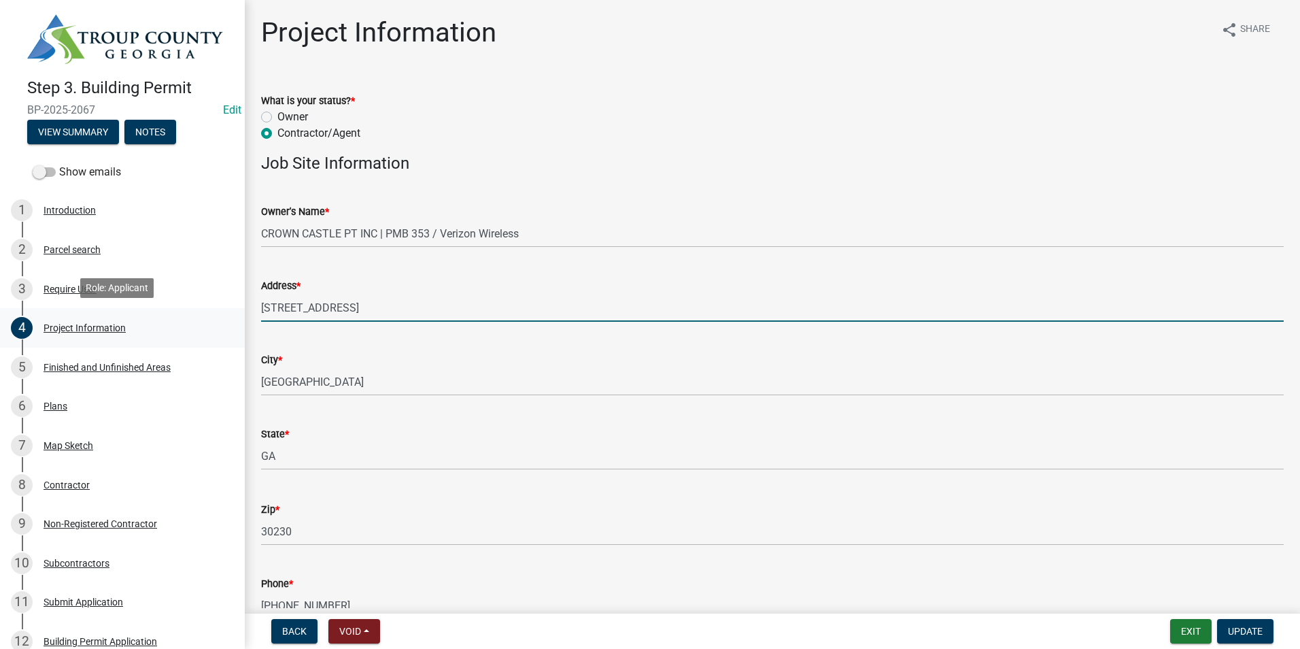
drag, startPoint x: 371, startPoint y: 306, endPoint x: 192, endPoint y: 306, distance: 178.9
click at [192, 306] on div "Step 3. Building Permit BP-2025-2067 Edit View Summary Notes Show emails 1 Intr…" at bounding box center [650, 324] width 1300 height 649
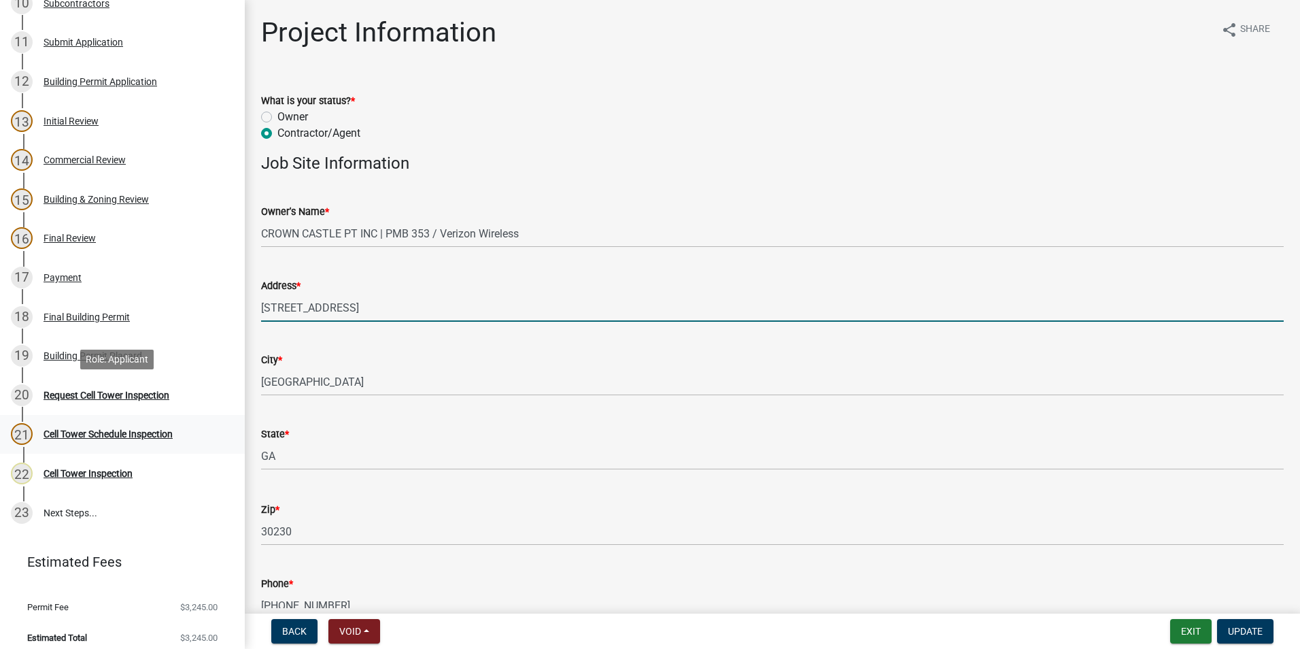
scroll to position [567, 0]
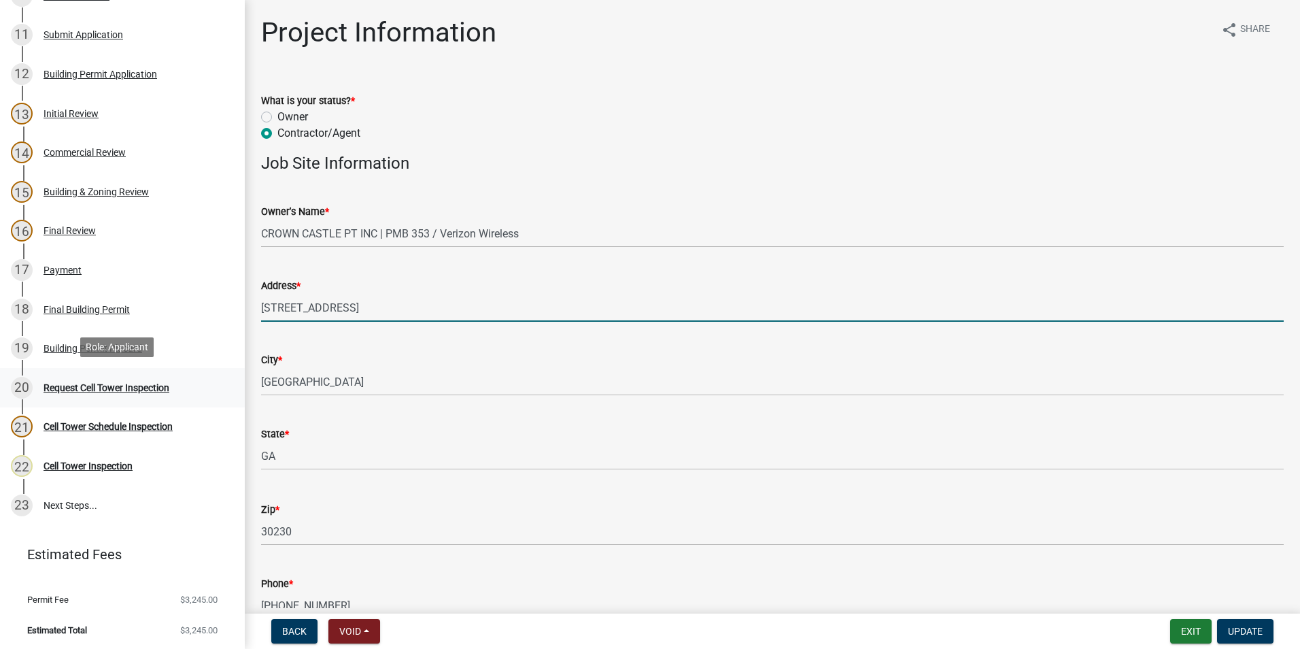
click at [161, 388] on div "Request Cell Tower Inspection" at bounding box center [107, 388] width 126 height 10
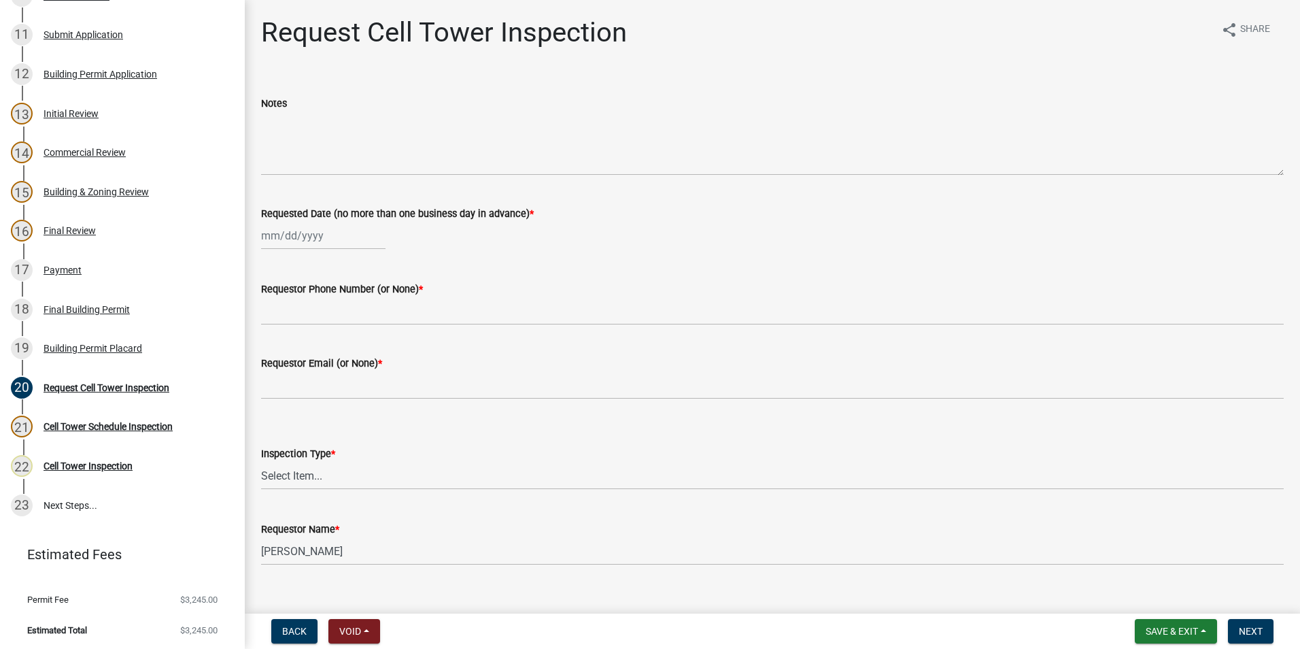
select select "10"
select select "2025"
click at [305, 241] on div "[PERSON_NAME] Feb Mar Apr [PERSON_NAME][DATE] Oct Nov [DATE] 1526 1527 1528 152…" at bounding box center [323, 236] width 124 height 28
click at [323, 331] on div "8" at bounding box center [318, 330] width 22 height 22
type input "[DATE]"
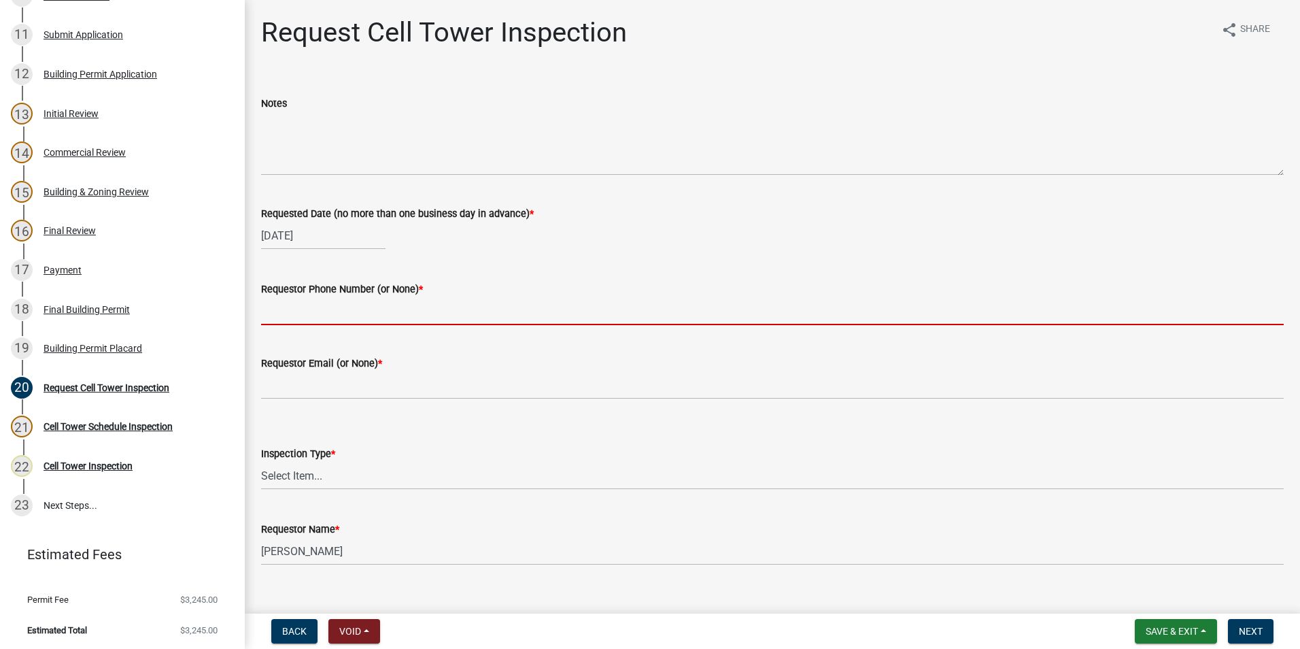
click at [326, 317] on input "Requestor Phone Number (or None) *" at bounding box center [772, 311] width 1023 height 28
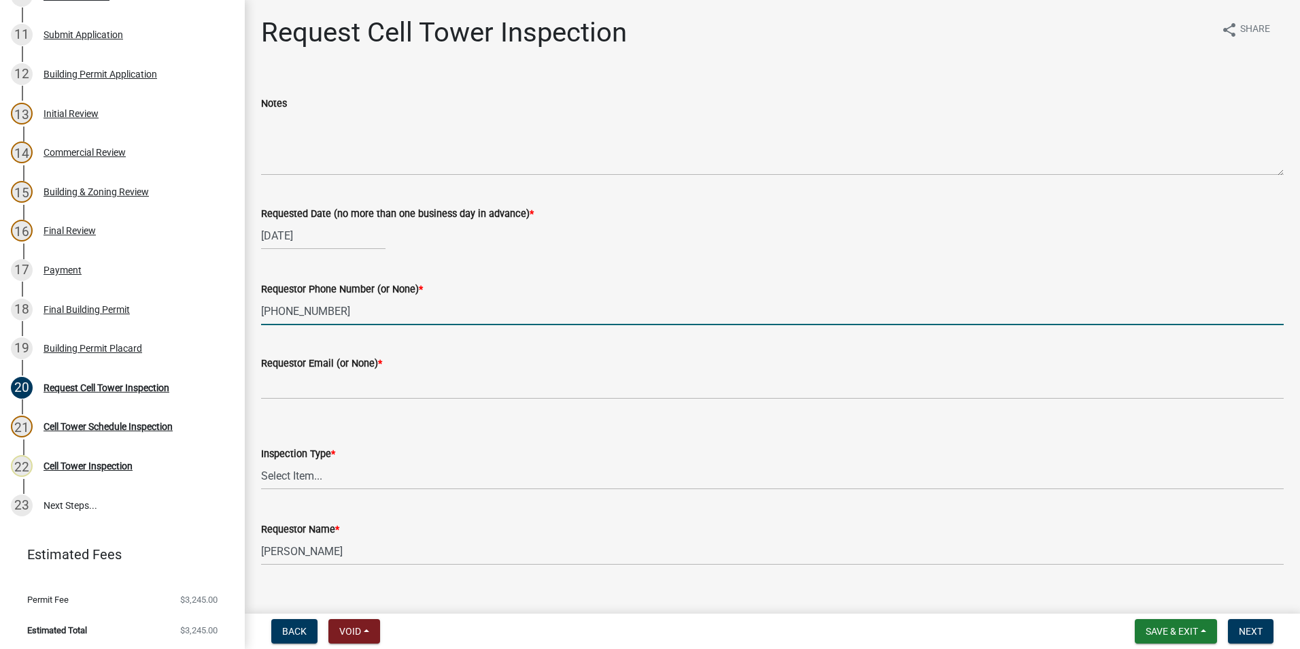
type input "[PHONE_NUMBER]"
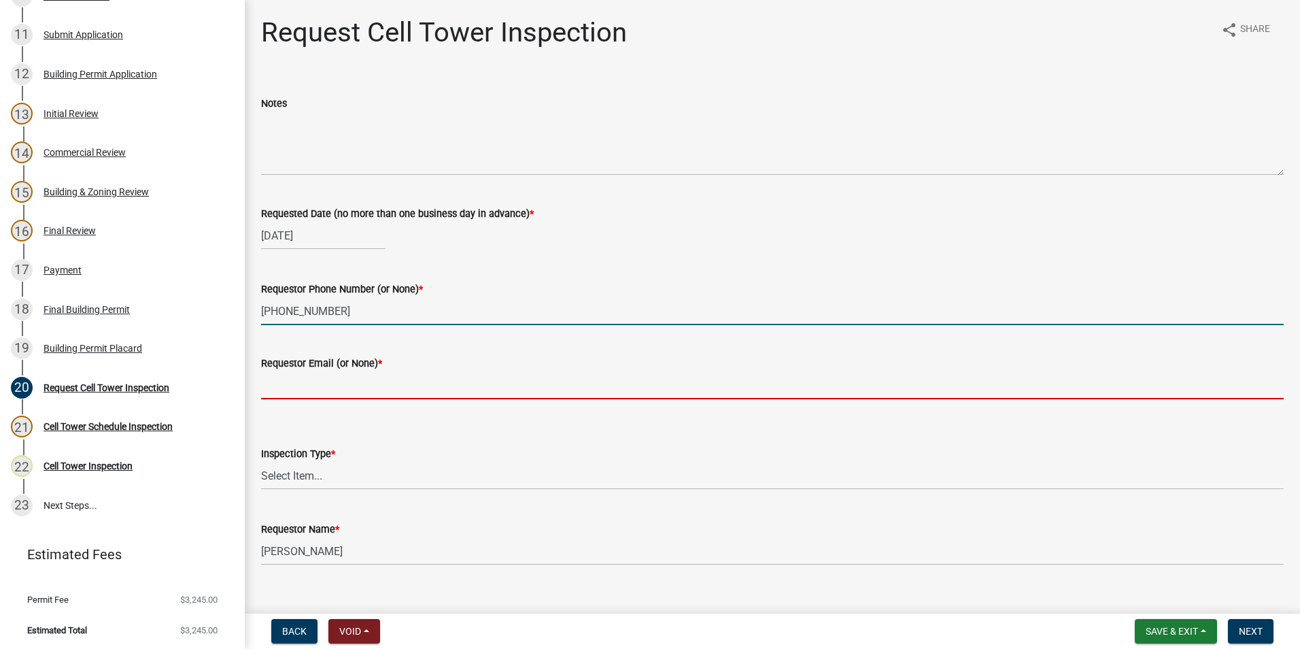
click at [313, 384] on input "Requestor Email (or None) *" at bounding box center [772, 385] width 1023 height 28
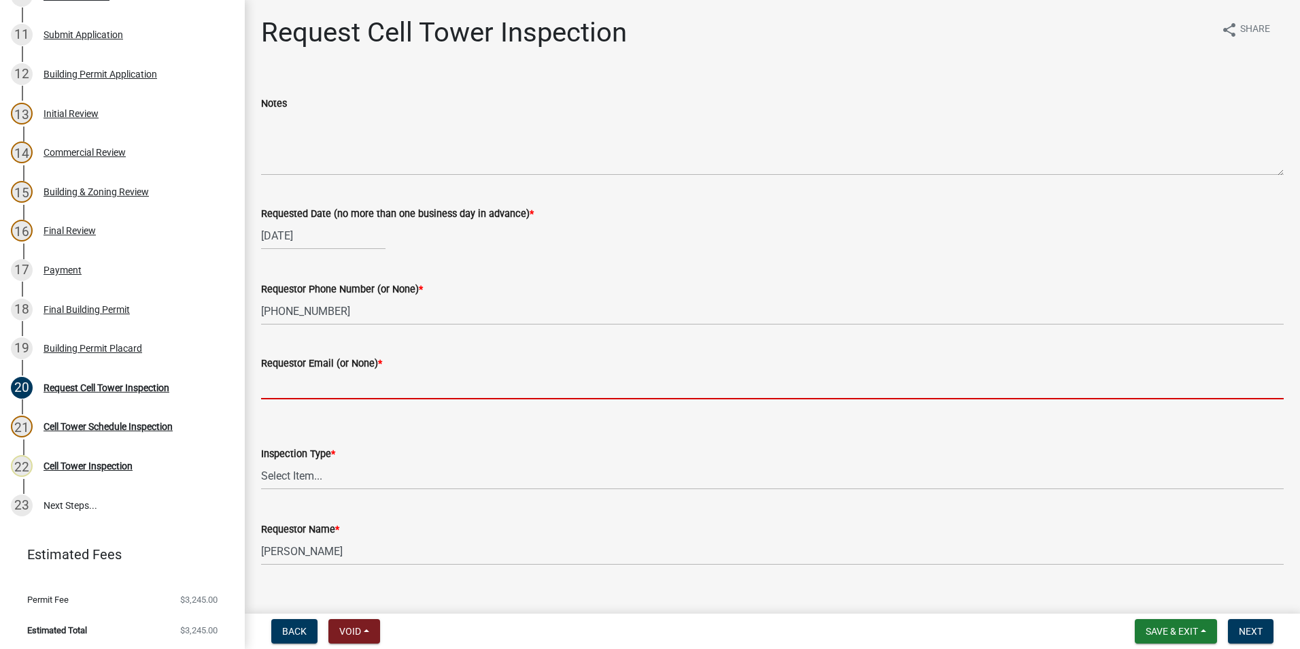
type input "none"
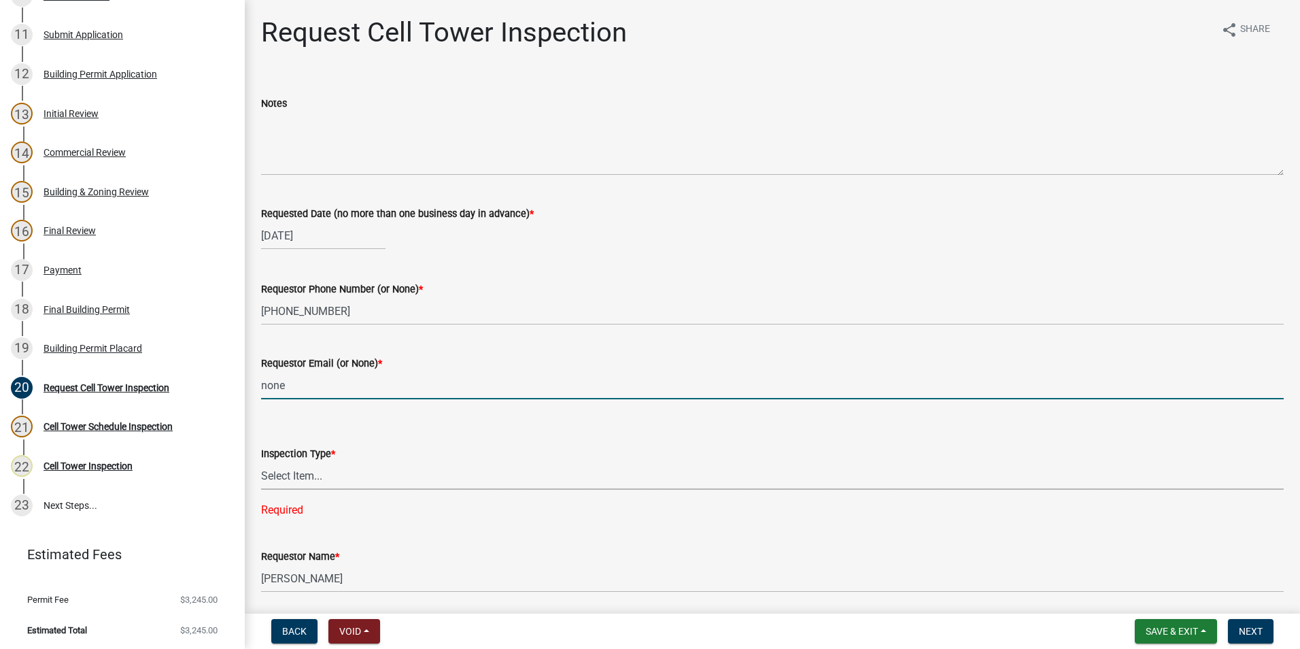
click at [311, 477] on select "Select Item... [GEOGRAPHIC_DATA]" at bounding box center [772, 476] width 1023 height 28
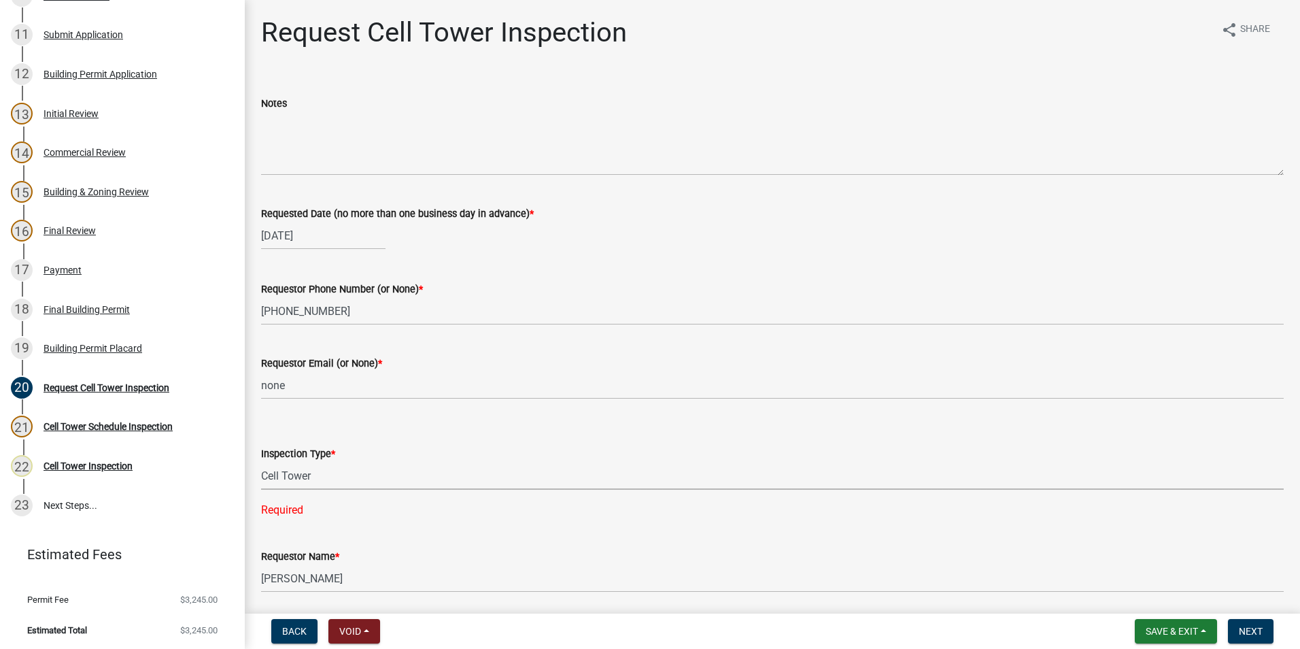
click at [261, 462] on select "Select Item... [GEOGRAPHIC_DATA]" at bounding box center [772, 476] width 1023 height 28
select select "7972e7e3-b558-48a6-947b-32172573a035"
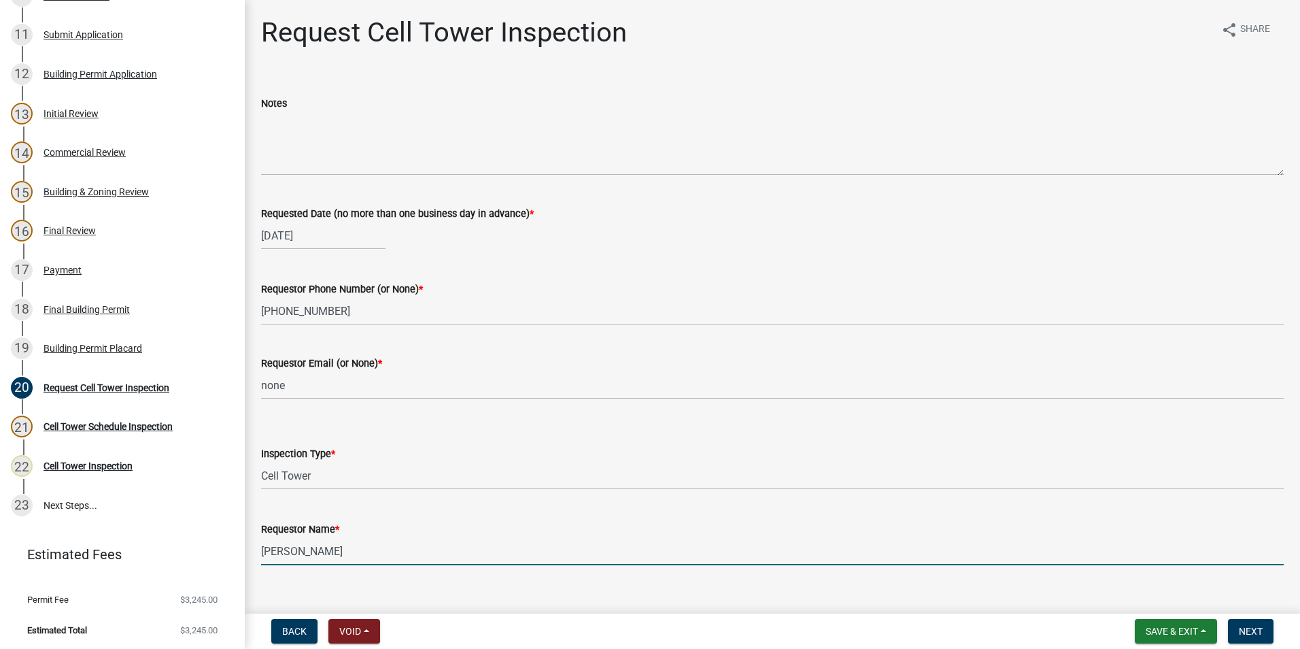
drag, startPoint x: 367, startPoint y: 552, endPoint x: 212, endPoint y: 570, distance: 156.1
click at [212, 570] on div "Step 3. Building Permit BP-2025-2067 Edit View Summary Notes Show emails 1 Intr…" at bounding box center [650, 324] width 1300 height 649
type input "[PERSON_NAME]"
click at [1253, 637] on button "Next" at bounding box center [1251, 631] width 46 height 24
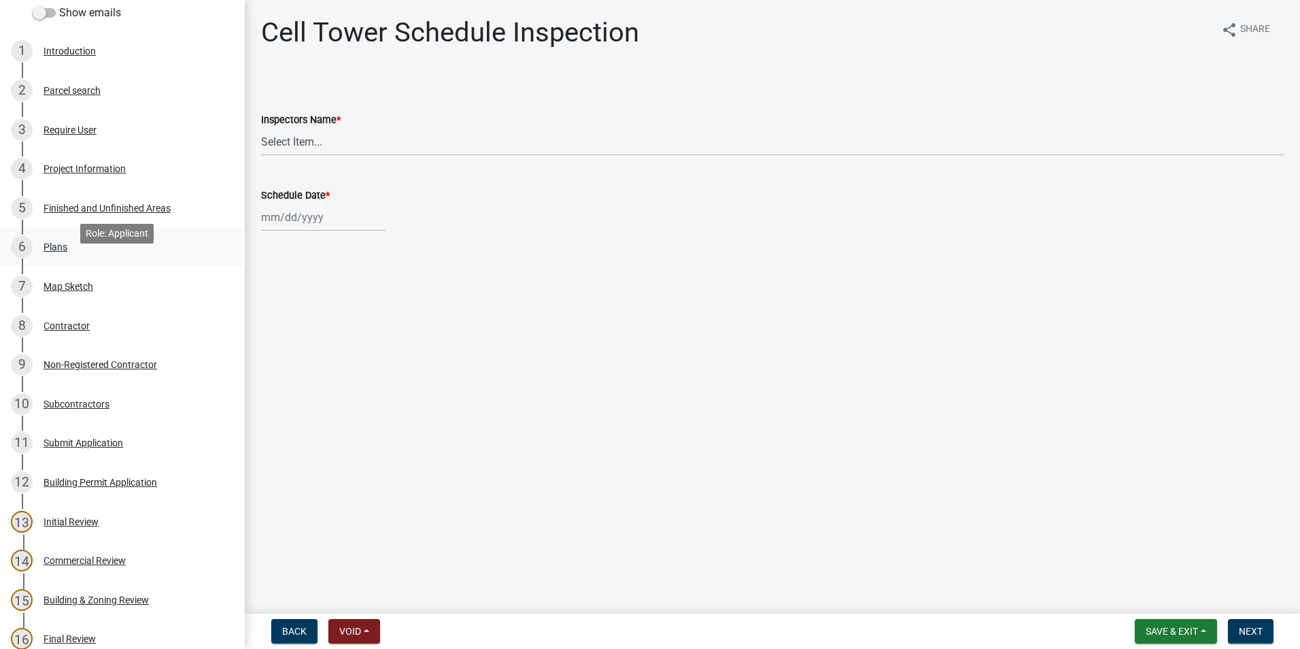
scroll to position [0, 0]
